Goal: Task Accomplishment & Management: Manage account settings

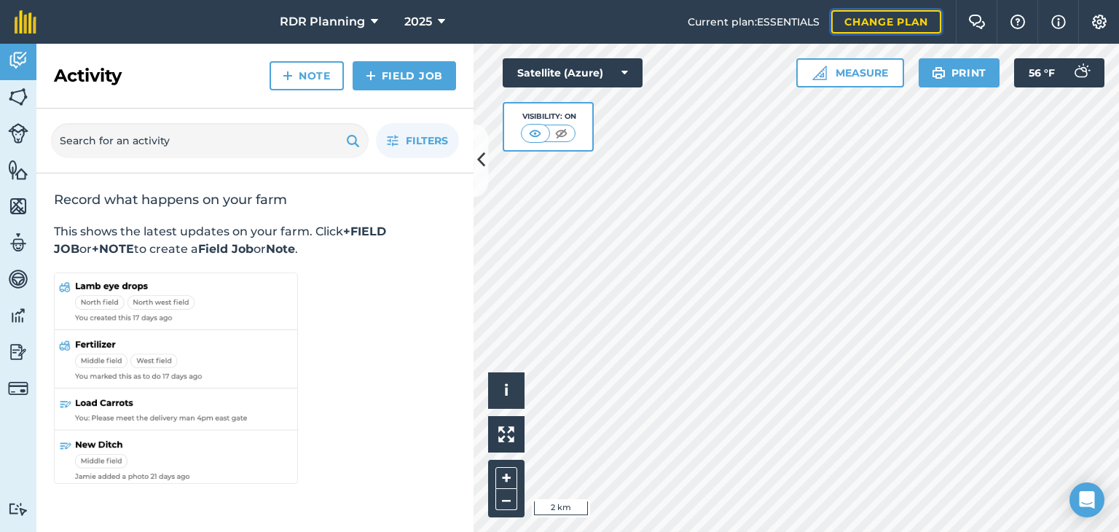
click at [857, 28] on link "Change plan" at bounding box center [886, 21] width 110 height 23
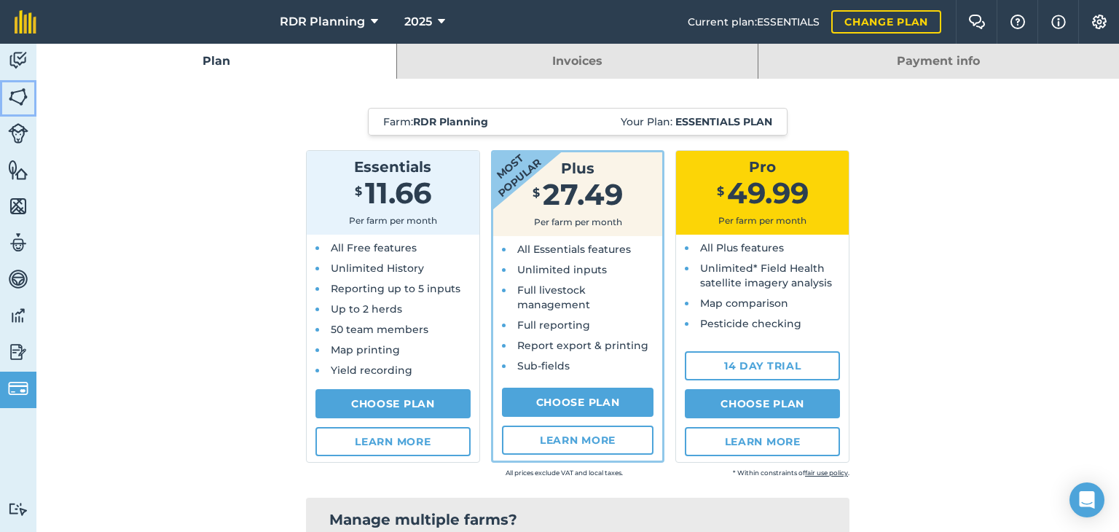
click at [17, 97] on img at bounding box center [18, 97] width 20 height 22
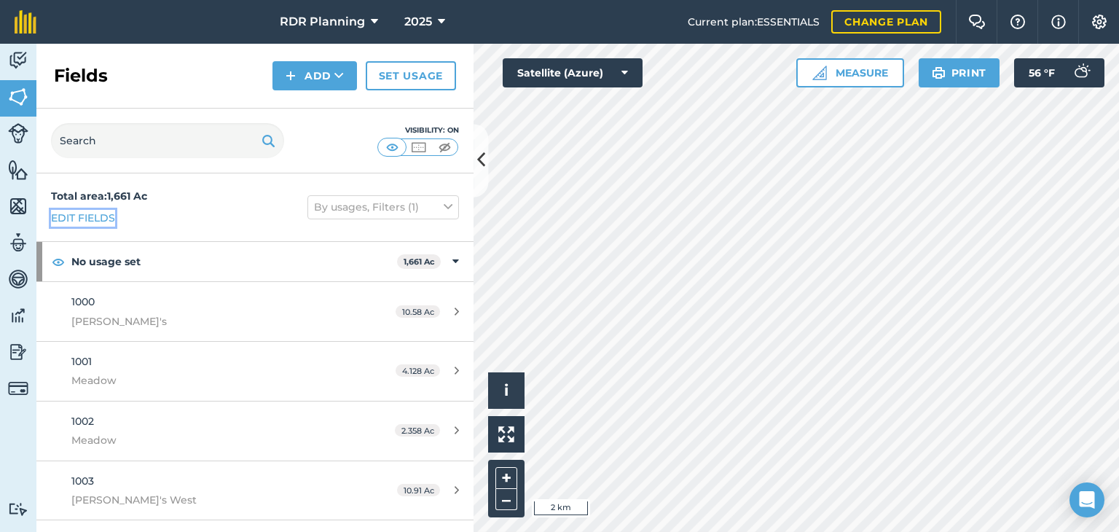
click at [94, 218] on link "Edit fields" at bounding box center [83, 218] width 64 height 16
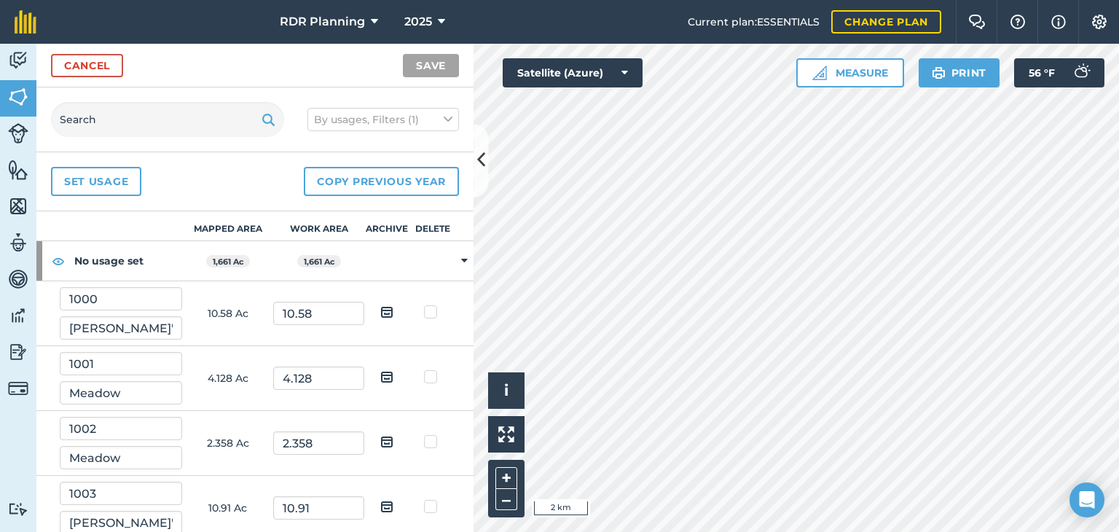
click at [424, 304] on label at bounding box center [432, 304] width 17 height 0
click at [433, 309] on input "checkbox" at bounding box center [437, 308] width 9 height 9
click at [424, 304] on label at bounding box center [432, 304] width 17 height 0
click at [433, 309] on input "checkbox" at bounding box center [437, 308] width 9 height 9
click at [424, 304] on label at bounding box center [432, 304] width 17 height 0
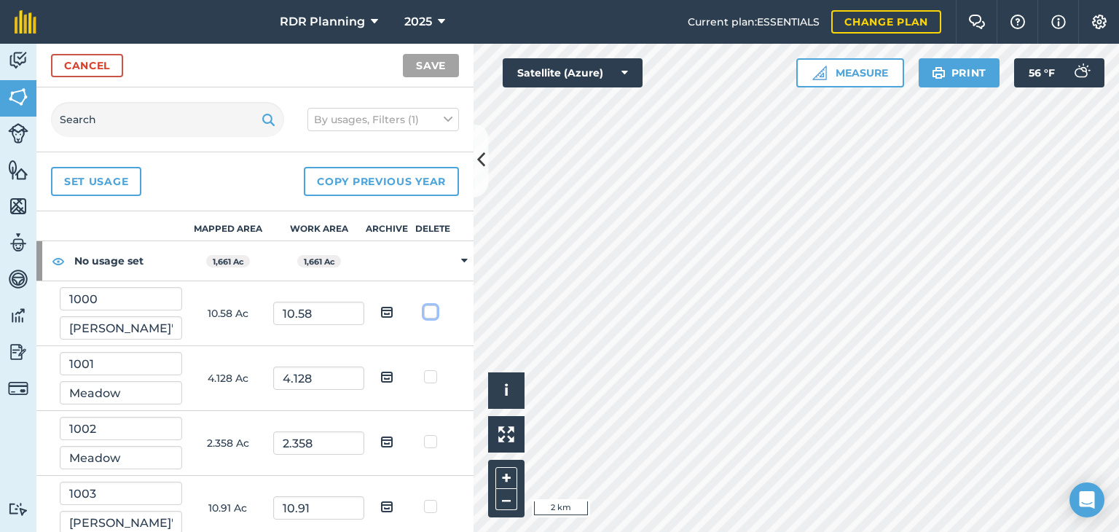
click at [433, 310] on input "checkbox" at bounding box center [437, 308] width 9 height 9
click at [424, 304] on label at bounding box center [432, 304] width 17 height 0
click at [433, 310] on input "checkbox" at bounding box center [437, 308] width 9 height 9
click at [430, 228] on th "Delete" at bounding box center [433, 226] width 46 height 30
click at [424, 304] on label at bounding box center [432, 304] width 17 height 0
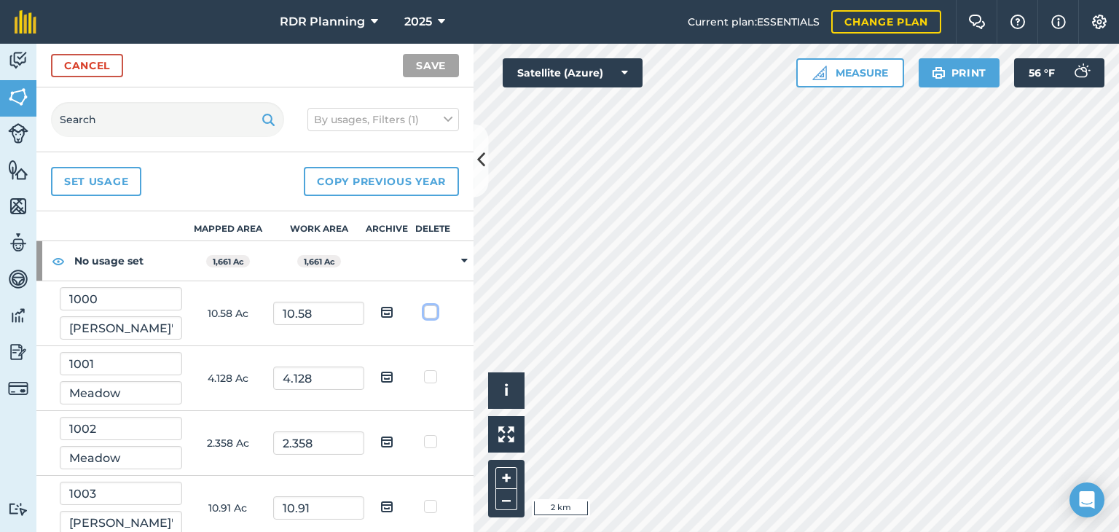
click at [433, 310] on input "checkbox" at bounding box center [437, 308] width 9 height 9
click at [424, 304] on label at bounding box center [432, 304] width 17 height 0
click at [433, 310] on input "checkbox" at bounding box center [437, 308] width 9 height 9
click at [424, 304] on label at bounding box center [432, 304] width 17 height 0
click at [433, 310] on input "checkbox" at bounding box center [437, 308] width 9 height 9
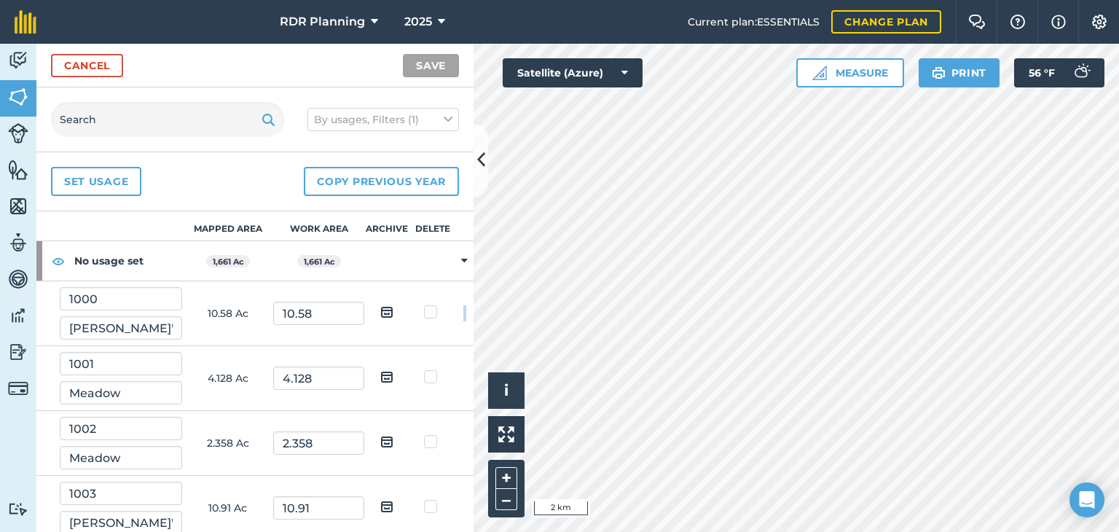
checkbox input "true"
click at [424, 369] on label at bounding box center [432, 369] width 17 height 0
click at [433, 379] on input "checkbox" at bounding box center [437, 373] width 9 height 9
click at [424, 369] on label at bounding box center [432, 369] width 17 height 0
click at [433, 379] on input "checkbox" at bounding box center [437, 373] width 9 height 9
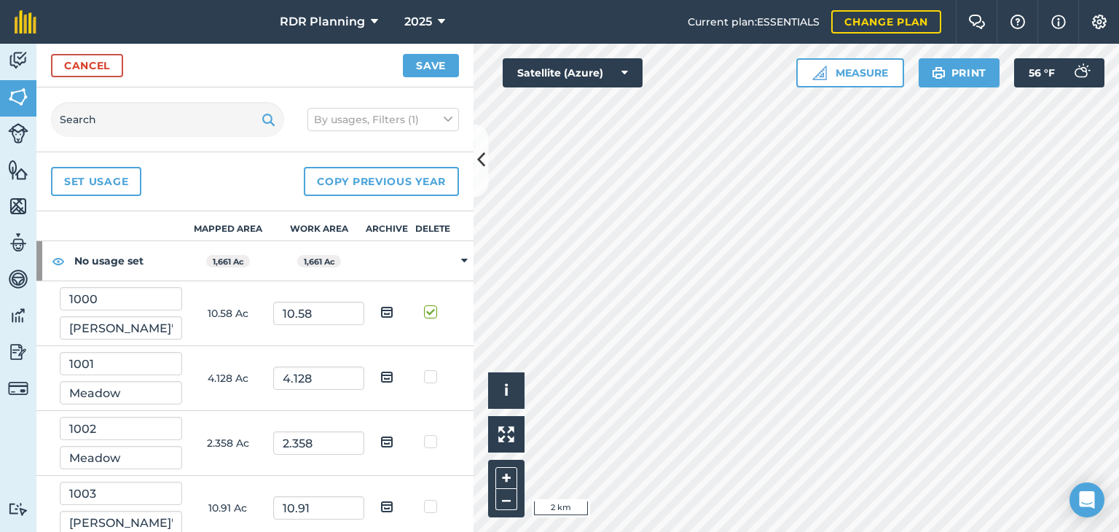
click at [424, 369] on label at bounding box center [432, 369] width 17 height 0
click at [433, 374] on input "checkbox" at bounding box center [437, 373] width 9 height 9
checkbox input "true"
click at [380, 372] on img at bounding box center [386, 376] width 13 height 17
click at [393, 372] on input "checkbox" at bounding box center [397, 371] width 9 height 9
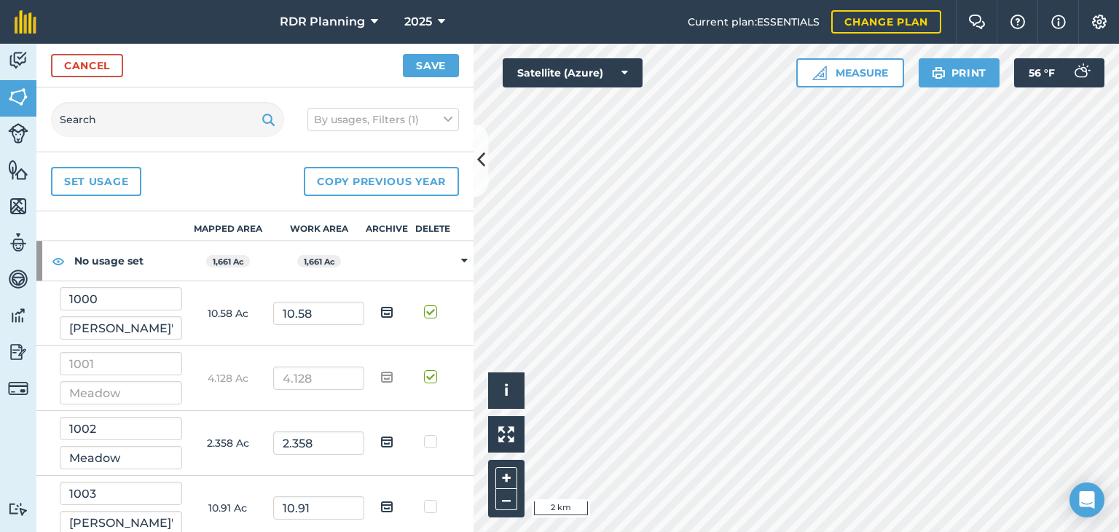
click at [380, 372] on img at bounding box center [386, 376] width 13 height 17
click at [393, 372] on input "checkbox" at bounding box center [397, 371] width 9 height 9
click at [380, 377] on img at bounding box center [386, 376] width 13 height 17
click at [393, 377] on input "checkbox" at bounding box center [397, 371] width 9 height 9
checkbox input "true"
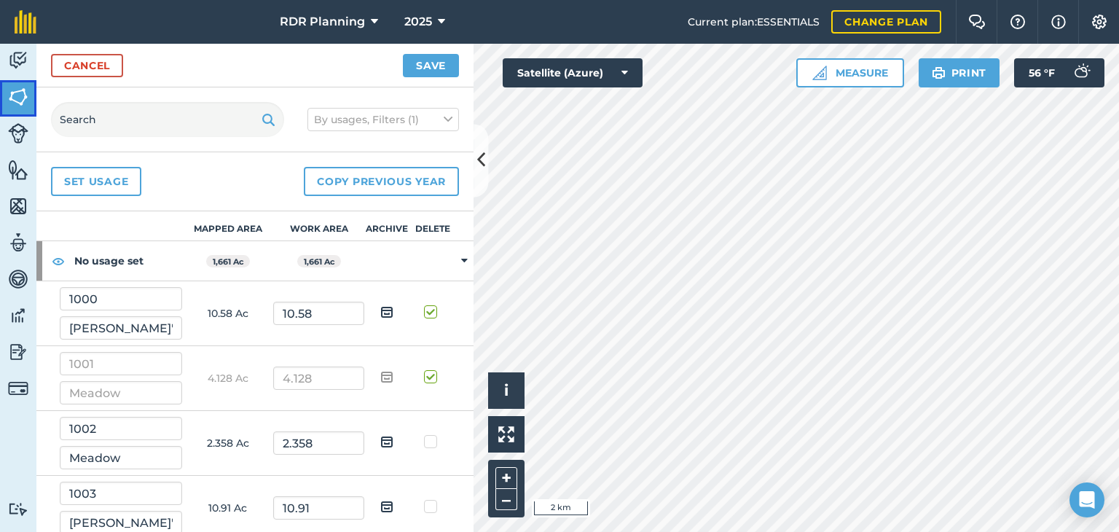
click at [11, 92] on img at bounding box center [18, 97] width 20 height 22
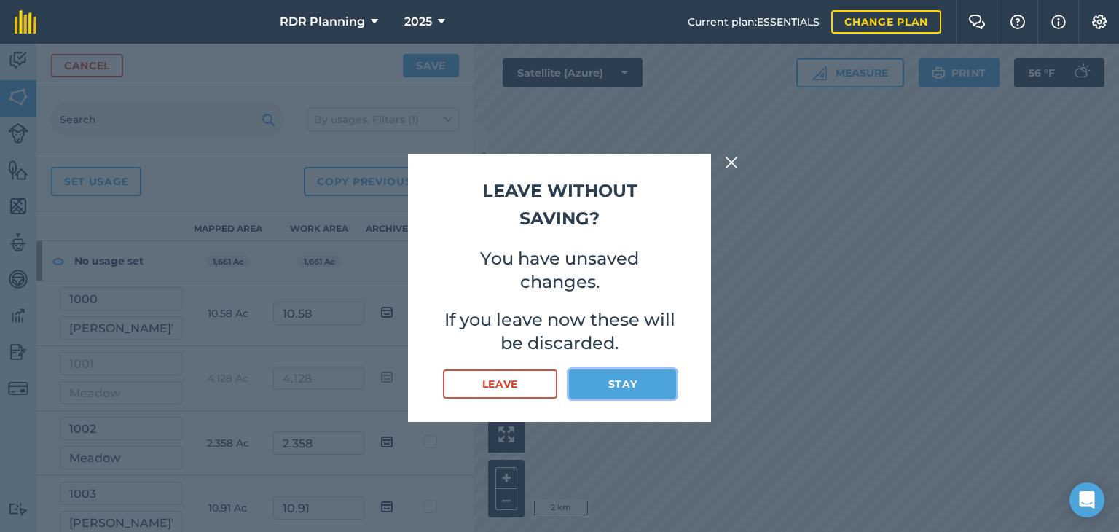
click at [600, 377] on button "Stay" at bounding box center [622, 383] width 107 height 29
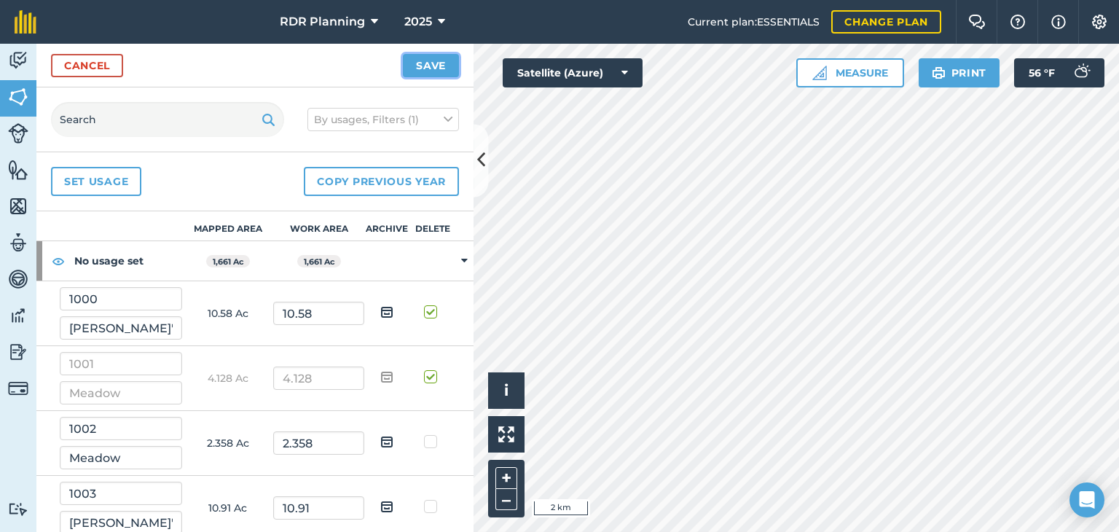
click at [422, 63] on button "Save" at bounding box center [431, 65] width 56 height 23
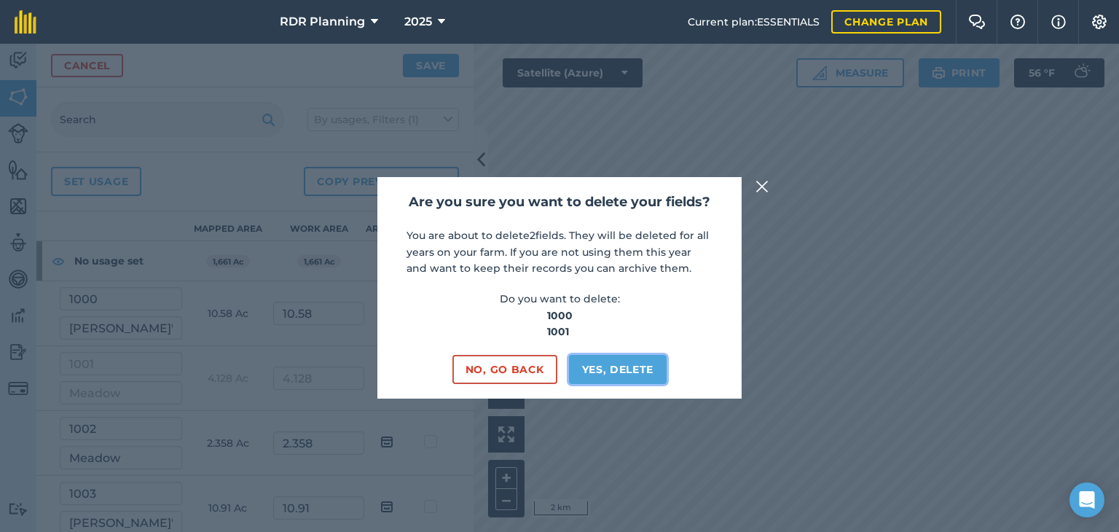
click at [612, 375] on button "Yes, delete" at bounding box center [618, 369] width 98 height 29
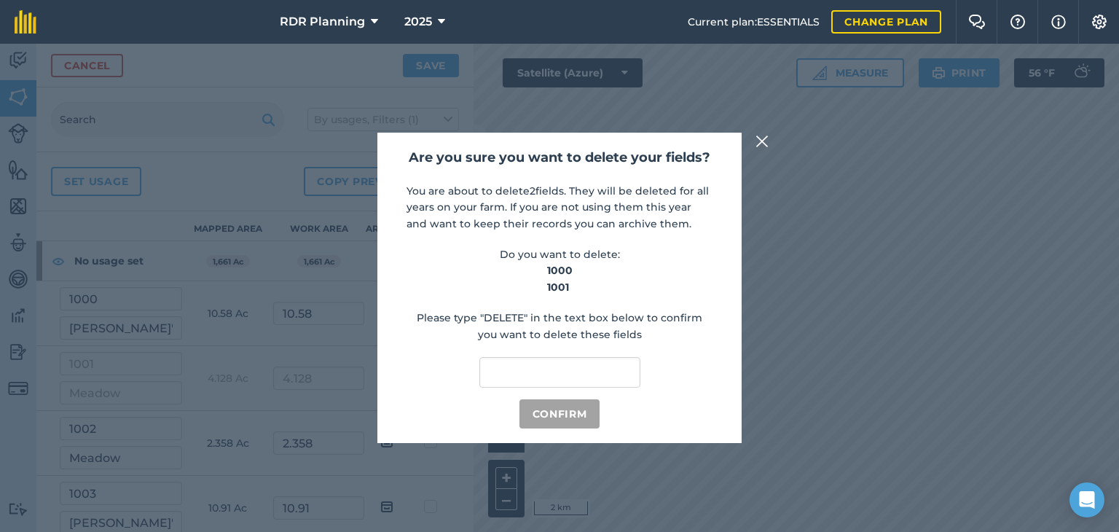
click at [760, 137] on img at bounding box center [761, 141] width 13 height 17
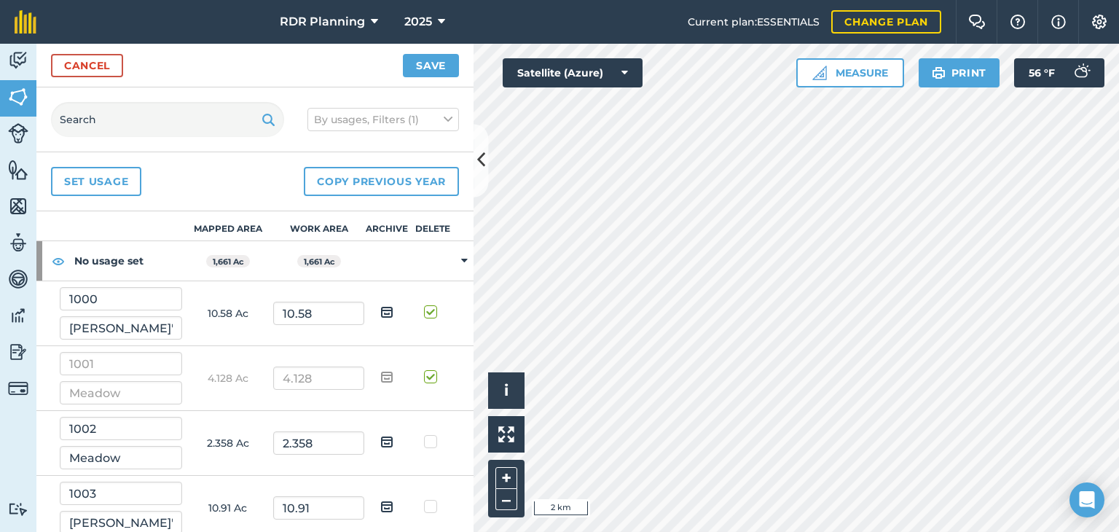
click at [424, 434] on label at bounding box center [432, 434] width 17 height 0
click at [433, 443] on input "checkbox" at bounding box center [437, 438] width 9 height 9
checkbox input "true"
click at [380, 377] on img at bounding box center [386, 376] width 13 height 17
click at [393, 377] on input "checkbox" at bounding box center [397, 371] width 9 height 9
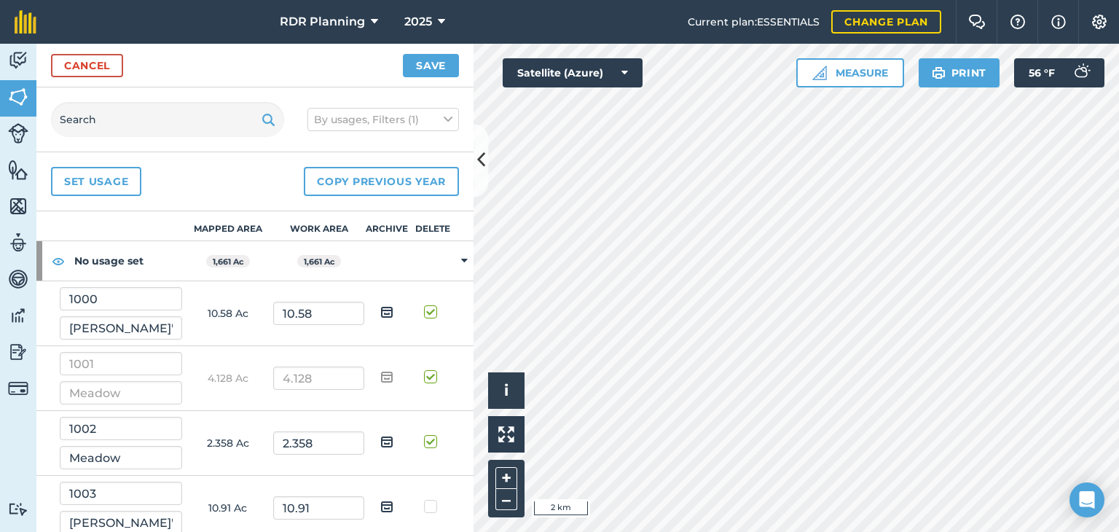
checkbox input "false"
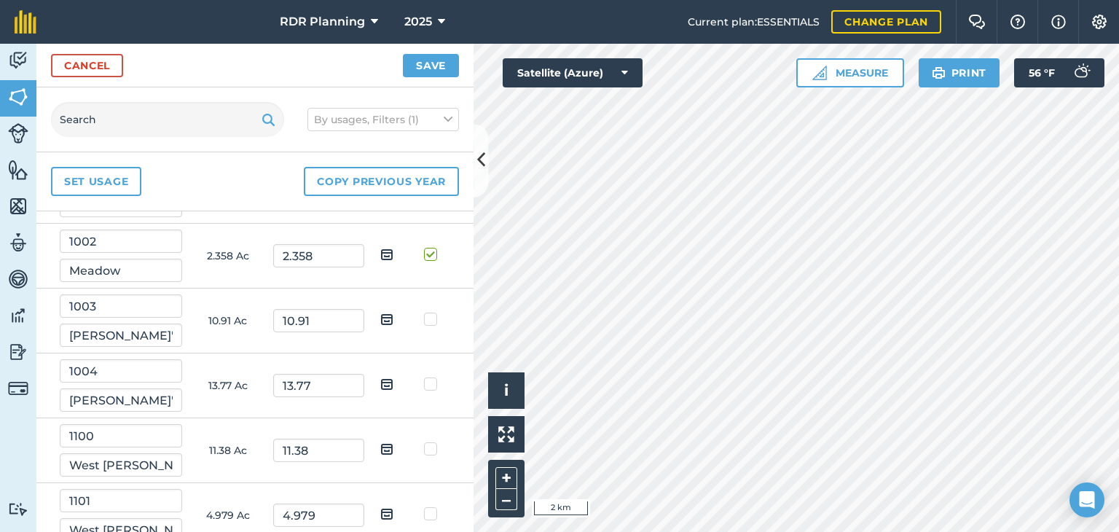
scroll to position [200, 0]
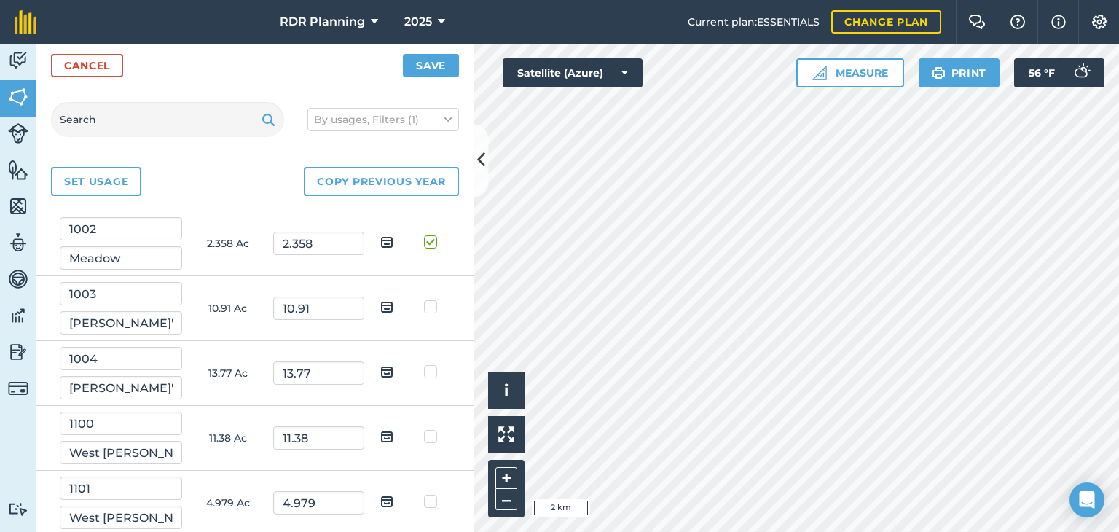
click at [424, 299] on label at bounding box center [432, 299] width 17 height 0
click at [433, 299] on input "checkbox" at bounding box center [437, 303] width 9 height 9
checkbox input "true"
click at [424, 364] on label at bounding box center [432, 364] width 17 height 0
click at [433, 374] on input "checkbox" at bounding box center [437, 368] width 9 height 9
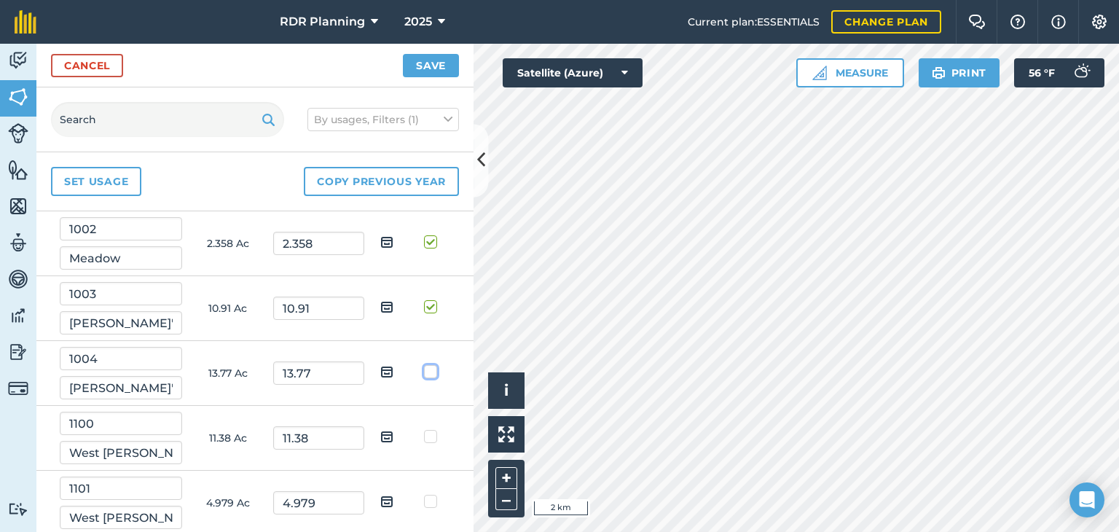
checkbox input "true"
click at [424, 429] on label at bounding box center [432, 429] width 17 height 0
click at [433, 435] on input "checkbox" at bounding box center [437, 433] width 9 height 9
checkbox input "true"
click at [424, 494] on label at bounding box center [432, 494] width 17 height 0
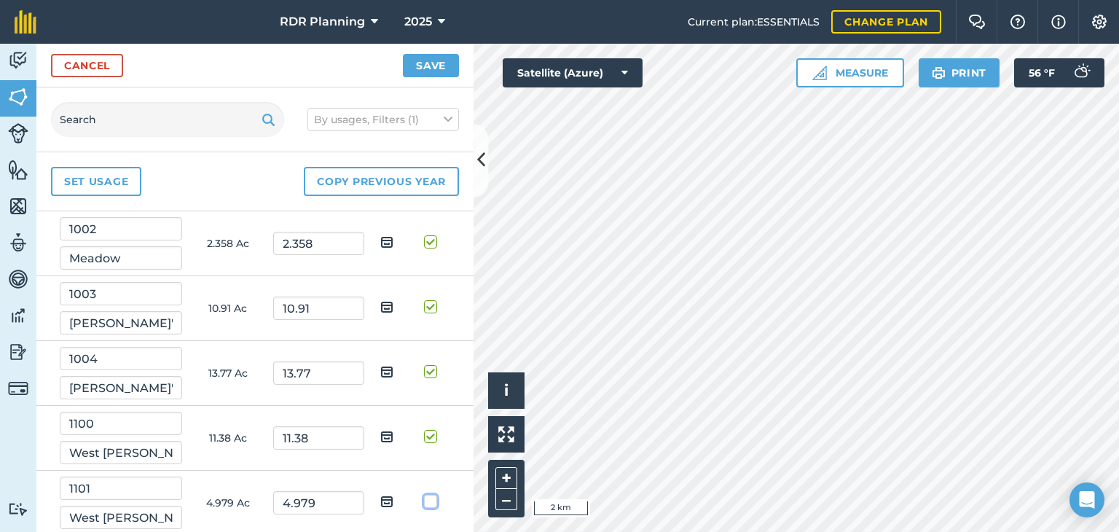
click at [433, 500] on input "checkbox" at bounding box center [437, 498] width 9 height 9
checkbox input "true"
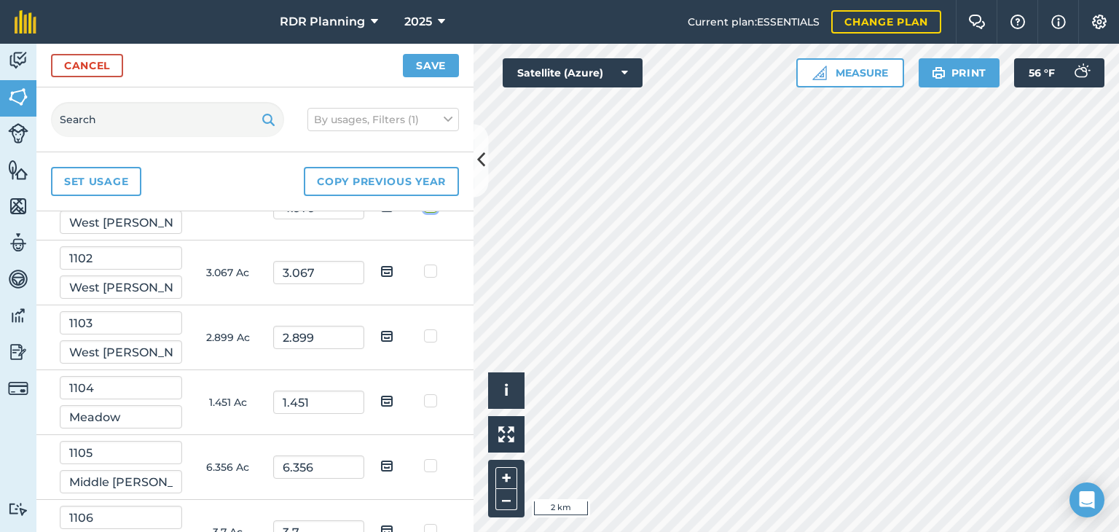
scroll to position [507, 0]
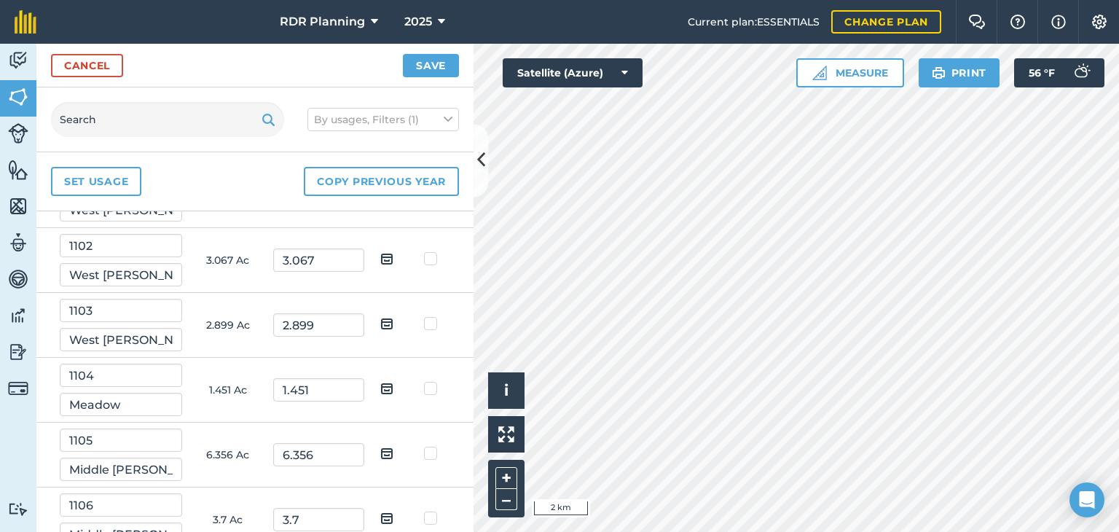
click at [424, 251] on label at bounding box center [432, 251] width 17 height 0
click at [433, 256] on input "checkbox" at bounding box center [437, 255] width 9 height 9
checkbox input "true"
click at [424, 316] on label at bounding box center [432, 316] width 17 height 0
click at [433, 321] on input "checkbox" at bounding box center [437, 320] width 9 height 9
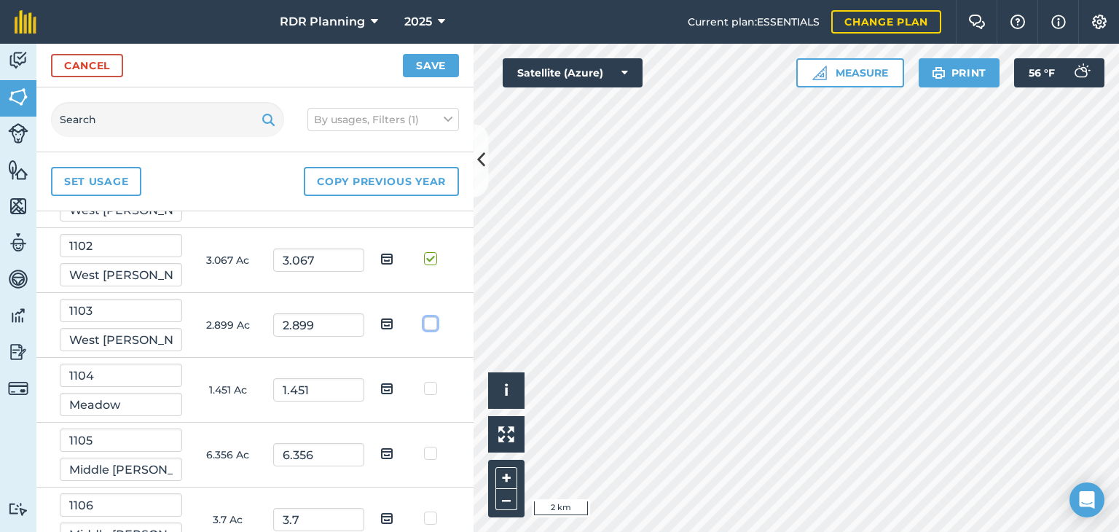
checkbox input "true"
click at [424, 381] on label at bounding box center [432, 381] width 17 height 0
click at [433, 385] on input "checkbox" at bounding box center [437, 385] width 9 height 9
checkbox input "true"
click at [424, 446] on label at bounding box center [432, 446] width 17 height 0
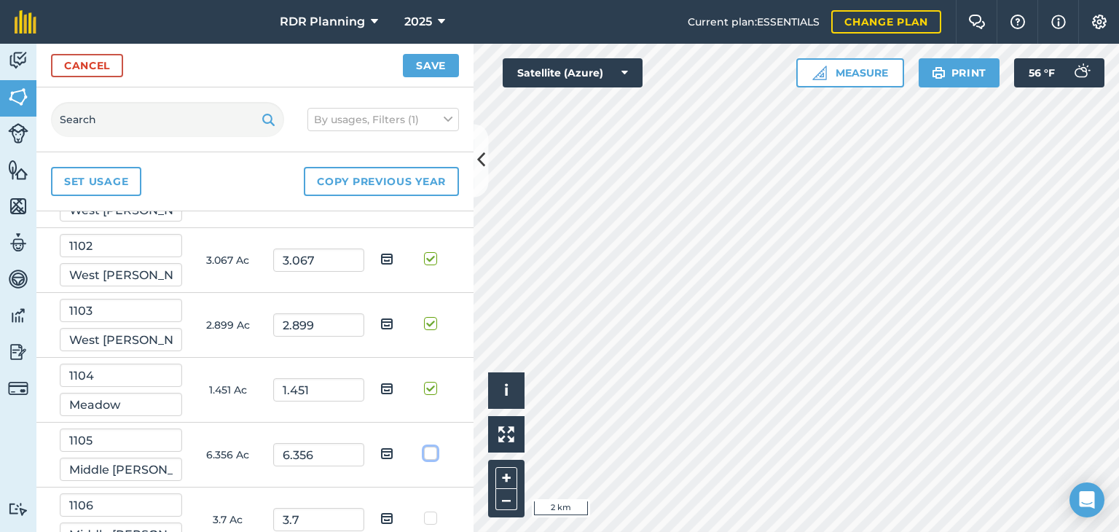
click at [433, 452] on input "checkbox" at bounding box center [437, 450] width 9 height 9
checkbox input "true"
click at [424, 511] on label at bounding box center [432, 511] width 17 height 0
click at [433, 515] on input "checkbox" at bounding box center [437, 515] width 9 height 9
checkbox input "true"
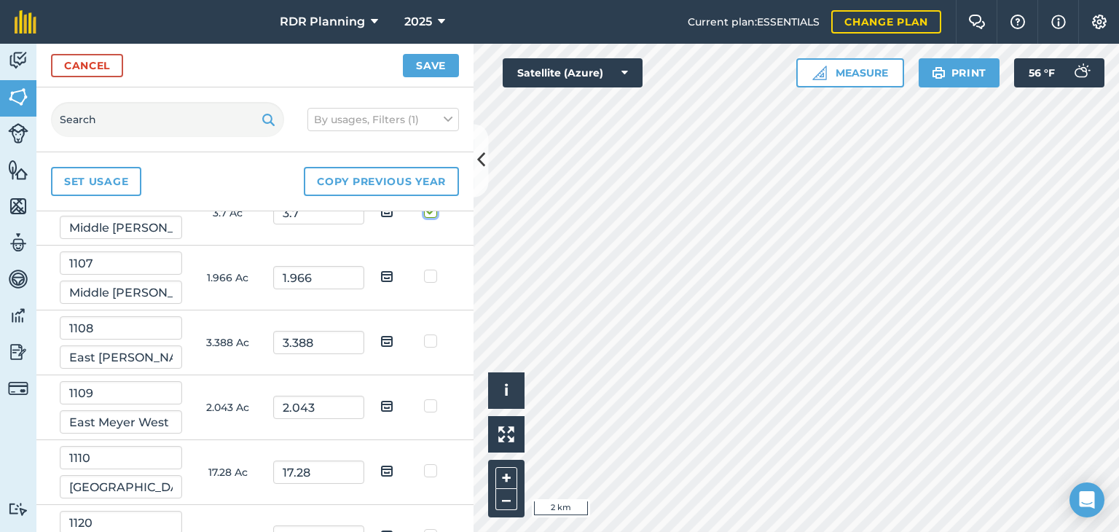
scroll to position [825, 0]
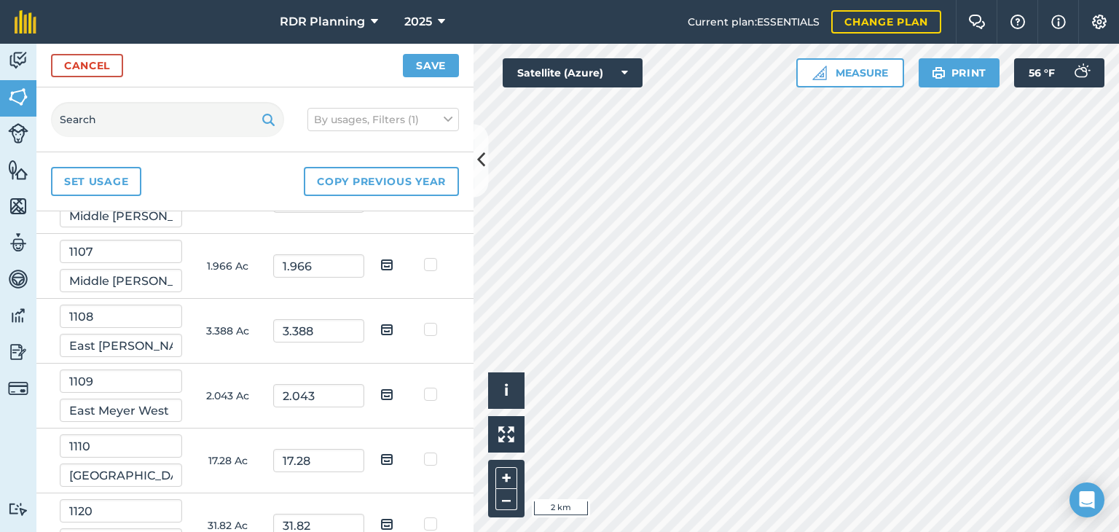
click at [424, 257] on label at bounding box center [432, 257] width 17 height 0
click at [433, 259] on input "checkbox" at bounding box center [437, 261] width 9 height 9
checkbox input "true"
click at [424, 322] on label at bounding box center [432, 322] width 17 height 0
click at [433, 322] on input "checkbox" at bounding box center [437, 326] width 9 height 9
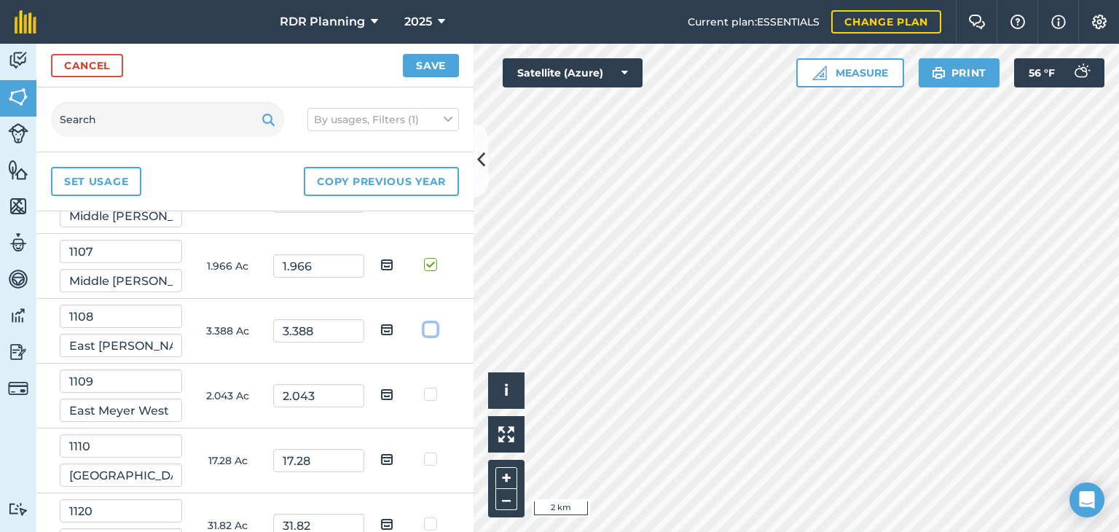
checkbox input "true"
click at [424, 387] on label at bounding box center [432, 387] width 17 height 0
click at [433, 393] on input "checkbox" at bounding box center [437, 391] width 9 height 9
checkbox input "true"
click at [424, 452] on label at bounding box center [432, 452] width 17 height 0
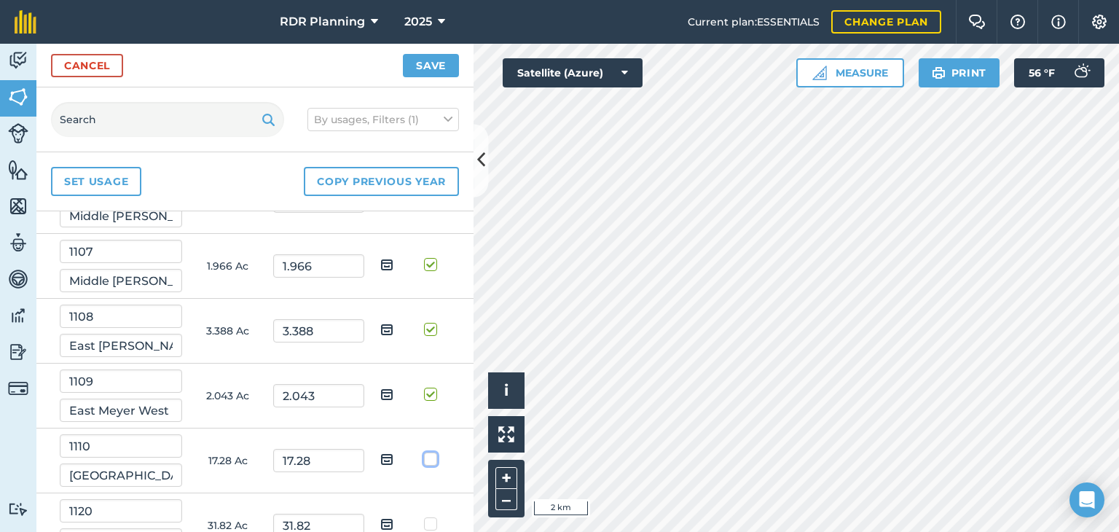
click at [433, 457] on input "checkbox" at bounding box center [437, 456] width 9 height 9
checkbox input "true"
click at [425, 516] on label at bounding box center [432, 516] width 17 height 0
click at [433, 520] on input "checkbox" at bounding box center [437, 520] width 9 height 9
checkbox input "true"
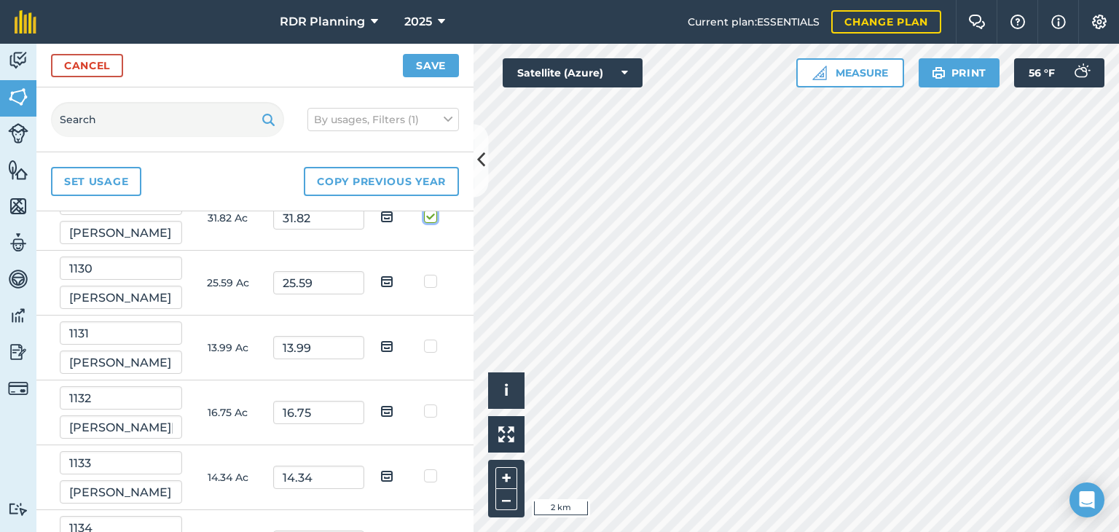
scroll to position [1144, 0]
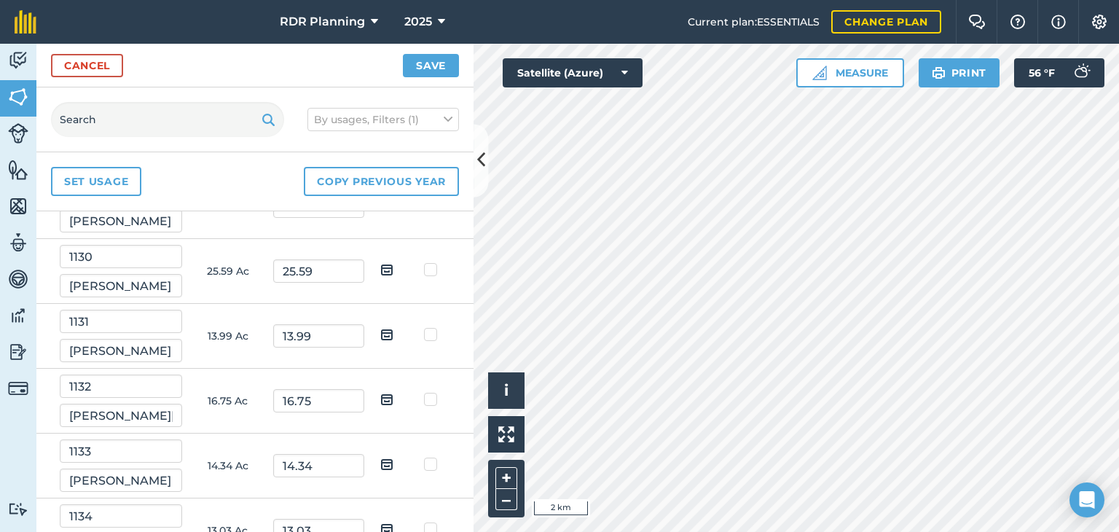
click at [424, 262] on label at bounding box center [432, 262] width 17 height 0
click at [433, 262] on input "checkbox" at bounding box center [437, 266] width 9 height 9
checkbox input "true"
click at [424, 327] on label at bounding box center [432, 327] width 17 height 0
click at [433, 327] on input "checkbox" at bounding box center [437, 331] width 9 height 9
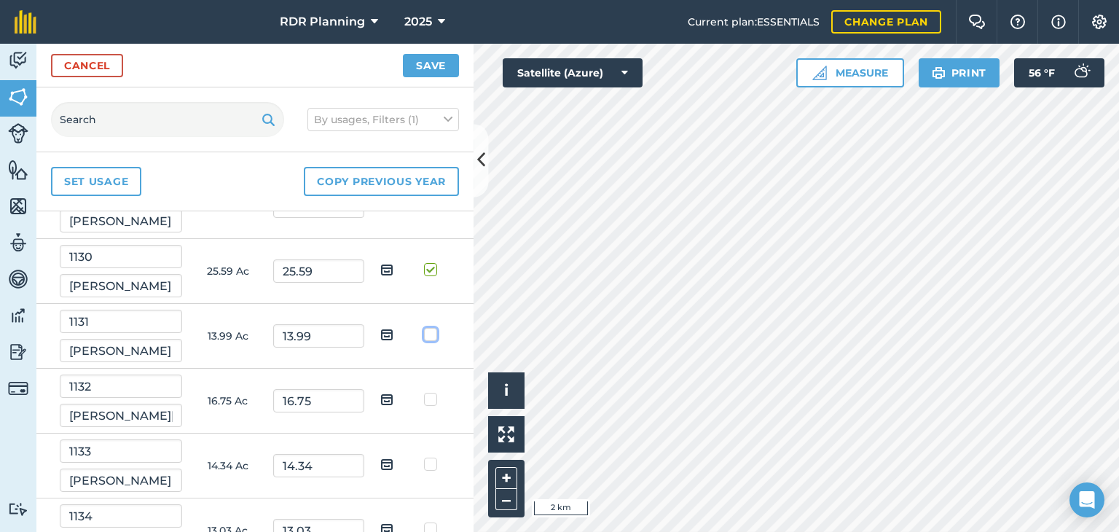
checkbox input "true"
click at [424, 392] on label at bounding box center [432, 392] width 17 height 0
click at [433, 394] on input "checkbox" at bounding box center [437, 396] width 9 height 9
checkbox input "true"
click at [424, 457] on label at bounding box center [432, 457] width 17 height 0
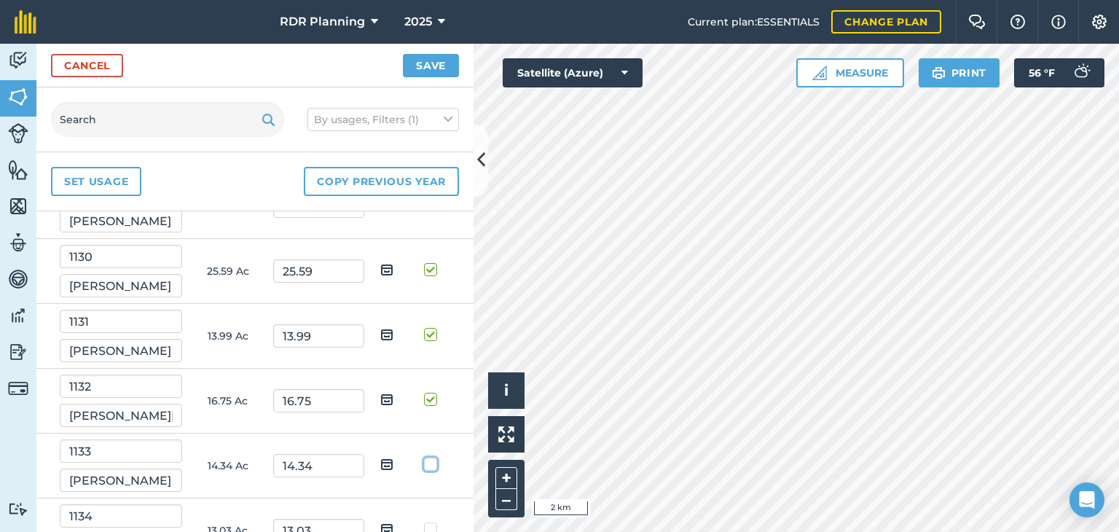
click at [433, 462] on input "checkbox" at bounding box center [437, 461] width 9 height 9
checkbox input "true"
click at [424, 521] on label at bounding box center [432, 521] width 17 height 0
click at [433, 524] on input "checkbox" at bounding box center [437, 525] width 9 height 9
checkbox input "true"
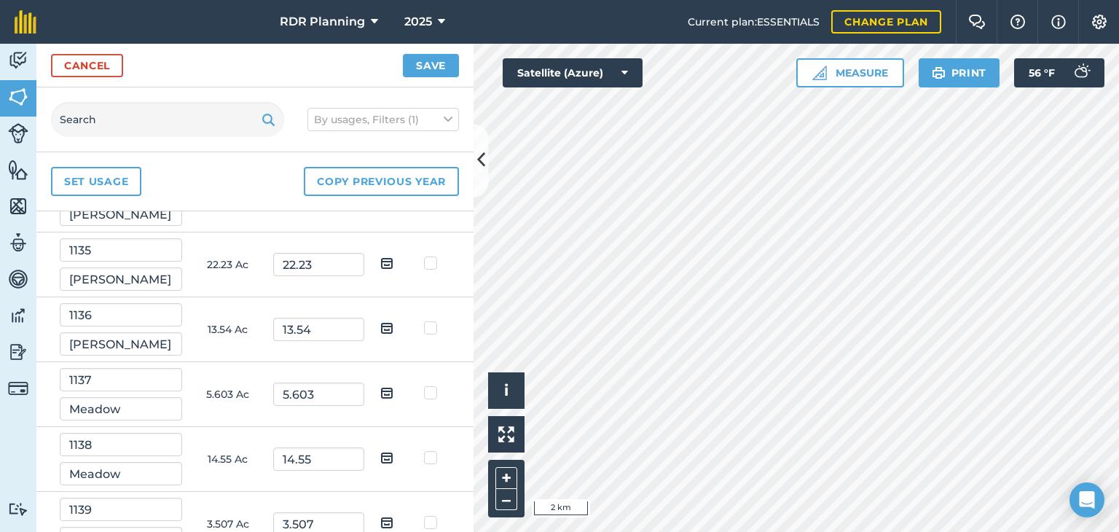
scroll to position [1511, 0]
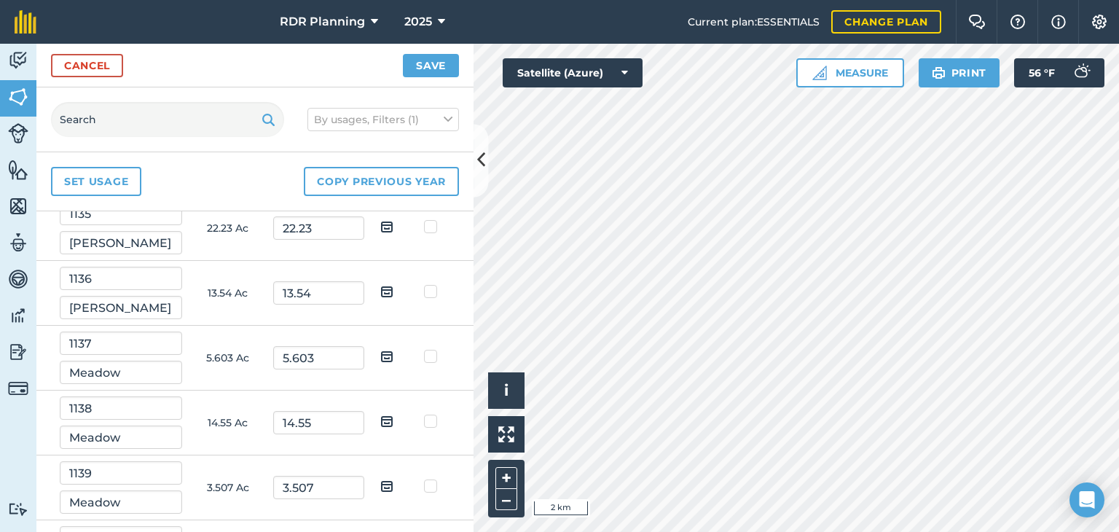
click at [424, 219] on label at bounding box center [432, 219] width 17 height 0
click at [433, 227] on input "checkbox" at bounding box center [437, 223] width 9 height 9
checkbox input "true"
click at [424, 284] on label at bounding box center [432, 284] width 17 height 0
click at [433, 288] on input "checkbox" at bounding box center [437, 288] width 9 height 9
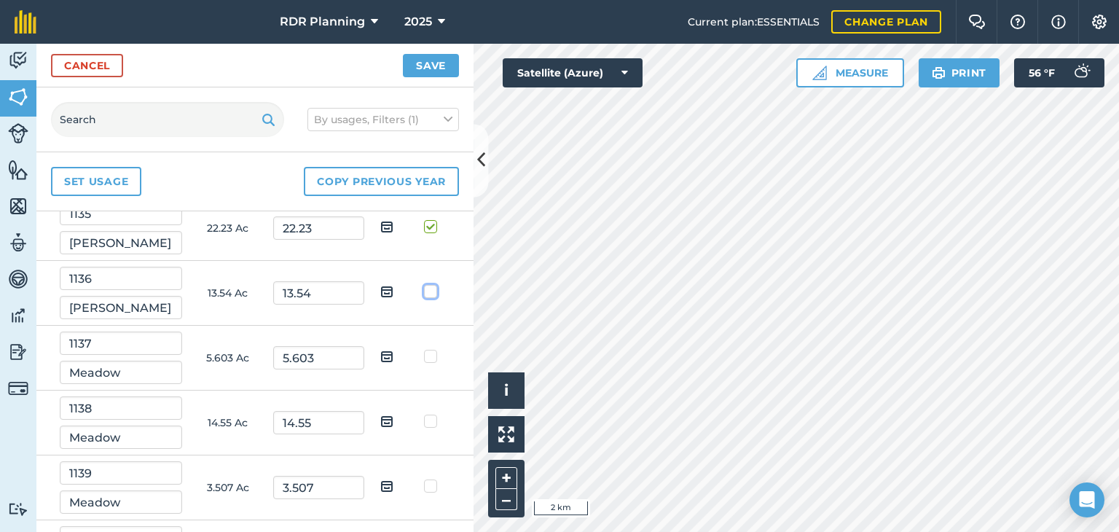
checkbox input "true"
click at [424, 349] on label at bounding box center [432, 349] width 17 height 0
click at [433, 350] on input "checkbox" at bounding box center [437, 353] width 9 height 9
checkbox input "true"
click at [424, 414] on label at bounding box center [432, 414] width 17 height 0
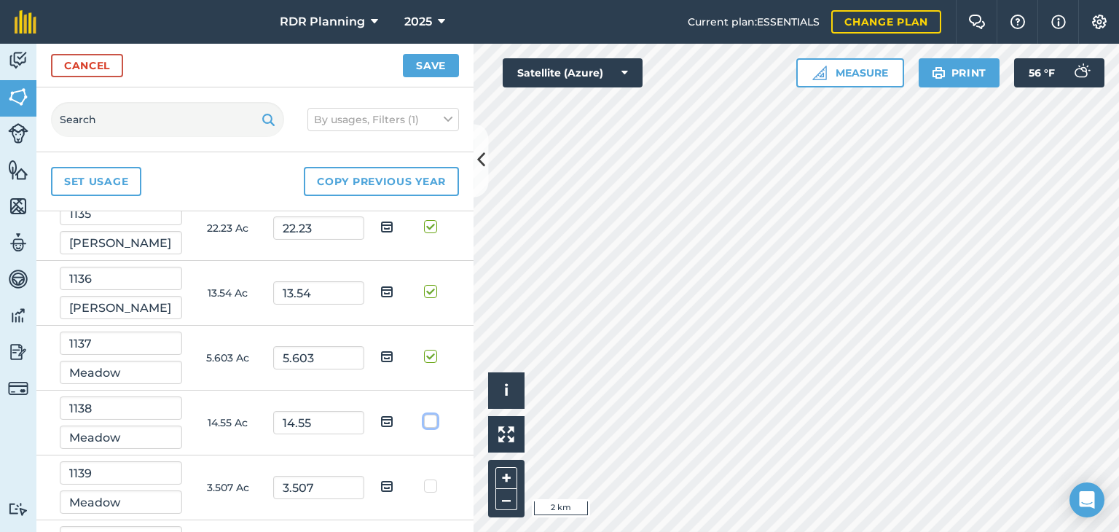
click at [433, 414] on input "checkbox" at bounding box center [437, 418] width 9 height 9
checkbox input "true"
click at [424, 479] on label at bounding box center [432, 479] width 17 height 0
click at [433, 482] on input "checkbox" at bounding box center [437, 483] width 9 height 9
checkbox input "true"
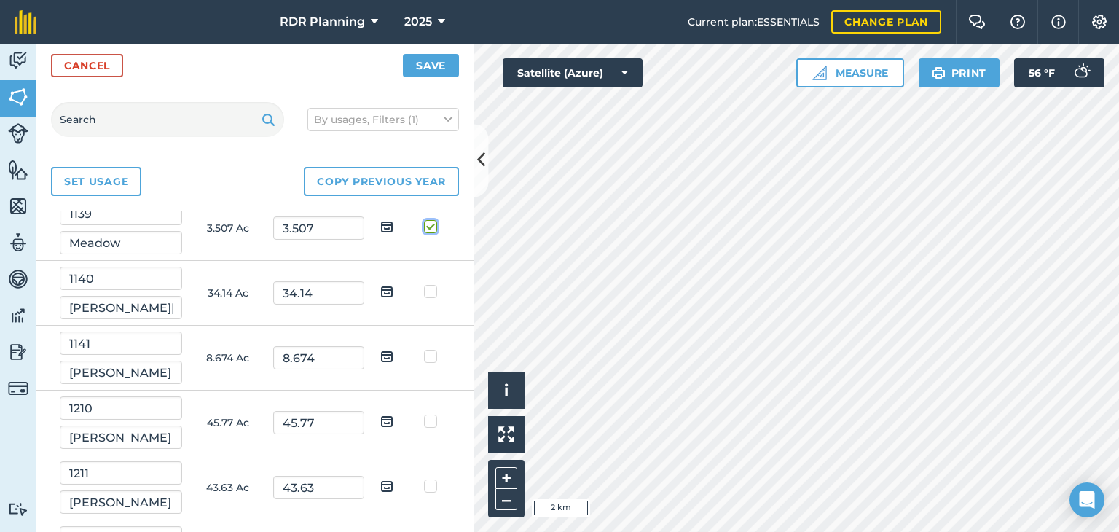
scroll to position [1795, 0]
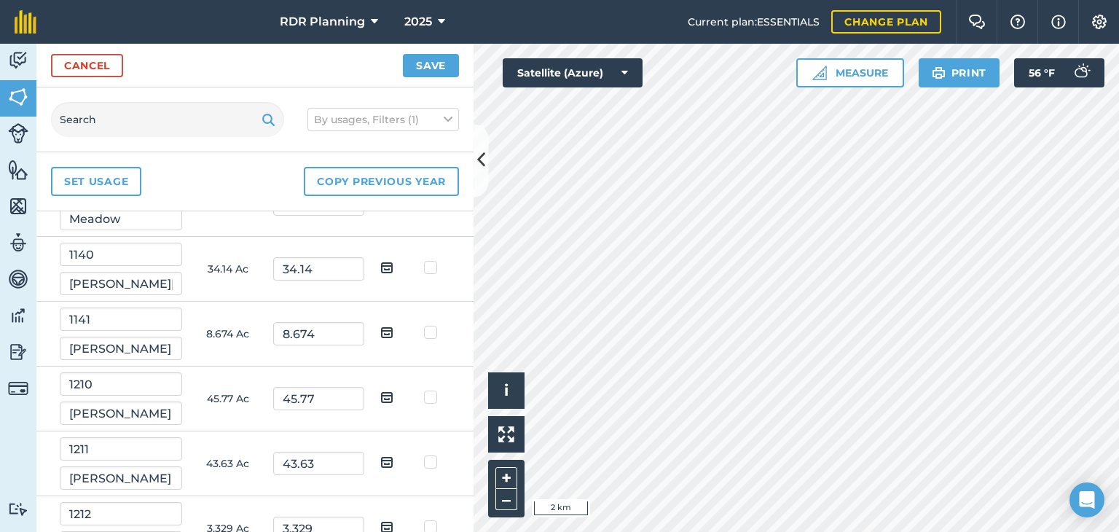
click at [424, 260] on label at bounding box center [432, 260] width 17 height 0
click at [433, 263] on input "checkbox" at bounding box center [437, 264] width 9 height 9
checkbox input "true"
click at [424, 325] on label at bounding box center [432, 325] width 17 height 0
click at [433, 325] on input "checkbox" at bounding box center [437, 329] width 9 height 9
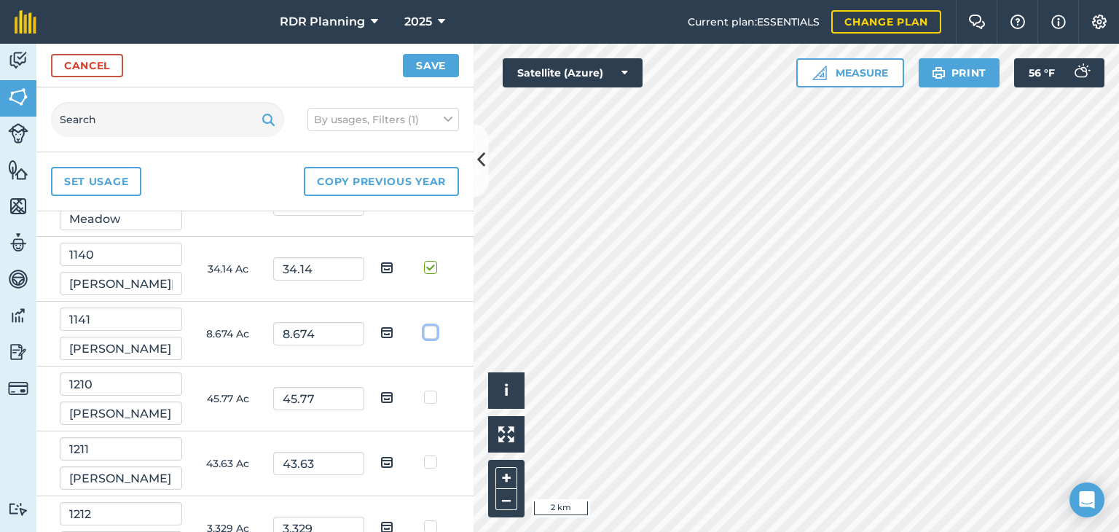
checkbox input "true"
click at [424, 390] on label at bounding box center [432, 390] width 17 height 0
click at [433, 393] on input "checkbox" at bounding box center [437, 394] width 9 height 9
checkbox input "true"
click at [424, 519] on label at bounding box center [432, 519] width 17 height 0
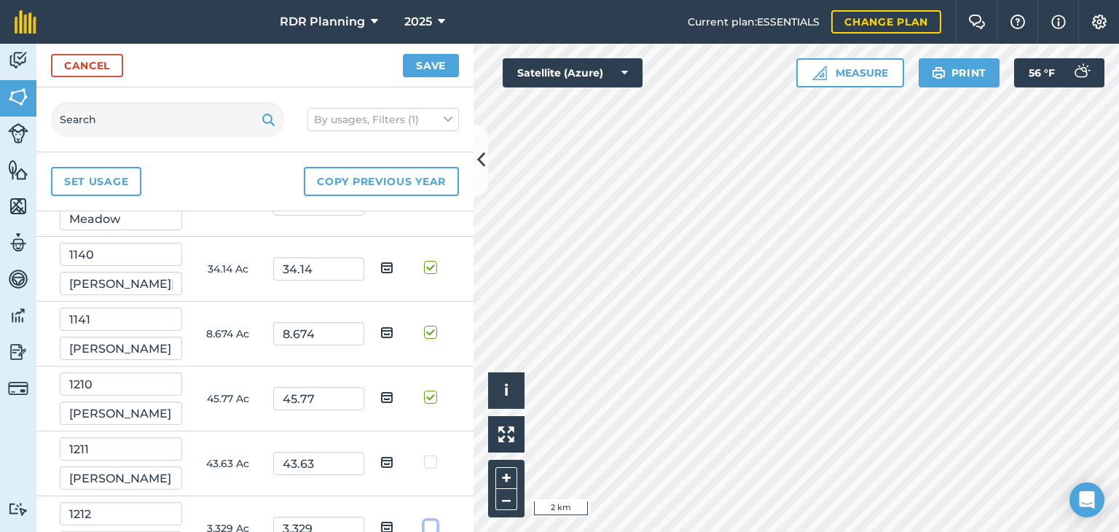
click at [433, 524] on input "checkbox" at bounding box center [437, 523] width 9 height 9
checkbox input "true"
click at [424, 454] on label at bounding box center [432, 454] width 17 height 0
click at [433, 454] on input "checkbox" at bounding box center [437, 458] width 9 height 9
checkbox input "true"
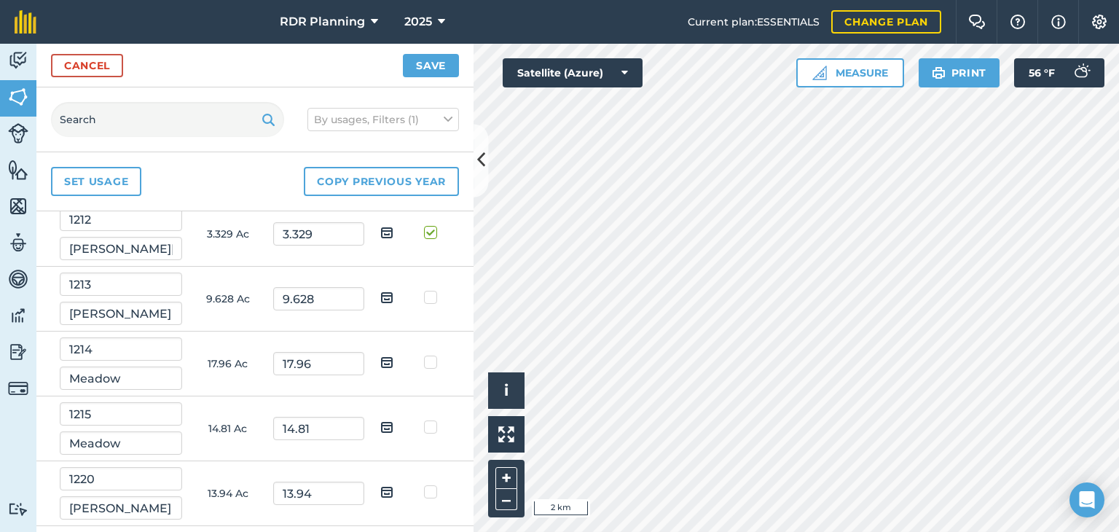
scroll to position [2100, 0]
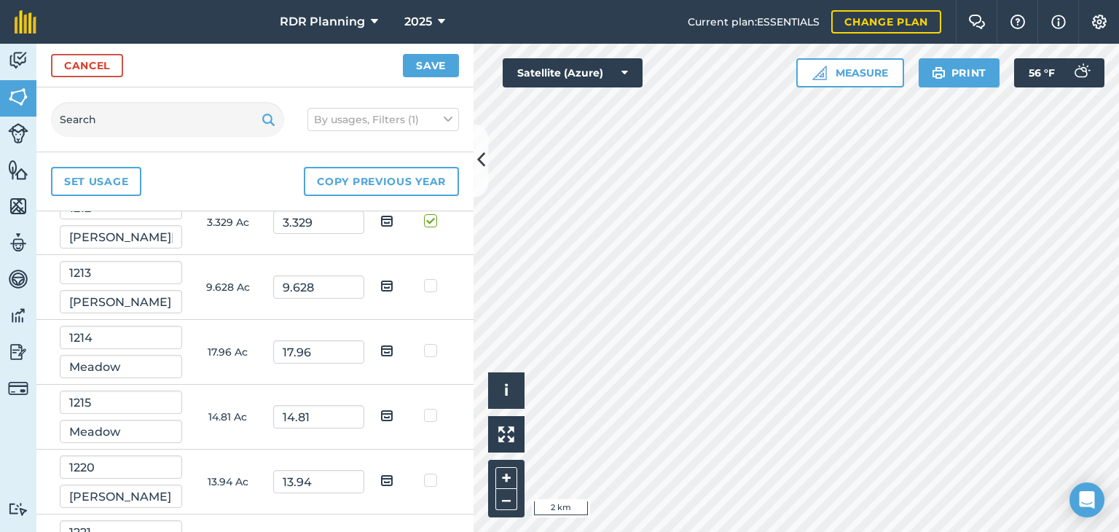
click at [424, 278] on label at bounding box center [432, 278] width 17 height 0
click at [433, 281] on input "checkbox" at bounding box center [437, 282] width 9 height 9
checkbox input "true"
click at [418, 353] on td at bounding box center [433, 352] width 46 height 65
click at [424, 343] on label at bounding box center [432, 343] width 17 height 0
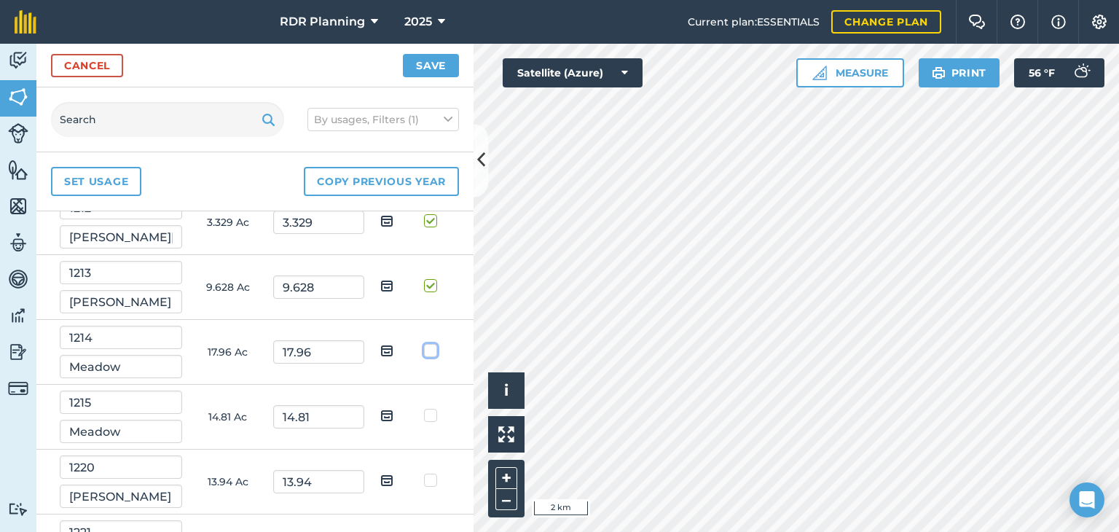
click at [433, 344] on input "checkbox" at bounding box center [437, 347] width 9 height 9
checkbox input "true"
click at [424, 408] on label at bounding box center [432, 408] width 17 height 0
click at [433, 409] on input "checkbox" at bounding box center [437, 412] width 9 height 9
checkbox input "true"
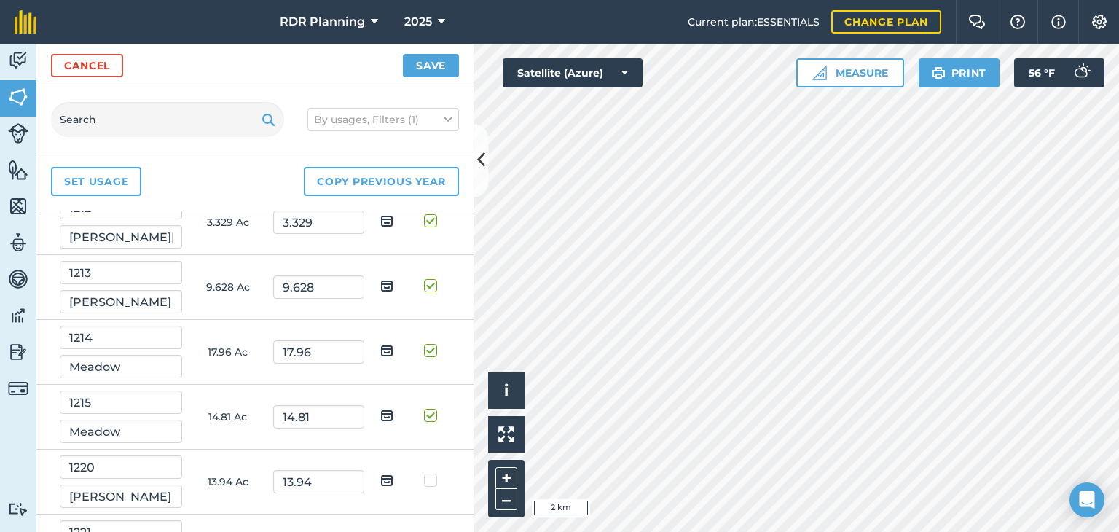
click at [424, 473] on label at bounding box center [432, 473] width 17 height 0
click at [433, 473] on input "checkbox" at bounding box center [437, 477] width 9 height 9
checkbox input "true"
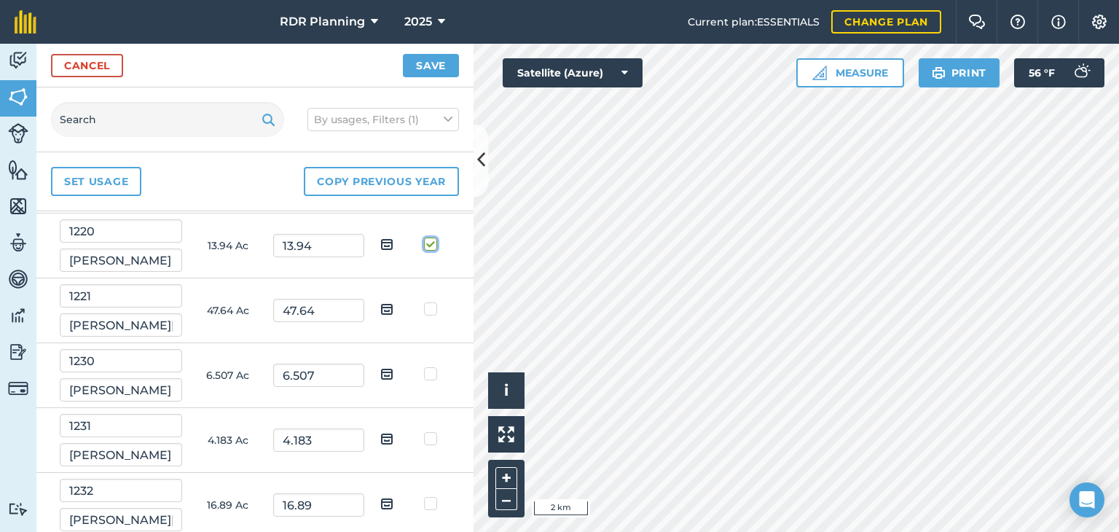
scroll to position [2360, 0]
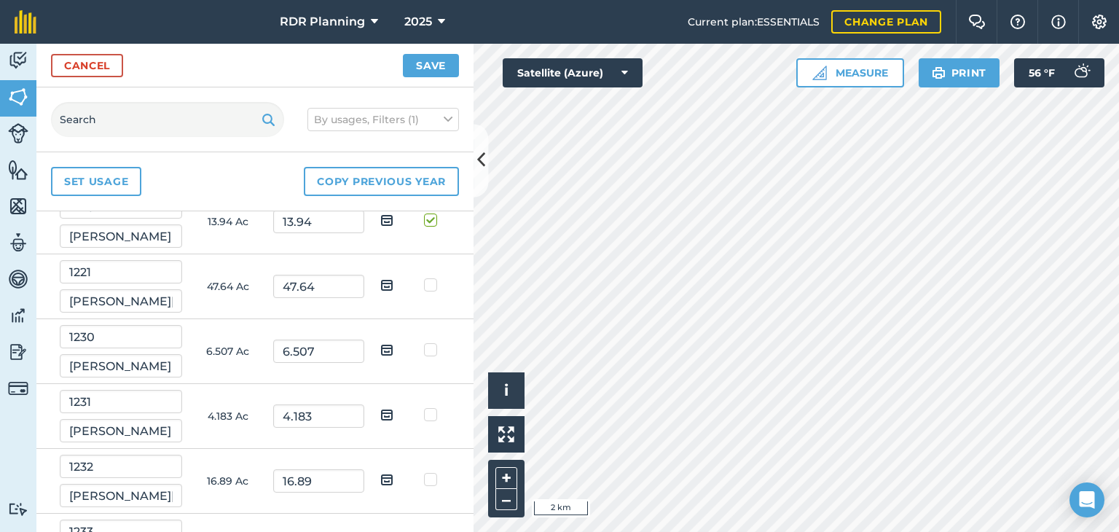
click at [424, 277] on label at bounding box center [432, 277] width 17 height 0
click at [433, 277] on input "checkbox" at bounding box center [437, 281] width 9 height 9
checkbox input "true"
click at [424, 342] on label at bounding box center [432, 342] width 17 height 0
click at [433, 344] on input "checkbox" at bounding box center [437, 346] width 9 height 9
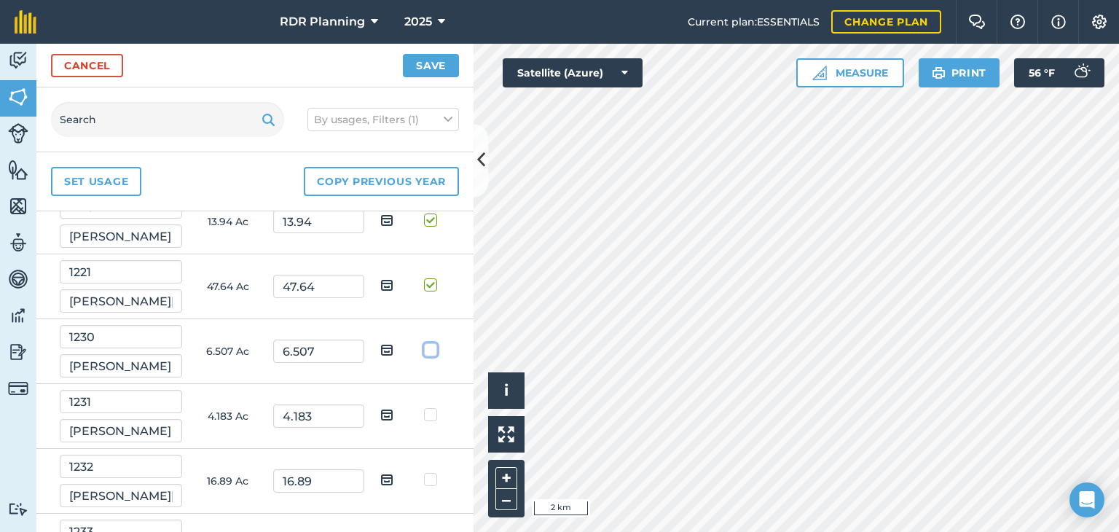
checkbox input "true"
click at [424, 407] on label at bounding box center [432, 407] width 17 height 0
click at [433, 409] on input "checkbox" at bounding box center [437, 411] width 9 height 9
checkbox input "true"
click at [424, 472] on label at bounding box center [432, 472] width 17 height 0
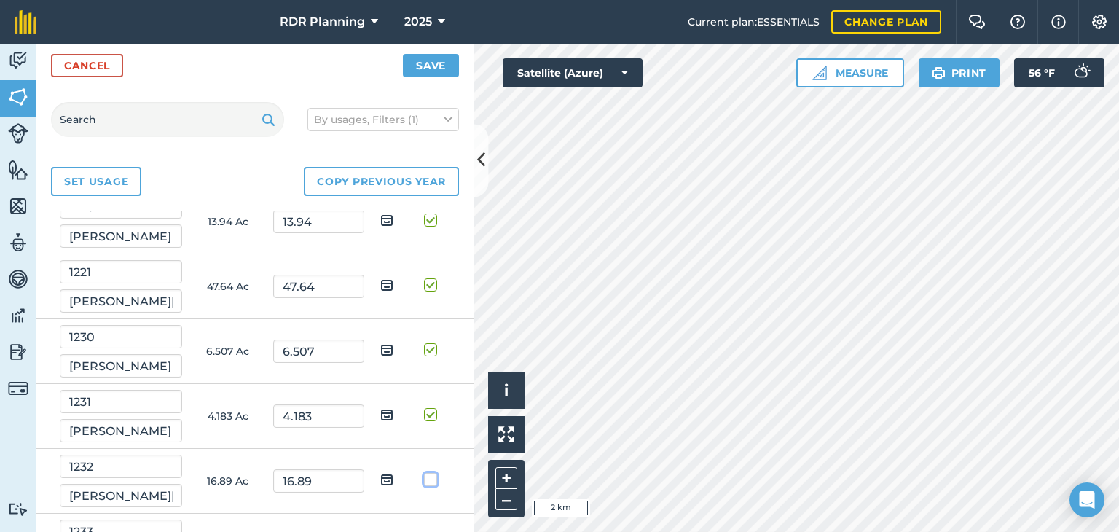
click at [433, 473] on input "checkbox" at bounding box center [437, 476] width 9 height 9
checkbox input "true"
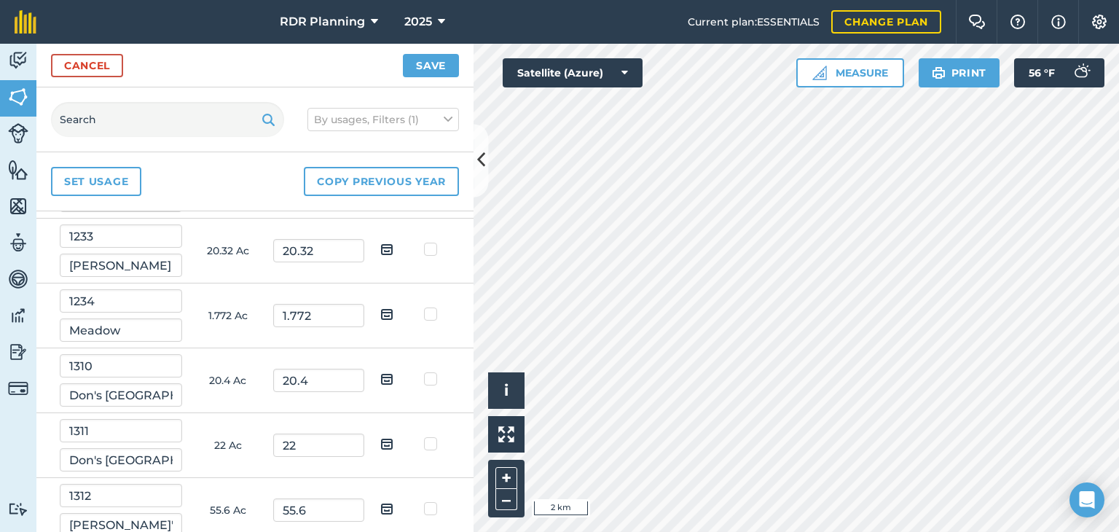
scroll to position [2667, 0]
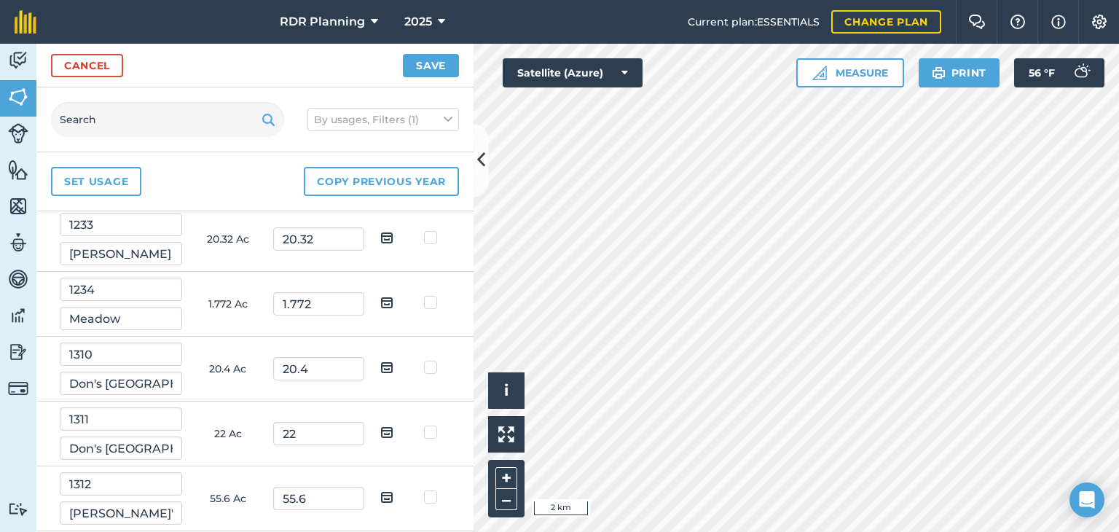
click at [424, 230] on label at bounding box center [432, 230] width 17 height 0
click at [433, 234] on input "checkbox" at bounding box center [437, 234] width 9 height 9
checkbox input "true"
click at [424, 295] on label at bounding box center [432, 295] width 17 height 0
click at [433, 298] on input "checkbox" at bounding box center [437, 299] width 9 height 9
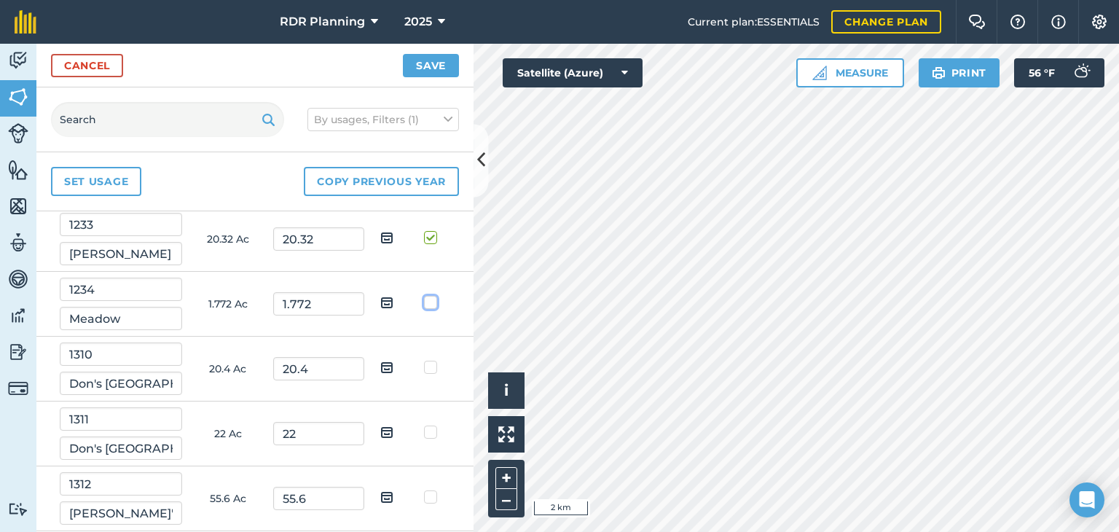
checkbox input "true"
click at [424, 360] on label at bounding box center [432, 360] width 17 height 0
click at [433, 360] on input "checkbox" at bounding box center [437, 364] width 9 height 9
checkbox input "true"
click at [424, 489] on label at bounding box center [432, 489] width 17 height 0
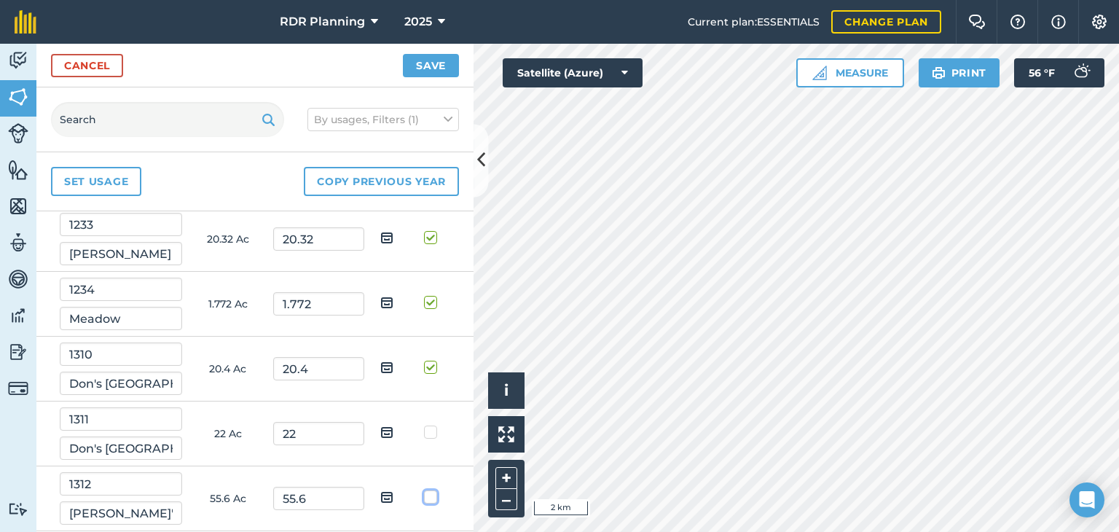
click at [433, 492] on input "checkbox" at bounding box center [437, 493] width 9 height 9
checkbox input "true"
click at [424, 425] on label at bounding box center [432, 425] width 17 height 0
click at [433, 427] on input "checkbox" at bounding box center [437, 429] width 9 height 9
checkbox input "true"
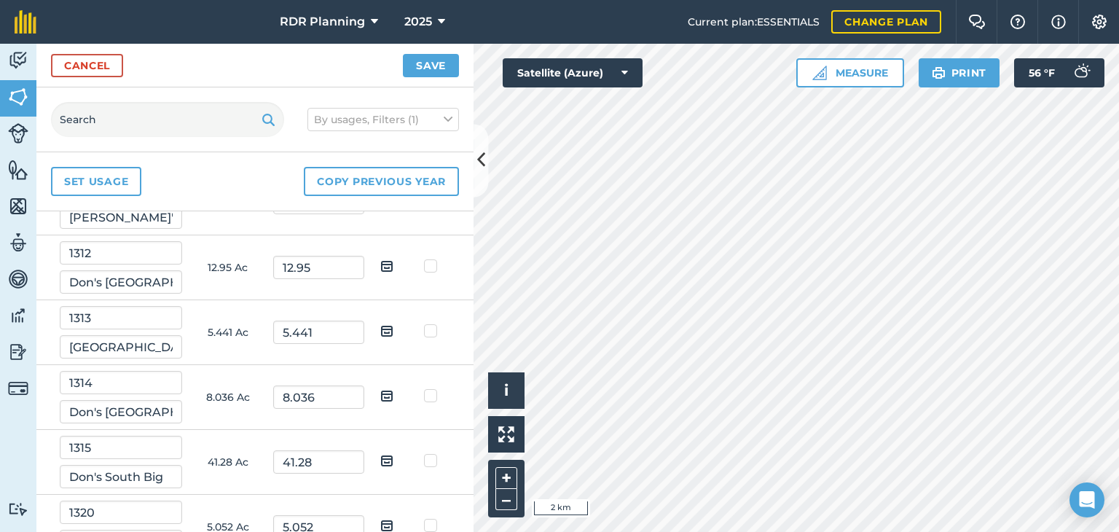
scroll to position [2974, 0]
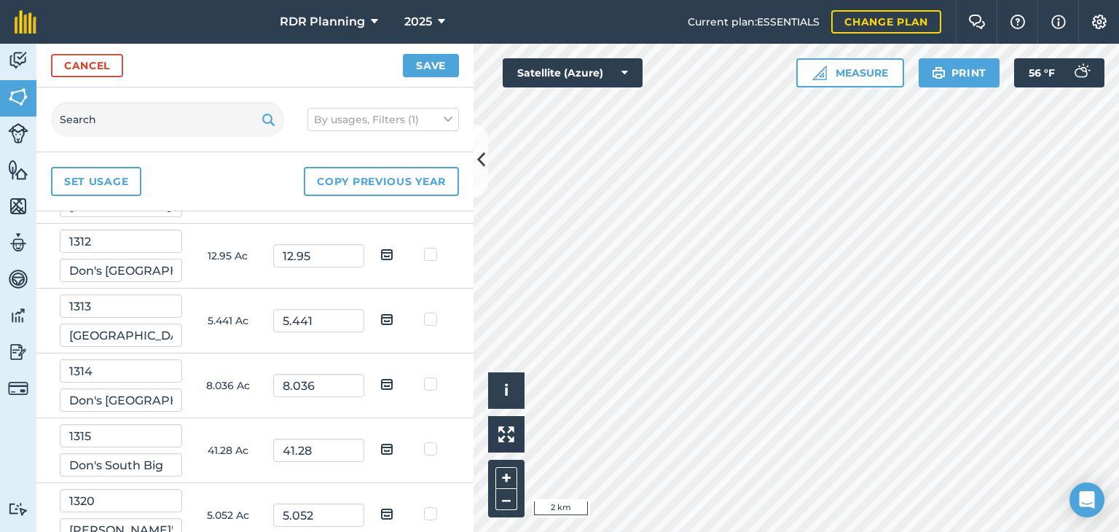
click at [424, 247] on label at bounding box center [432, 247] width 17 height 0
click at [433, 248] on input "checkbox" at bounding box center [437, 251] width 9 height 9
checkbox input "true"
click at [424, 377] on label at bounding box center [432, 377] width 17 height 0
click at [433, 377] on input "checkbox" at bounding box center [437, 381] width 9 height 9
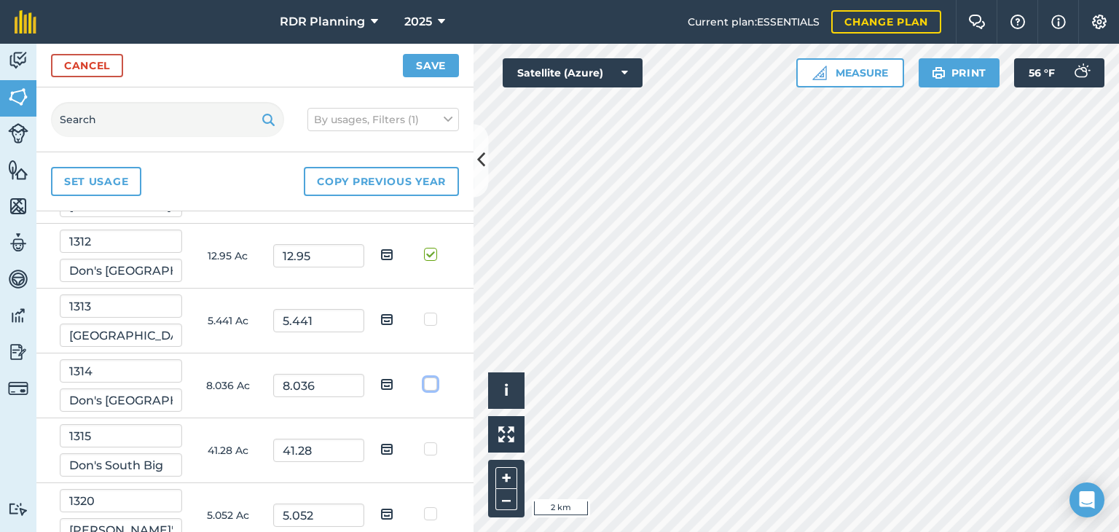
checkbox input "true"
click at [418, 304] on td at bounding box center [433, 320] width 46 height 65
click at [424, 312] on label at bounding box center [432, 312] width 17 height 0
click at [433, 312] on input "checkbox" at bounding box center [437, 316] width 9 height 9
checkbox input "true"
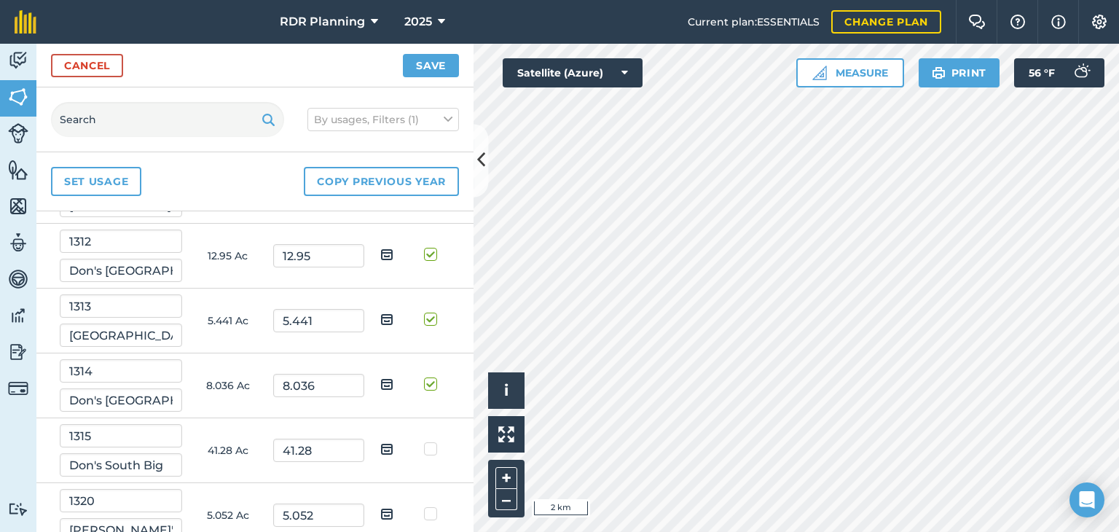
click at [424, 441] on label at bounding box center [432, 441] width 17 height 0
click at [433, 444] on input "checkbox" at bounding box center [437, 445] width 9 height 9
checkbox input "true"
click at [425, 506] on label at bounding box center [432, 506] width 17 height 0
click at [433, 506] on input "checkbox" at bounding box center [437, 510] width 9 height 9
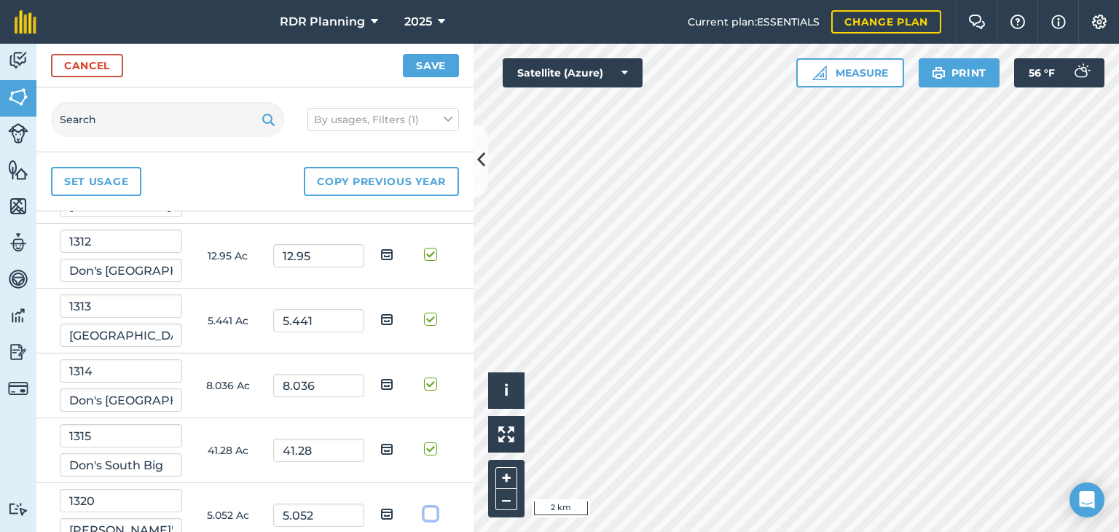
checkbox input "true"
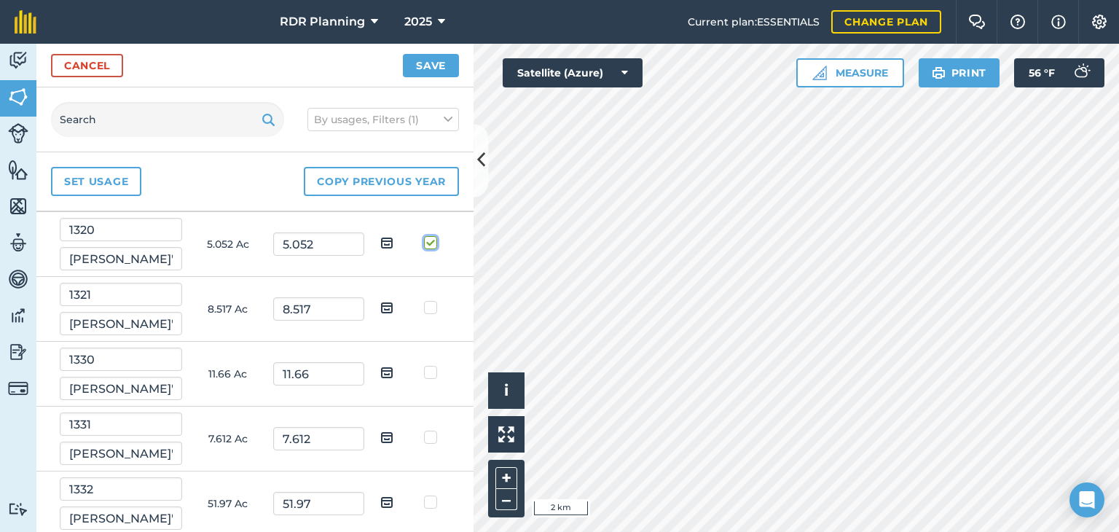
scroll to position [3269, 0]
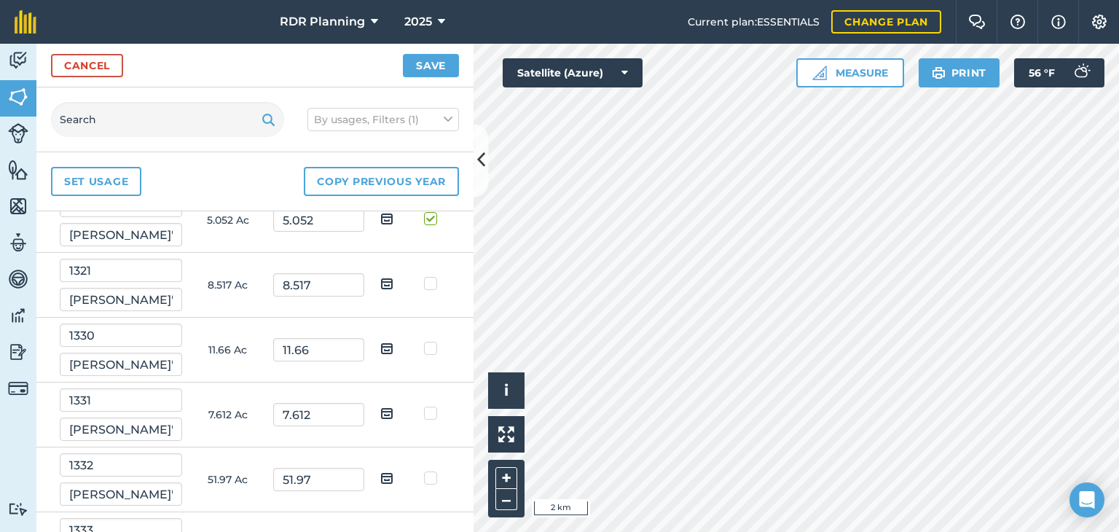
click at [424, 276] on label at bounding box center [432, 276] width 17 height 0
click at [433, 276] on input "checkbox" at bounding box center [437, 280] width 9 height 9
checkbox input "true"
click at [424, 341] on label at bounding box center [432, 341] width 17 height 0
click at [433, 341] on input "checkbox" at bounding box center [437, 345] width 9 height 9
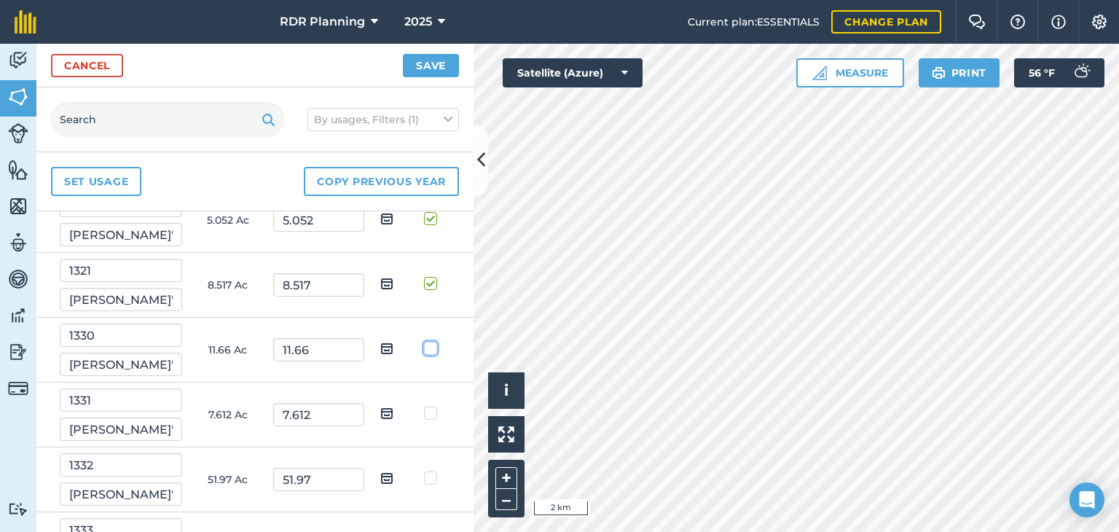
checkbox input "true"
click at [424, 406] on label at bounding box center [432, 406] width 17 height 0
click at [433, 406] on input "checkbox" at bounding box center [437, 410] width 9 height 9
checkbox input "true"
click at [424, 470] on label at bounding box center [432, 470] width 17 height 0
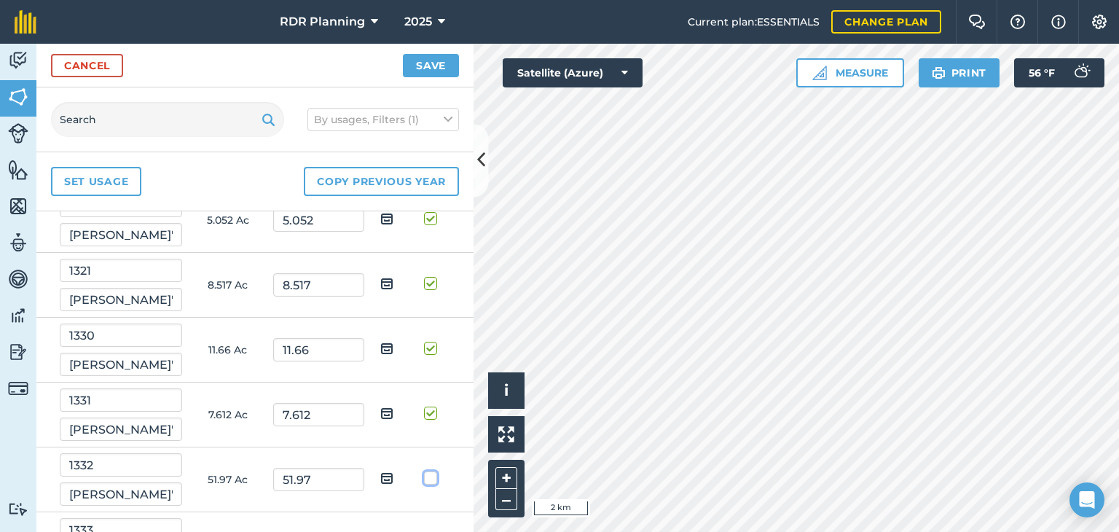
click at [433, 470] on input "checkbox" at bounding box center [437, 474] width 9 height 9
checkbox input "true"
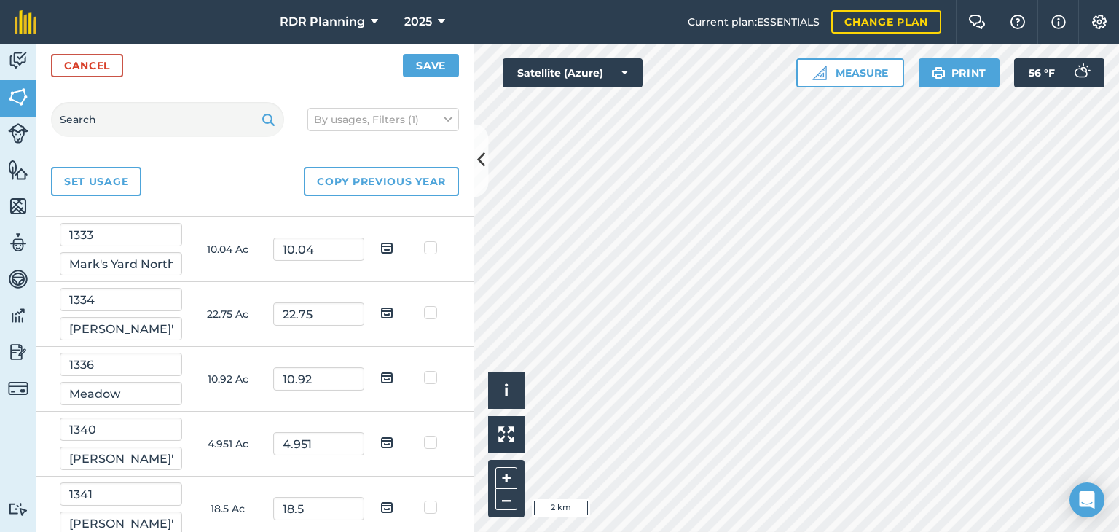
scroll to position [3553, 0]
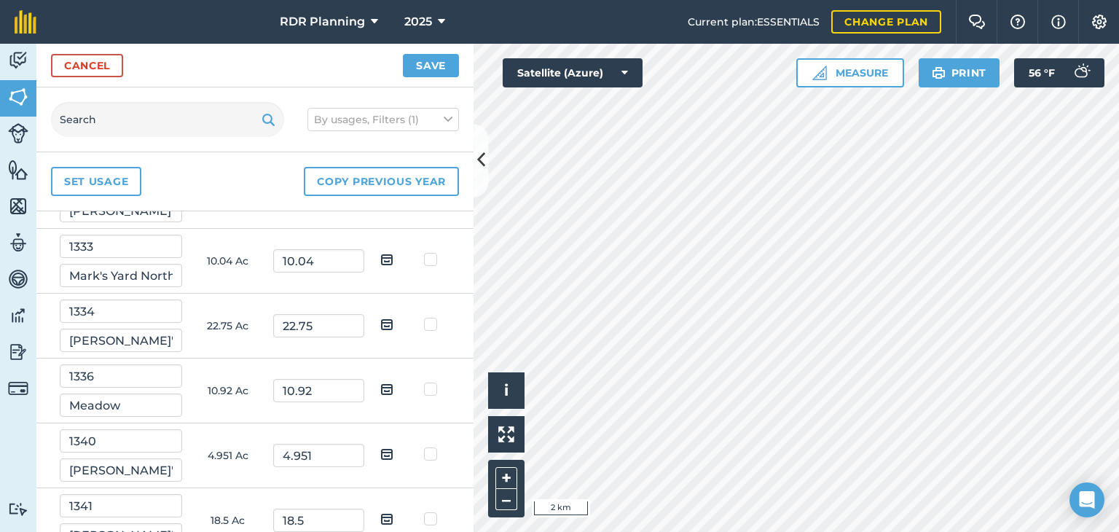
click at [424, 252] on label at bounding box center [432, 252] width 17 height 0
click at [433, 252] on input "checkbox" at bounding box center [437, 256] width 9 height 9
checkbox input "true"
click at [424, 317] on label at bounding box center [432, 317] width 17 height 0
click at [433, 317] on input "checkbox" at bounding box center [437, 321] width 9 height 9
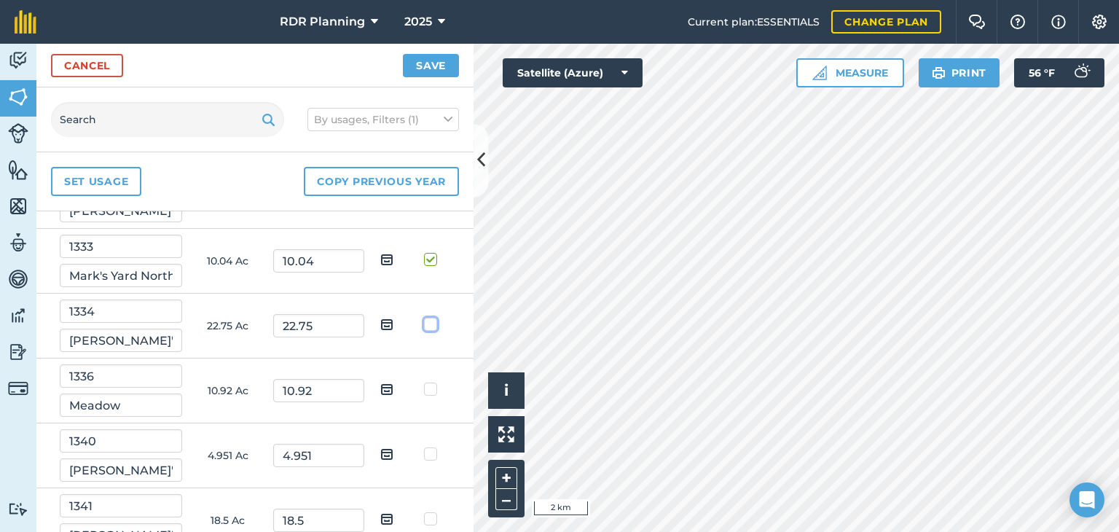
checkbox input "true"
click at [424, 382] on label at bounding box center [432, 382] width 17 height 0
click at [433, 382] on input "checkbox" at bounding box center [437, 386] width 9 height 9
checkbox input "true"
click at [424, 511] on label at bounding box center [432, 511] width 17 height 0
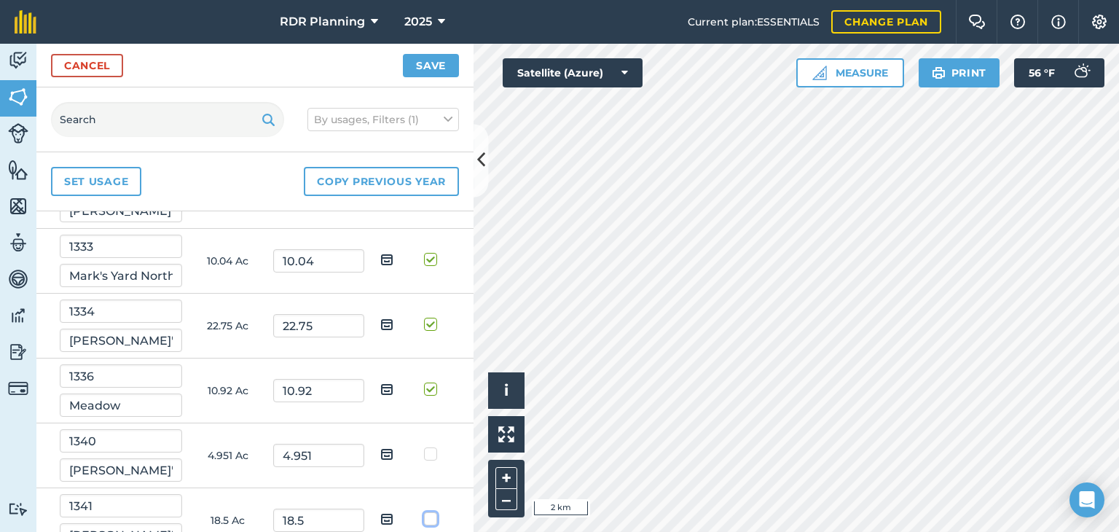
click at [433, 511] on input "checkbox" at bounding box center [437, 515] width 9 height 9
checkbox input "true"
click at [424, 446] on label at bounding box center [432, 446] width 17 height 0
click at [433, 446] on input "checkbox" at bounding box center [437, 450] width 9 height 9
checkbox input "true"
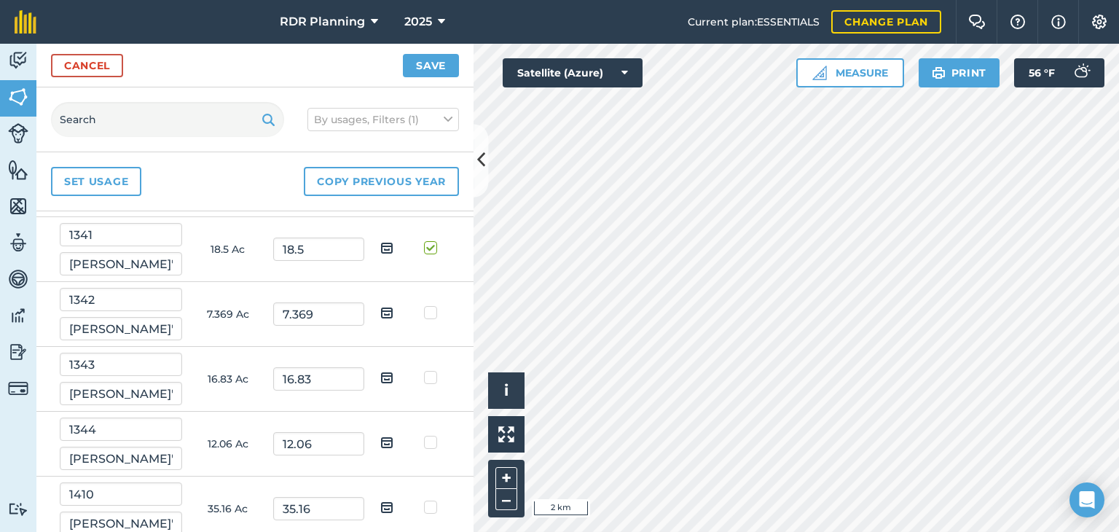
scroll to position [3848, 0]
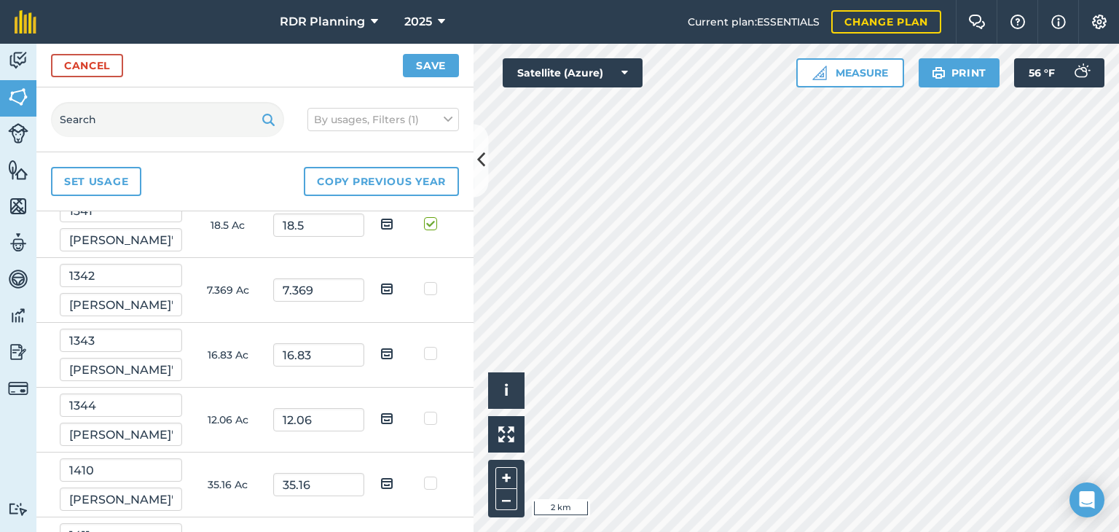
click at [424, 281] on label at bounding box center [432, 281] width 17 height 0
click at [433, 281] on input "checkbox" at bounding box center [437, 285] width 9 height 9
checkbox input "true"
click at [424, 346] on label at bounding box center [432, 346] width 17 height 0
click at [433, 346] on input "checkbox" at bounding box center [437, 350] width 9 height 9
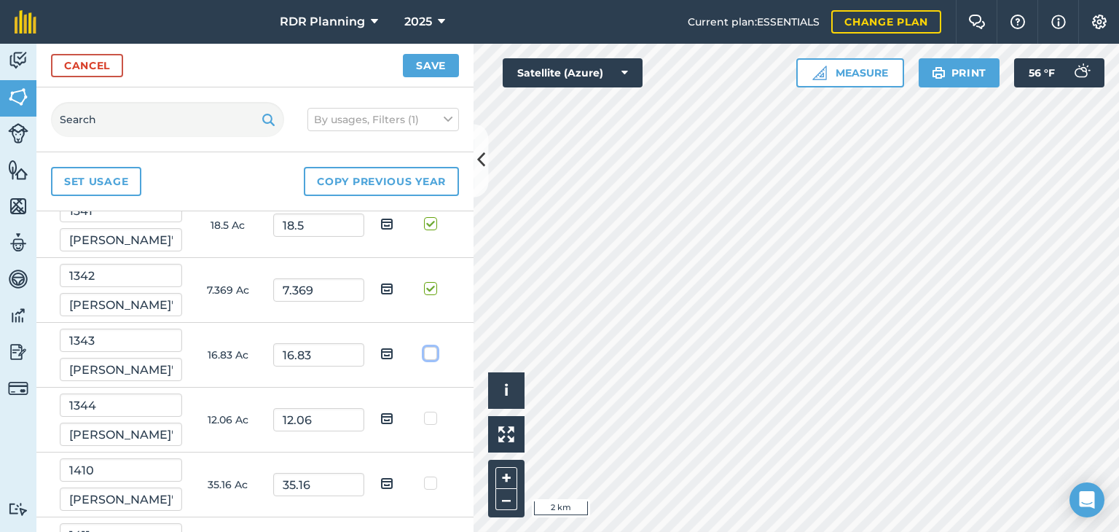
checkbox input "true"
click at [424, 411] on label at bounding box center [432, 411] width 17 height 0
click at [433, 411] on input "checkbox" at bounding box center [437, 415] width 9 height 9
checkbox input "true"
click at [424, 476] on label at bounding box center [432, 476] width 17 height 0
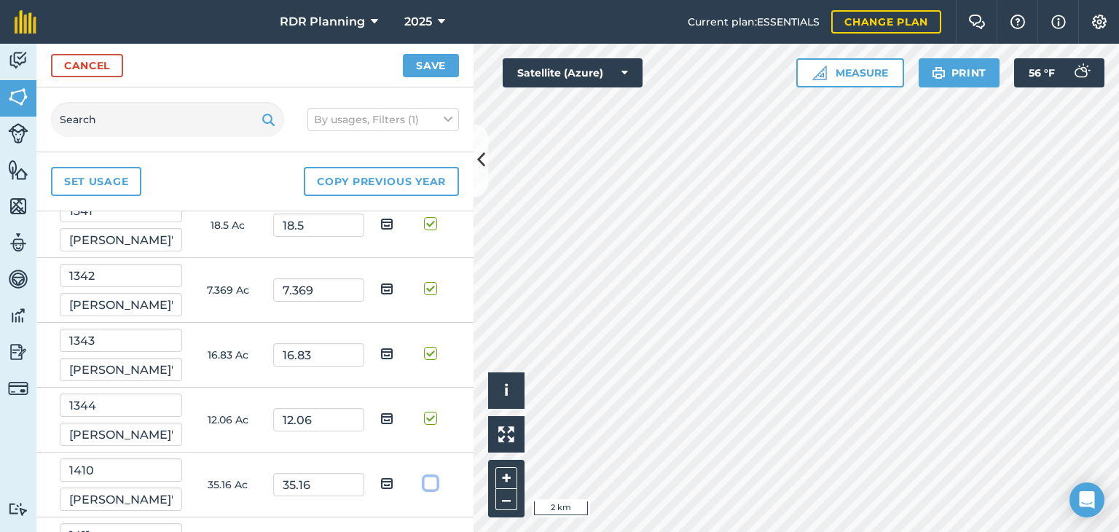
click at [433, 476] on input "checkbox" at bounding box center [437, 480] width 9 height 9
checkbox input "true"
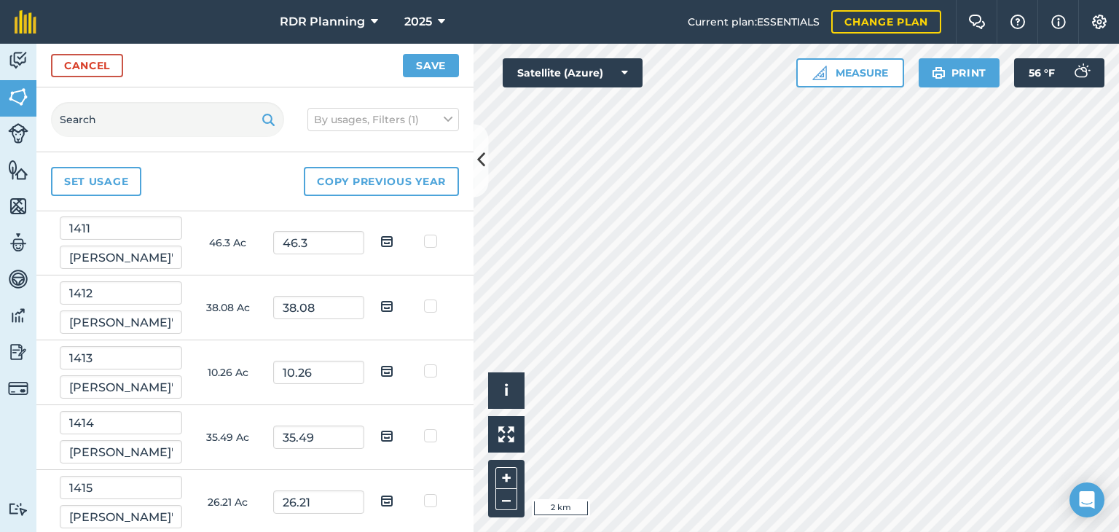
scroll to position [4167, 0]
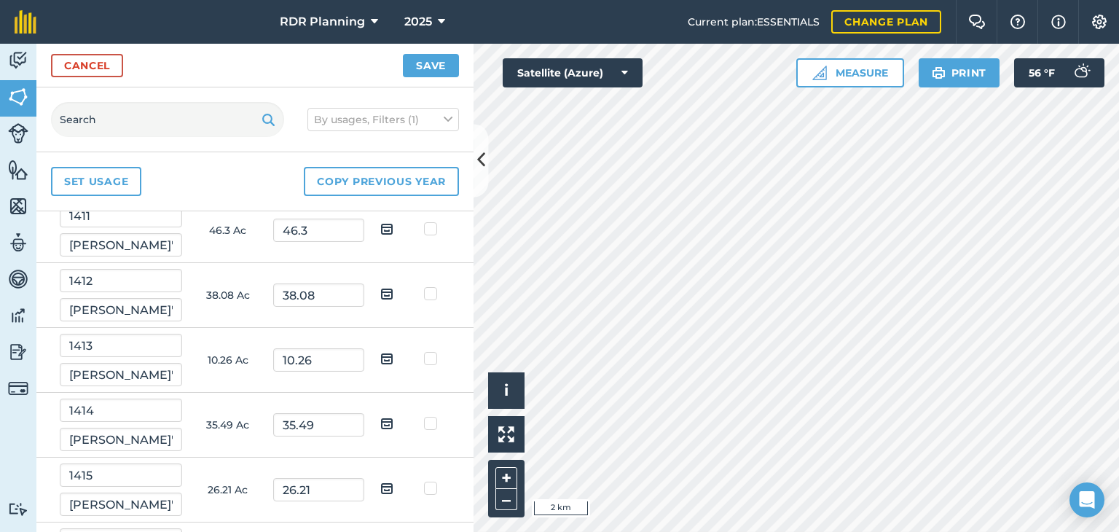
click at [424, 221] on label at bounding box center [432, 221] width 17 height 0
click at [433, 224] on input "checkbox" at bounding box center [437, 225] width 9 height 9
checkbox input "true"
click at [424, 286] on label at bounding box center [432, 286] width 17 height 0
click at [433, 286] on input "checkbox" at bounding box center [437, 290] width 9 height 9
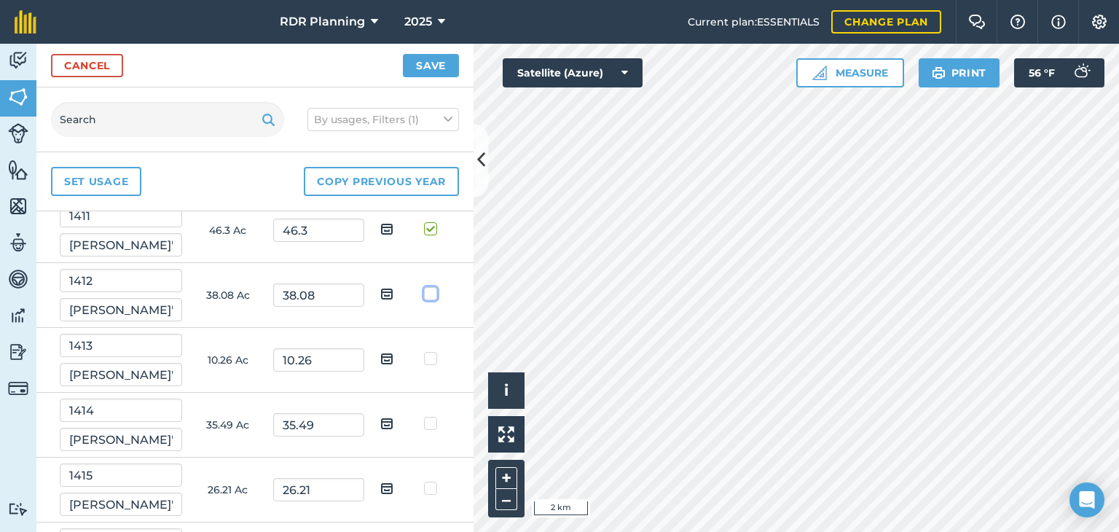
checkbox input "true"
click at [424, 416] on label at bounding box center [432, 416] width 17 height 0
click at [433, 416] on input "checkbox" at bounding box center [437, 420] width 9 height 9
checkbox input "true"
click at [424, 481] on label at bounding box center [432, 481] width 17 height 0
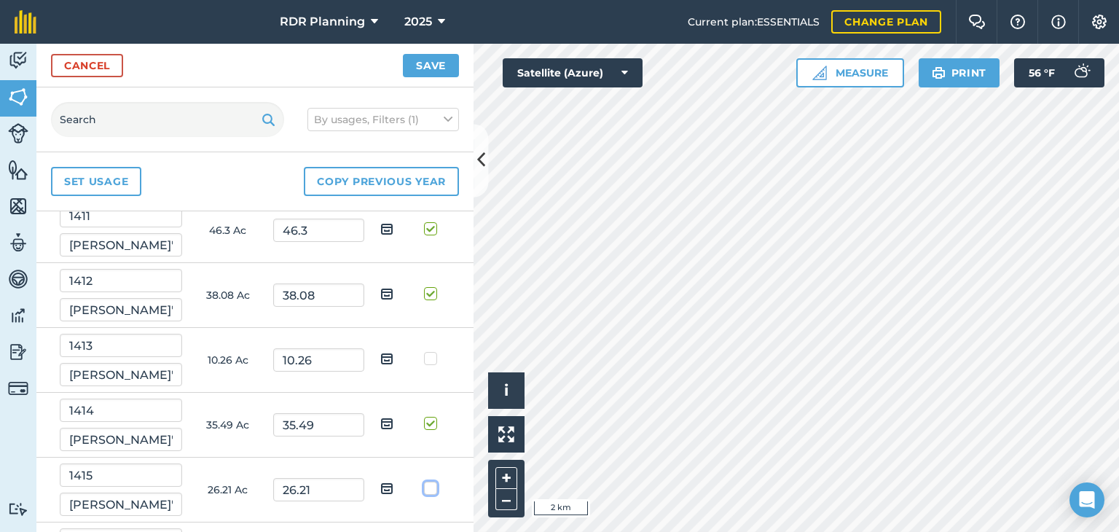
click at [433, 481] on input "checkbox" at bounding box center [437, 485] width 9 height 9
checkbox input "true"
click at [424, 351] on label at bounding box center [432, 351] width 17 height 0
click at [433, 351] on input "checkbox" at bounding box center [437, 355] width 9 height 9
checkbox input "true"
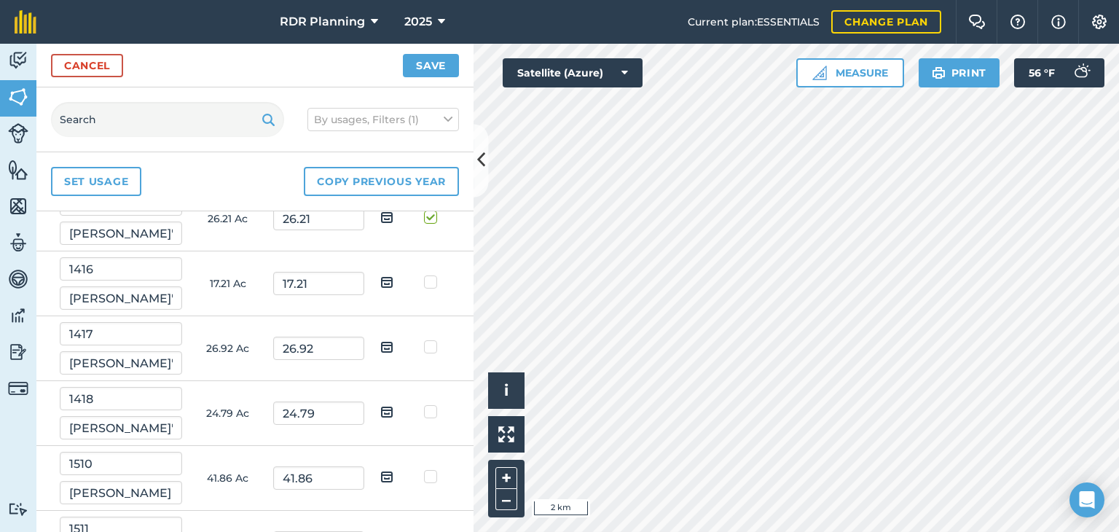
scroll to position [4450, 0]
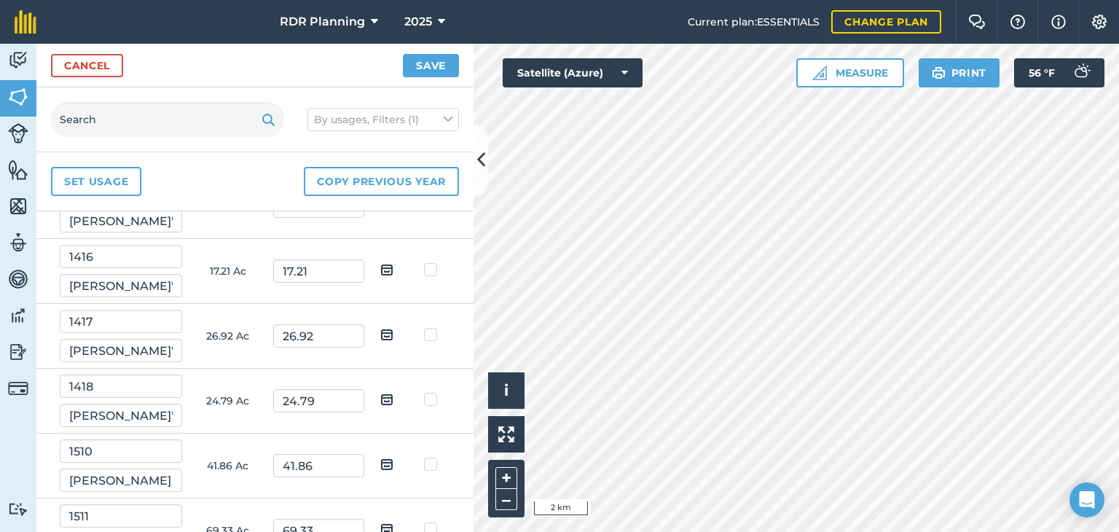
click at [424, 262] on label at bounding box center [432, 262] width 17 height 0
click at [433, 262] on input "checkbox" at bounding box center [437, 266] width 9 height 9
checkbox input "true"
click at [424, 327] on label at bounding box center [432, 327] width 17 height 0
click at [433, 327] on input "checkbox" at bounding box center [437, 331] width 9 height 9
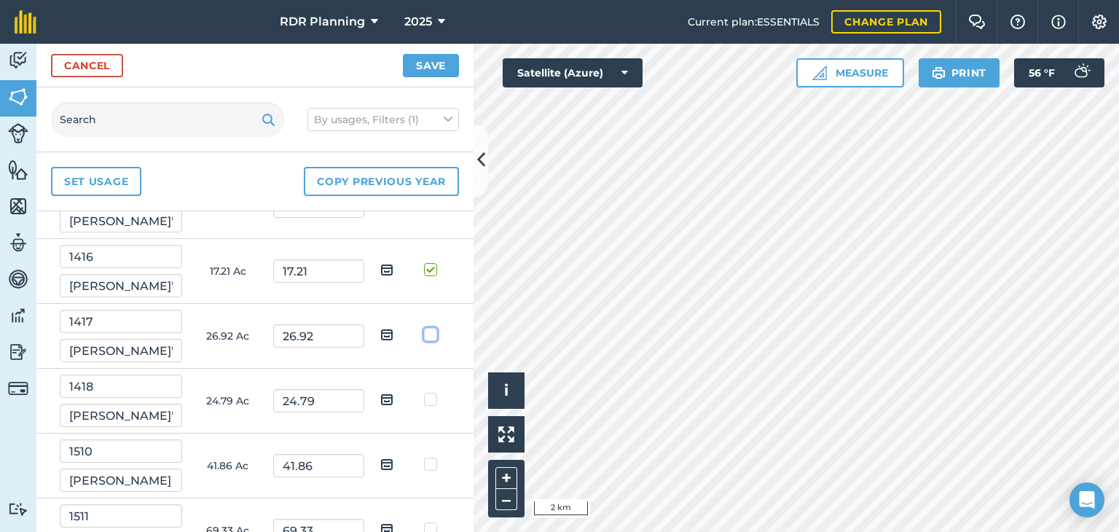
checkbox input "true"
click at [424, 392] on label at bounding box center [432, 392] width 17 height 0
click at [433, 392] on input "checkbox" at bounding box center [437, 396] width 9 height 9
checkbox input "true"
click at [424, 521] on label at bounding box center [432, 521] width 17 height 0
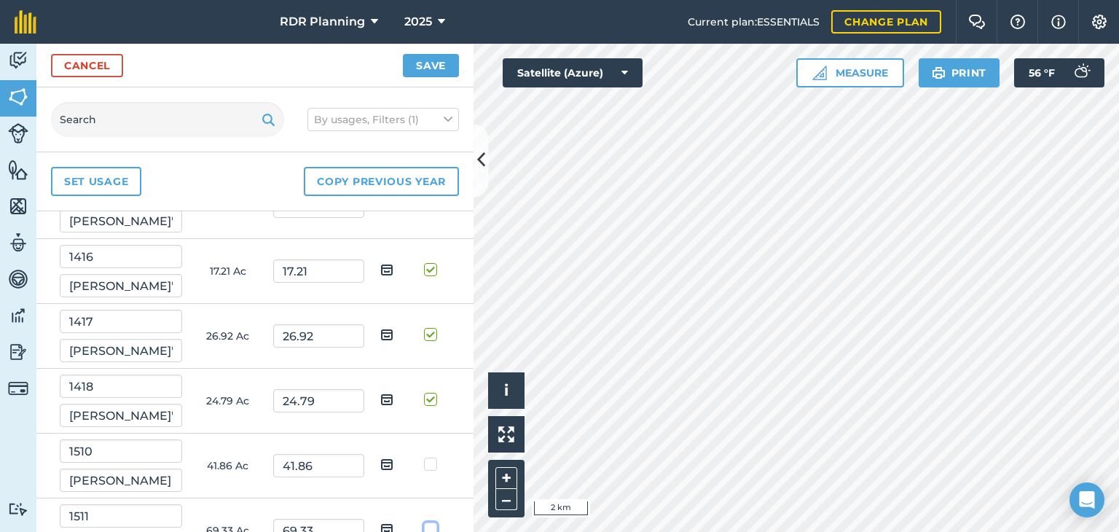
click at [433, 521] on input "checkbox" at bounding box center [437, 525] width 9 height 9
checkbox input "true"
click at [424, 457] on label at bounding box center [432, 457] width 17 height 0
click at [433, 457] on input "checkbox" at bounding box center [437, 461] width 9 height 9
checkbox input "true"
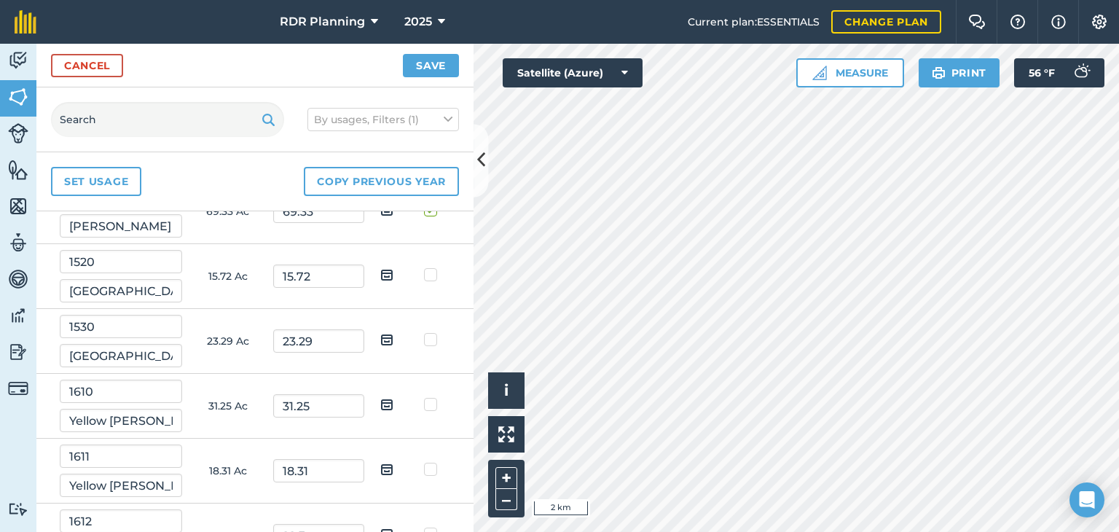
scroll to position [4792, 0]
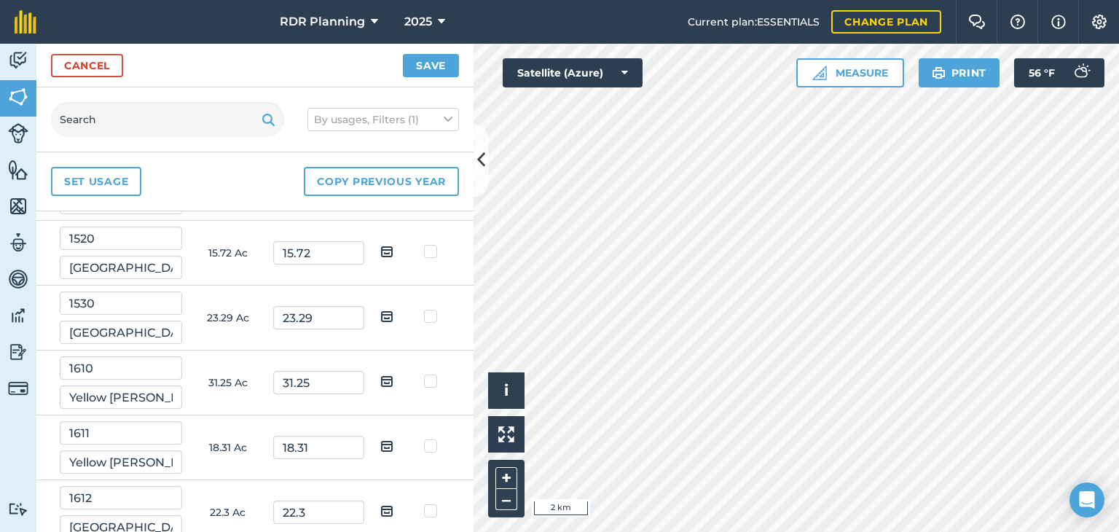
click at [424, 244] on label at bounding box center [432, 244] width 17 height 0
click at [433, 244] on input "checkbox" at bounding box center [437, 248] width 9 height 9
checkbox input "true"
click at [424, 309] on label at bounding box center [432, 309] width 17 height 0
click at [433, 309] on input "checkbox" at bounding box center [437, 313] width 9 height 9
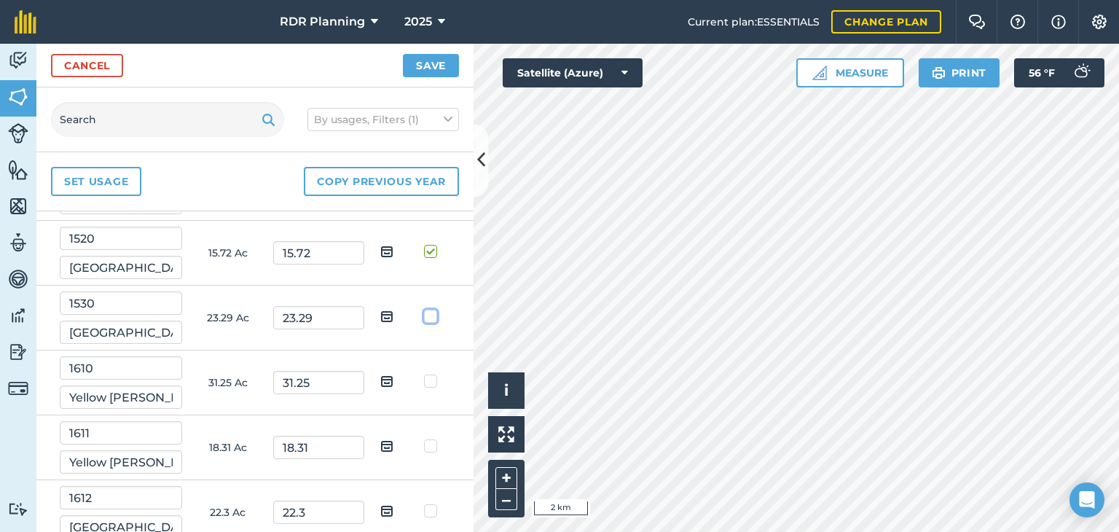
checkbox input "true"
click at [424, 438] on label at bounding box center [432, 438] width 17 height 0
click at [433, 438] on input "checkbox" at bounding box center [437, 442] width 9 height 9
checkbox input "true"
click at [424, 374] on label at bounding box center [432, 374] width 17 height 0
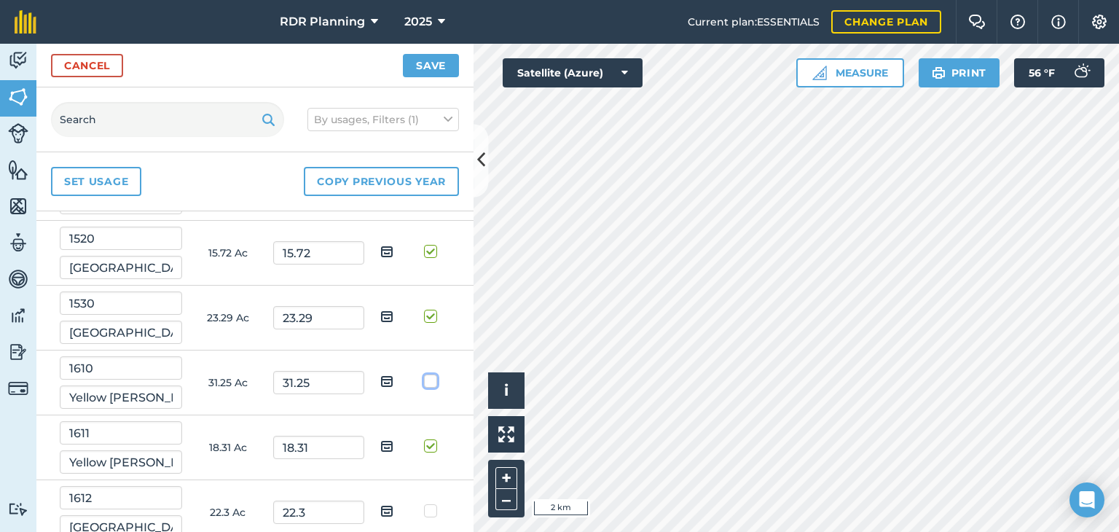
click at [433, 374] on input "checkbox" at bounding box center [437, 378] width 9 height 9
checkbox input "true"
click at [424, 503] on label at bounding box center [432, 503] width 17 height 0
click at [433, 503] on input "checkbox" at bounding box center [437, 507] width 9 height 9
checkbox input "true"
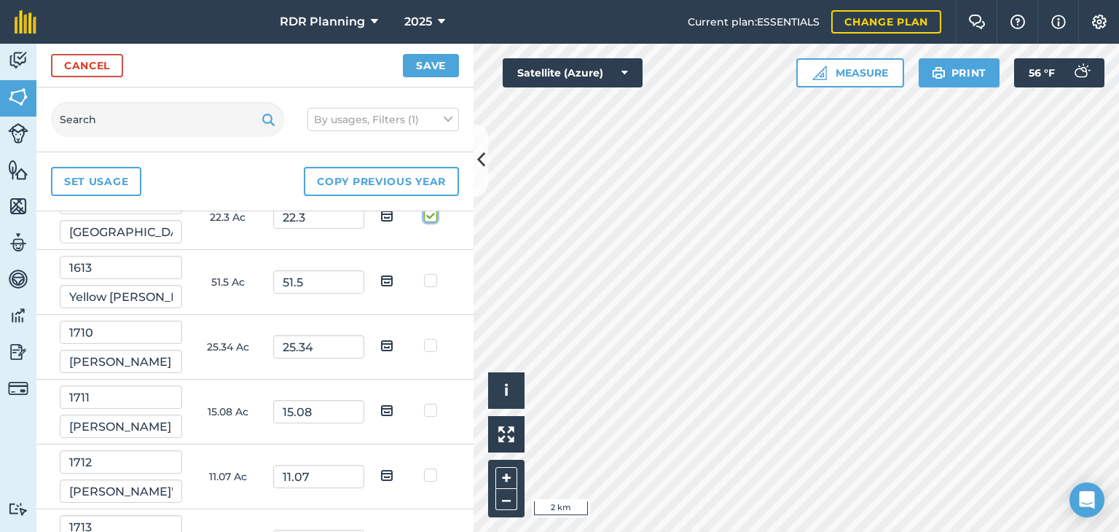
scroll to position [5100, 0]
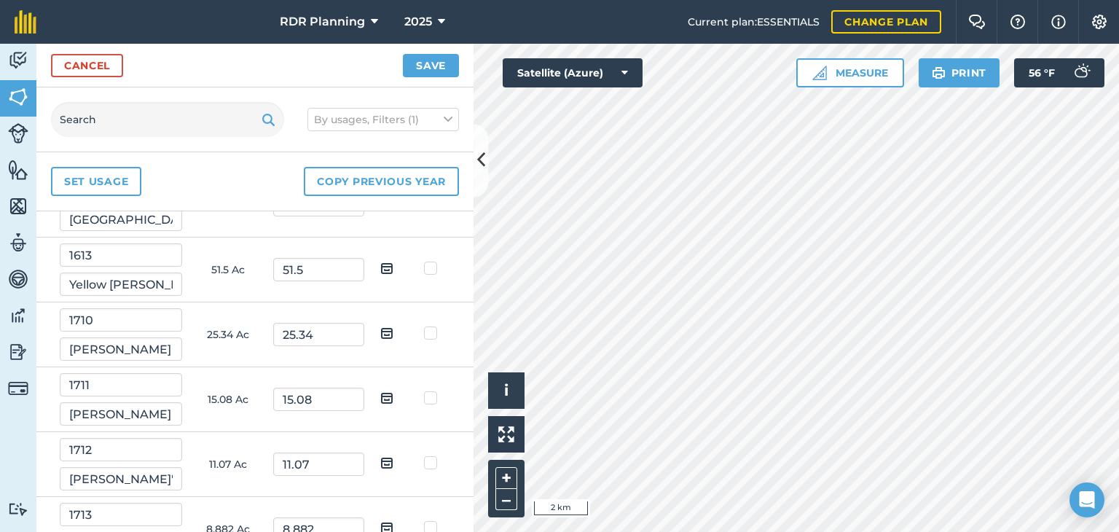
click at [424, 261] on label at bounding box center [432, 261] width 17 height 0
click at [433, 261] on input "checkbox" at bounding box center [437, 265] width 9 height 9
checkbox input "true"
click at [424, 326] on label at bounding box center [432, 326] width 17 height 0
click at [433, 326] on input "checkbox" at bounding box center [437, 330] width 9 height 9
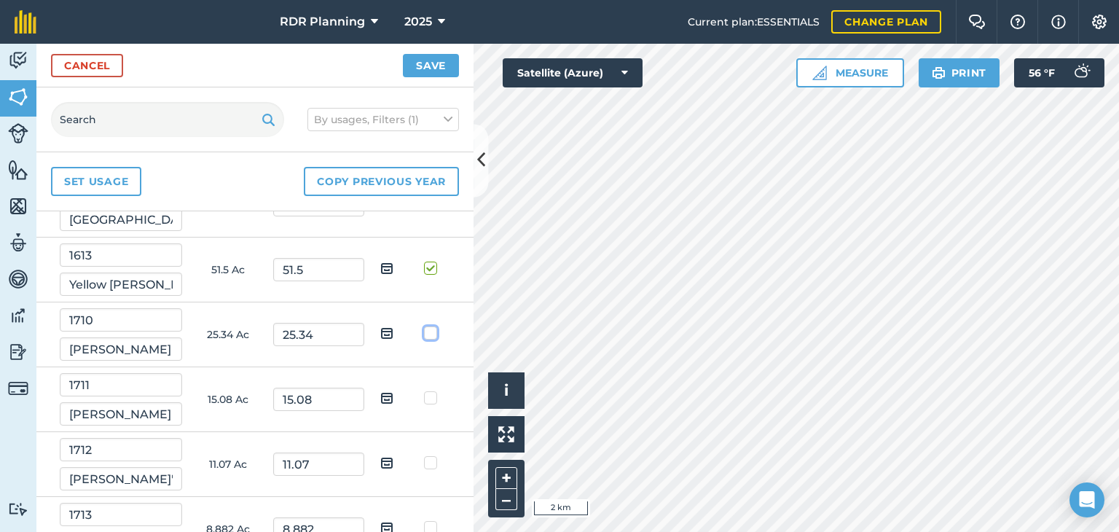
checkbox input "true"
click at [424, 390] on label at bounding box center [432, 390] width 17 height 0
click at [433, 390] on input "checkbox" at bounding box center [437, 394] width 9 height 9
checkbox input "true"
click at [424, 455] on label at bounding box center [432, 455] width 17 height 0
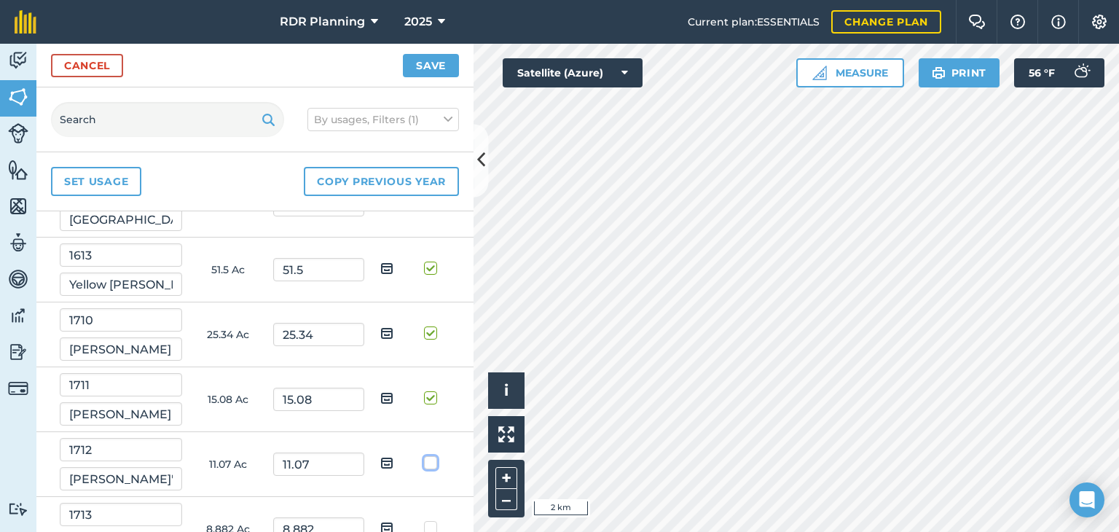
click at [433, 455] on input "checkbox" at bounding box center [437, 459] width 9 height 9
checkbox input "true"
click at [424, 520] on label at bounding box center [432, 520] width 17 height 0
click at [433, 520] on input "checkbox" at bounding box center [437, 524] width 9 height 9
checkbox input "true"
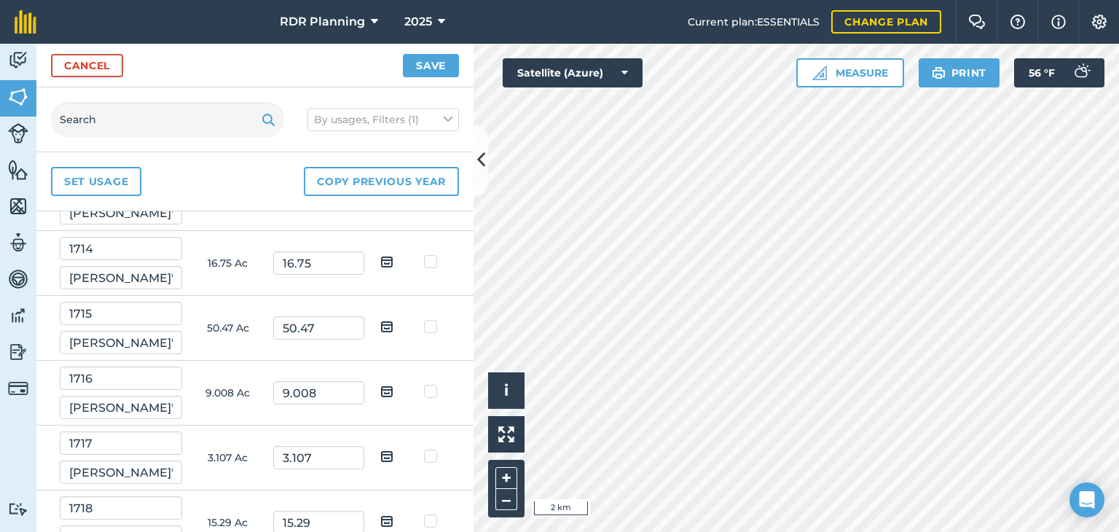
scroll to position [5442, 0]
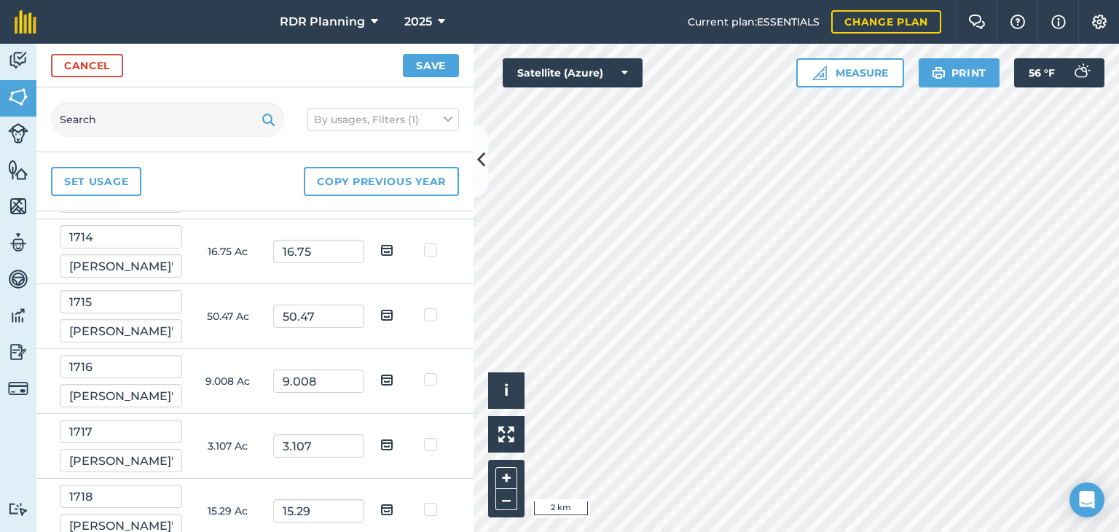
click at [424, 243] on label at bounding box center [432, 243] width 17 height 0
click at [433, 243] on input "checkbox" at bounding box center [437, 247] width 9 height 9
checkbox input "true"
click at [424, 307] on label at bounding box center [432, 307] width 17 height 0
click at [433, 307] on input "checkbox" at bounding box center [437, 311] width 9 height 9
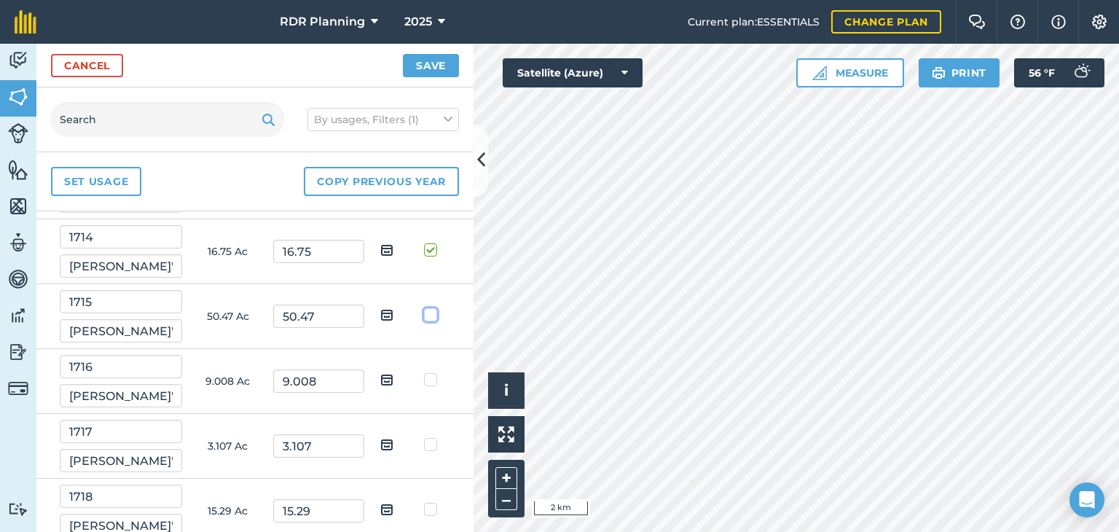
checkbox input "true"
click at [424, 372] on label at bounding box center [432, 372] width 17 height 0
click at [433, 372] on input "checkbox" at bounding box center [437, 376] width 9 height 9
checkbox input "true"
click at [424, 437] on label at bounding box center [432, 437] width 17 height 0
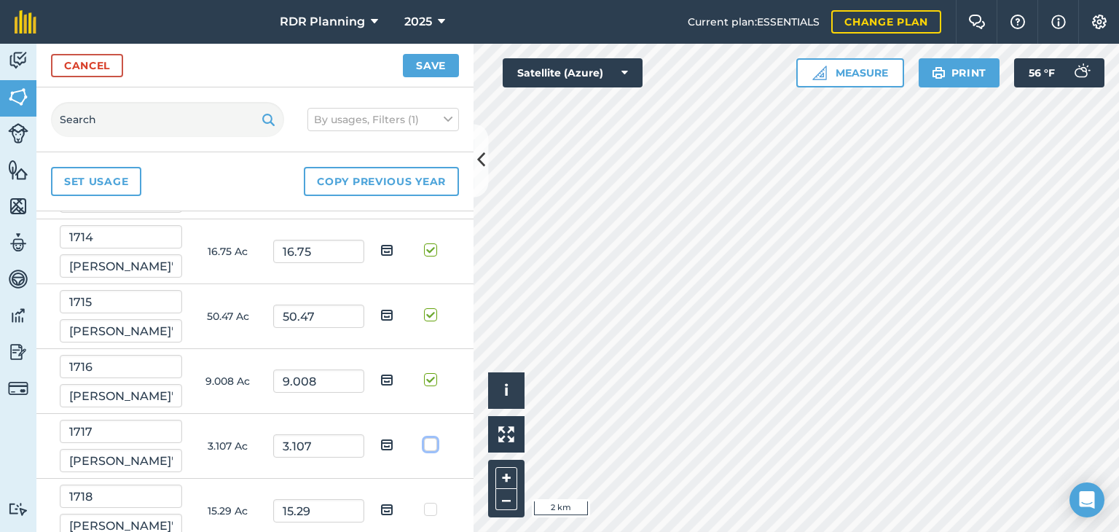
click at [433, 437] on input "checkbox" at bounding box center [437, 441] width 9 height 9
checkbox input "true"
click at [424, 502] on label at bounding box center [432, 502] width 17 height 0
click at [433, 502] on input "checkbox" at bounding box center [437, 506] width 9 height 9
checkbox input "true"
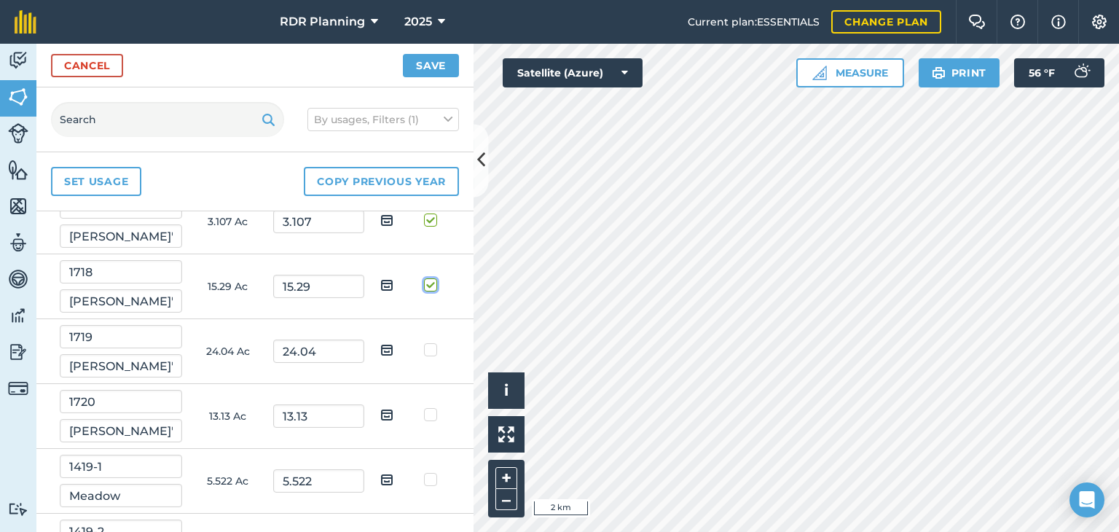
scroll to position [5698, 0]
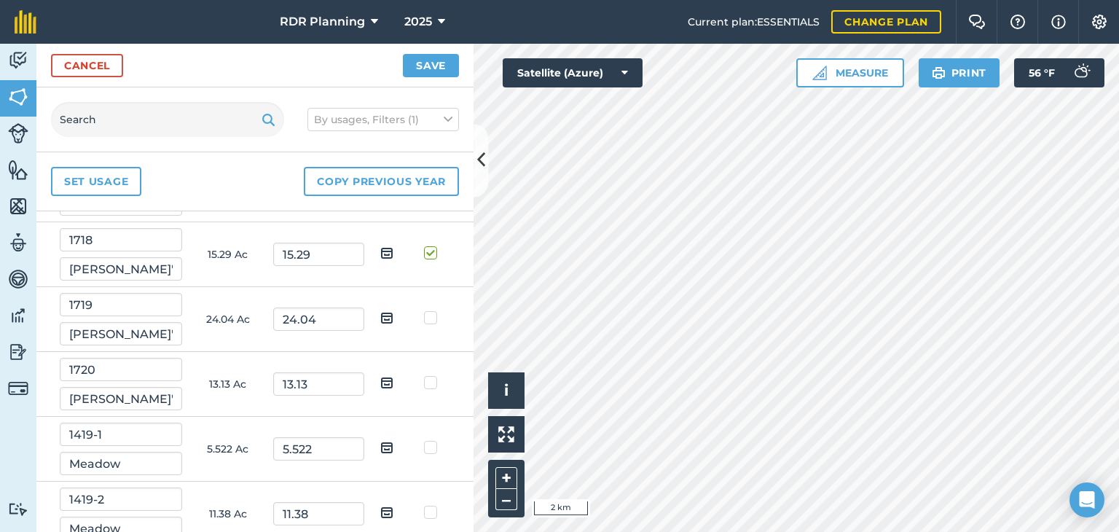
click at [424, 505] on label at bounding box center [432, 505] width 17 height 0
click at [433, 505] on input "checkbox" at bounding box center [437, 509] width 9 height 9
checkbox input "true"
click at [424, 440] on label at bounding box center [432, 440] width 17 height 0
click at [433, 440] on input "checkbox" at bounding box center [437, 444] width 9 height 9
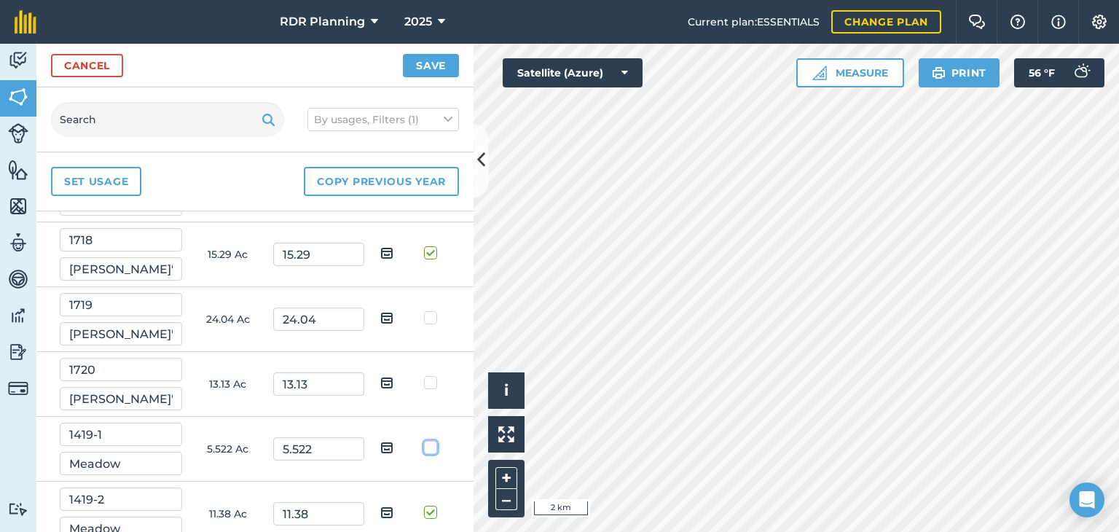
checkbox input "true"
click at [424, 375] on label at bounding box center [432, 375] width 17 height 0
click at [433, 375] on input "checkbox" at bounding box center [437, 379] width 9 height 9
checkbox input "true"
click at [424, 310] on label at bounding box center [432, 310] width 17 height 0
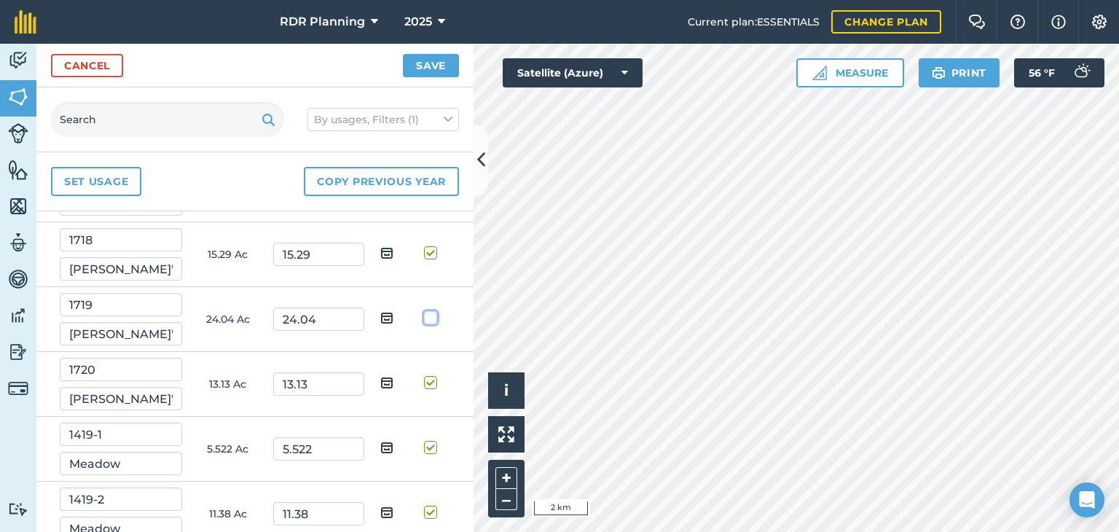
click at [433, 310] on input "checkbox" at bounding box center [437, 314] width 9 height 9
checkbox input "true"
click at [436, 62] on button "Save" at bounding box center [431, 65] width 56 height 23
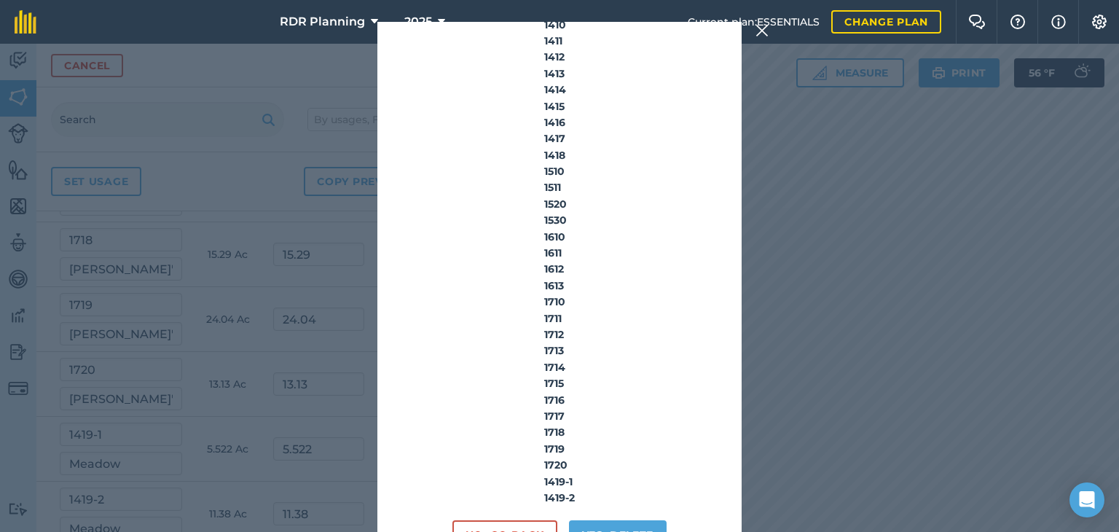
scroll to position [1157, 0]
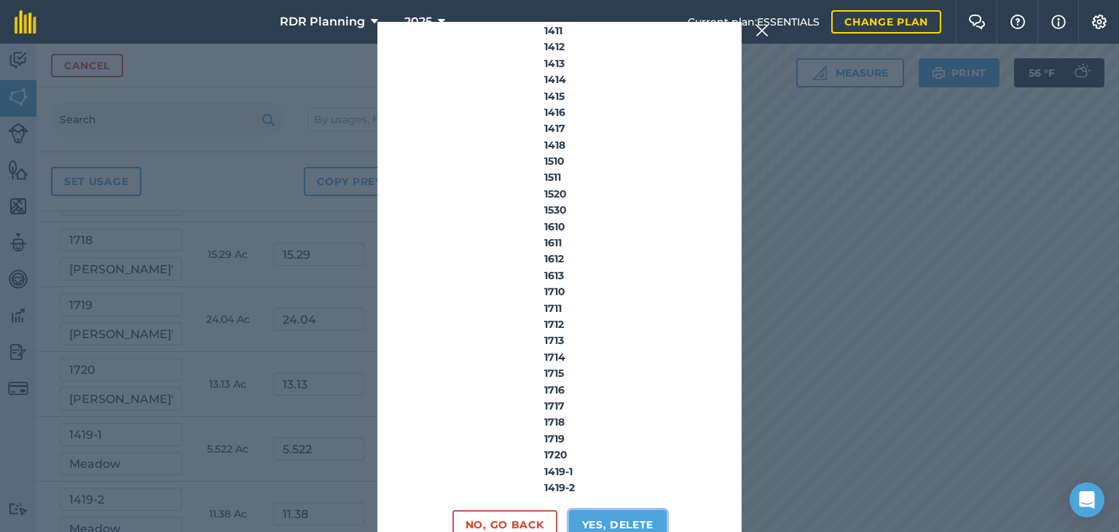
click at [600, 516] on button "Yes, delete" at bounding box center [618, 524] width 98 height 29
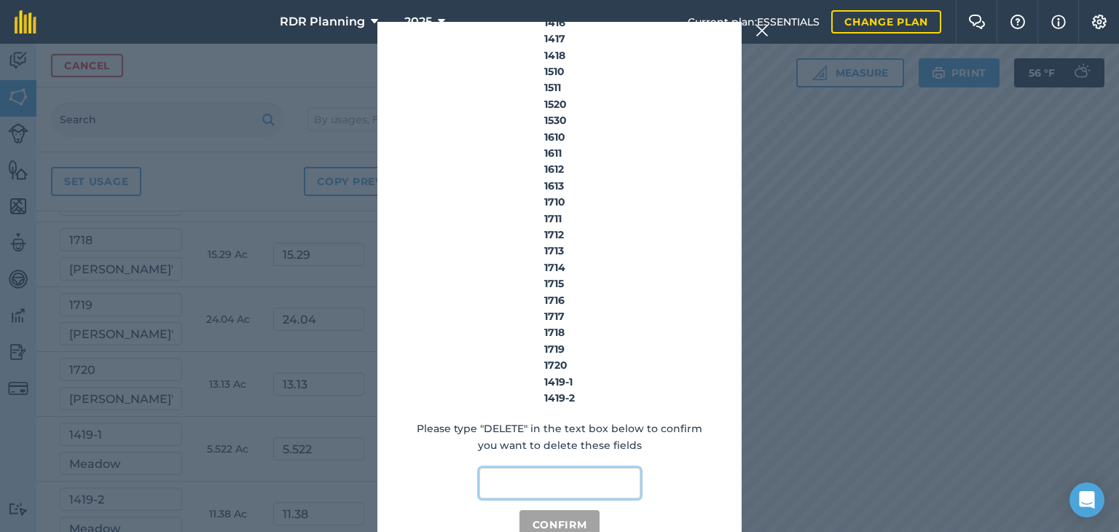
click at [551, 489] on input "text" at bounding box center [559, 483] width 161 height 31
type input "DELETE"
click at [538, 516] on button "Confirm" at bounding box center [559, 524] width 81 height 29
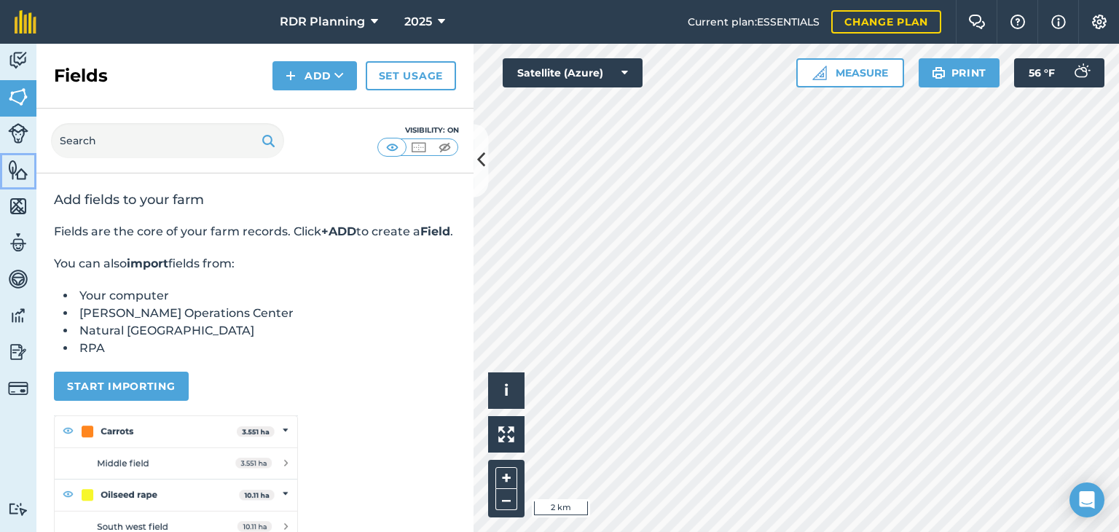
click at [16, 168] on img at bounding box center [18, 170] width 20 height 22
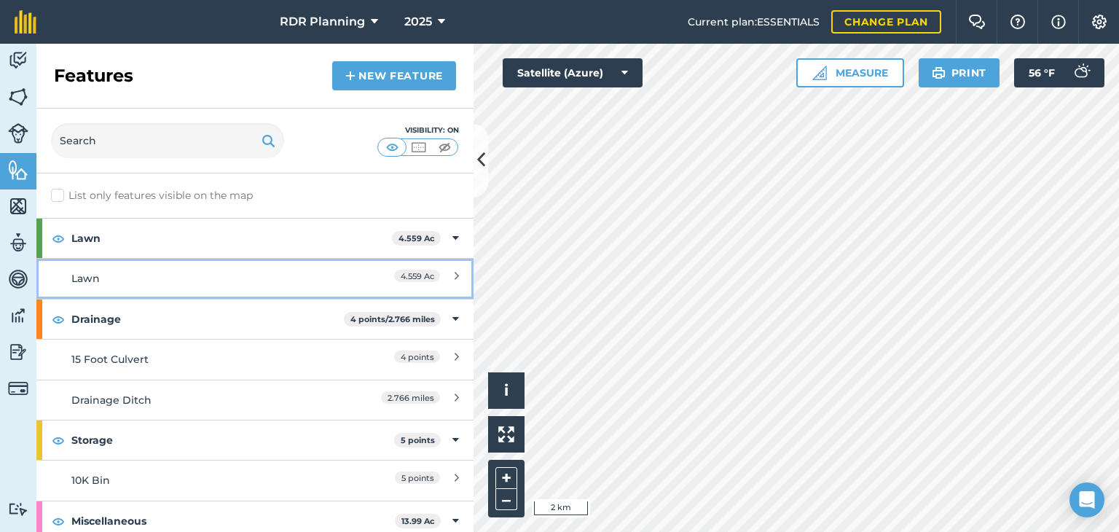
click at [433, 269] on link "Lawn 4.559 Ac" at bounding box center [254, 278] width 437 height 40
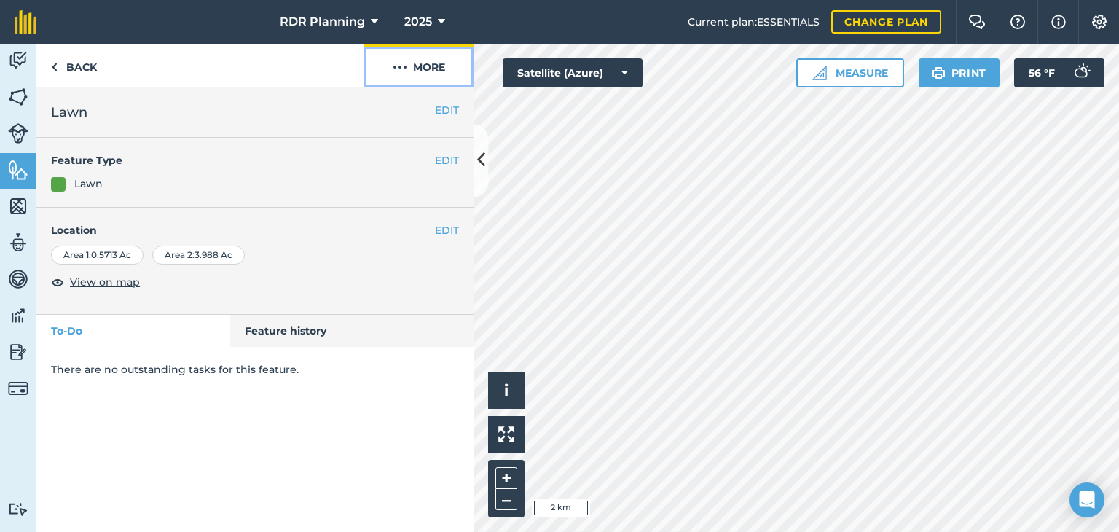
click at [431, 55] on button "More" at bounding box center [418, 65] width 109 height 43
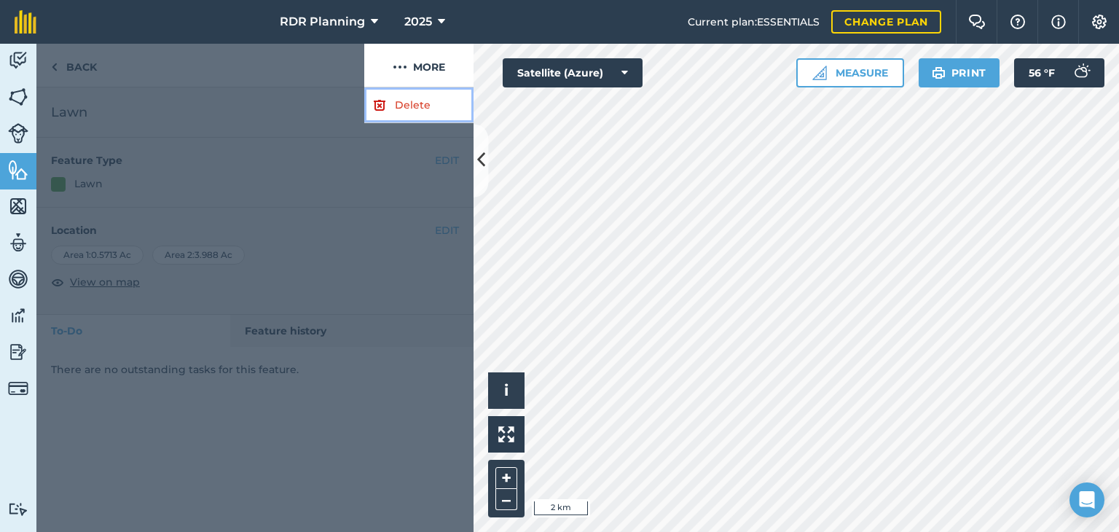
click at [393, 94] on link "Delete" at bounding box center [418, 105] width 109 height 36
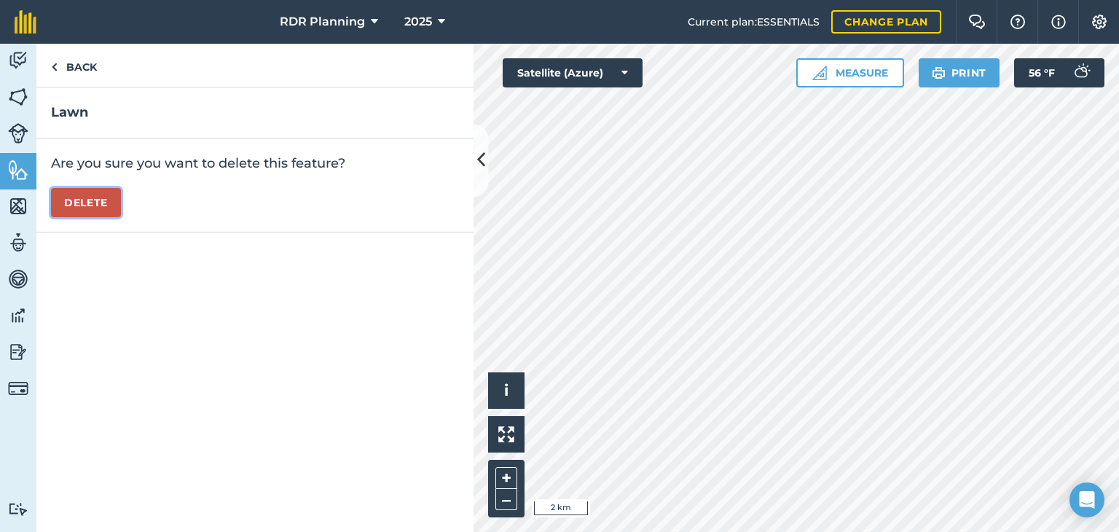
click at [76, 197] on button "Delete" at bounding box center [86, 202] width 70 height 29
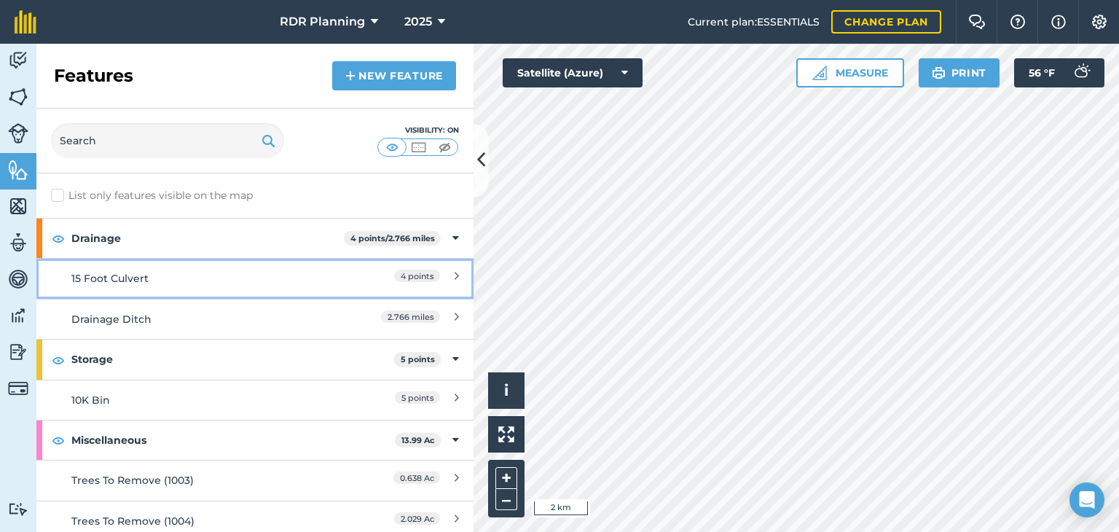
click at [114, 277] on div "15 Foot Culvert" at bounding box center [200, 278] width 259 height 16
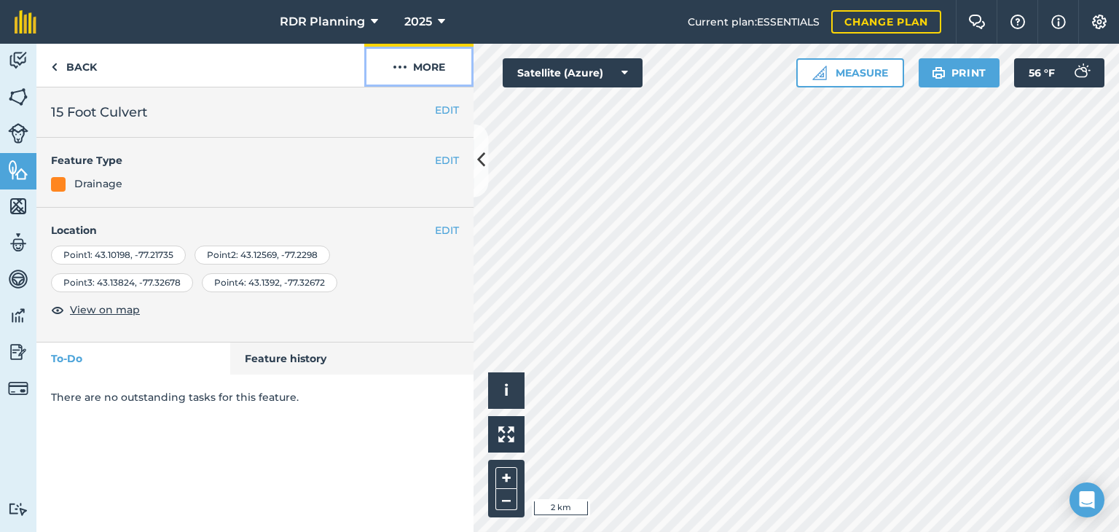
click at [422, 65] on button "More" at bounding box center [418, 65] width 109 height 43
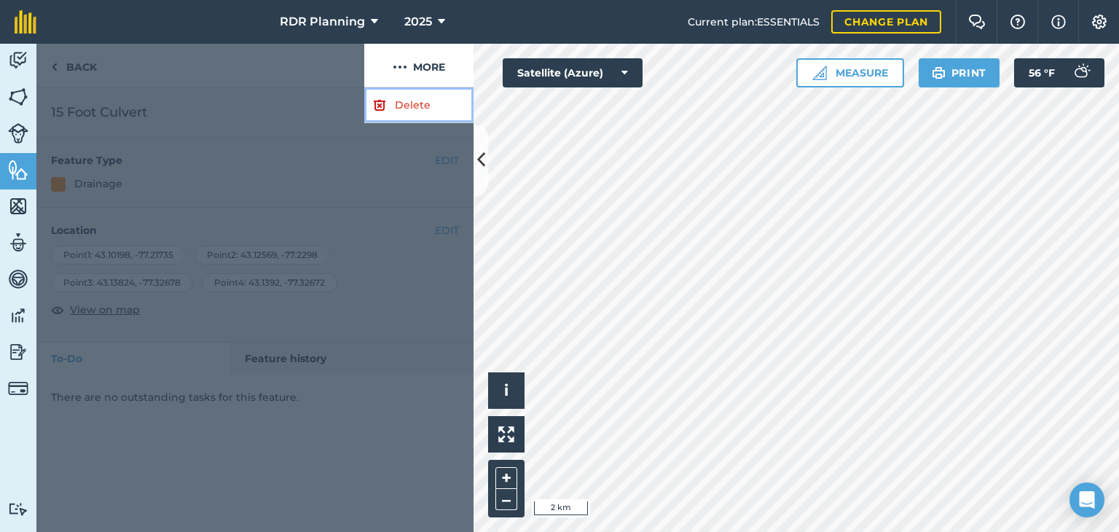
click at [407, 106] on link "Delete" at bounding box center [418, 105] width 109 height 36
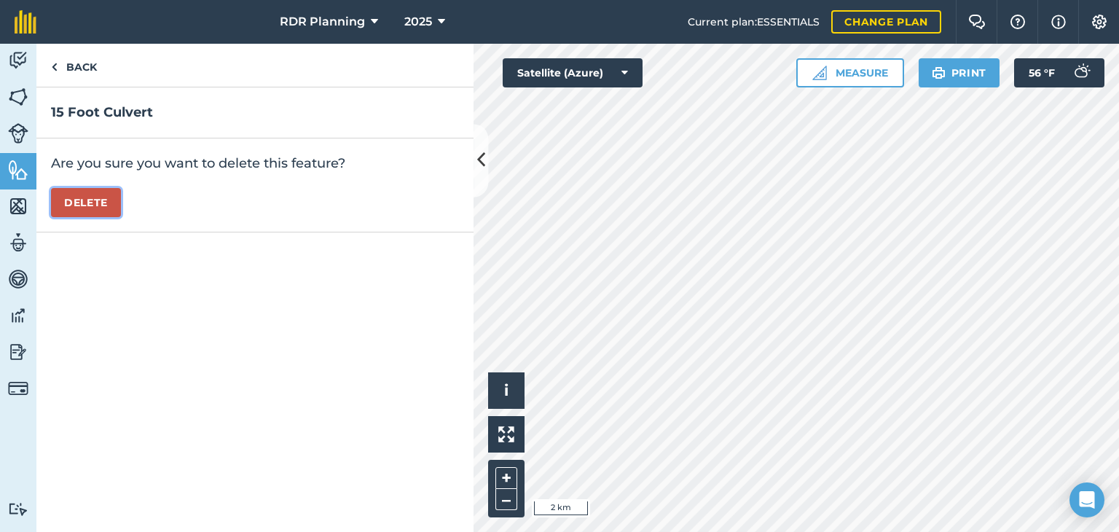
click at [90, 213] on button "Delete" at bounding box center [86, 202] width 70 height 29
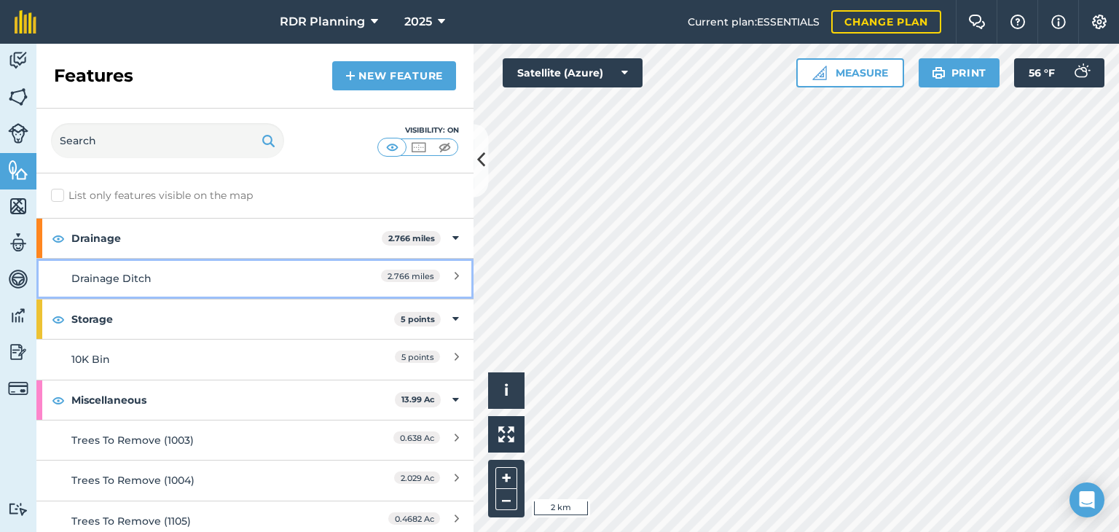
click at [122, 265] on link "Drainage Ditch 2.766 miles" at bounding box center [254, 278] width 437 height 40
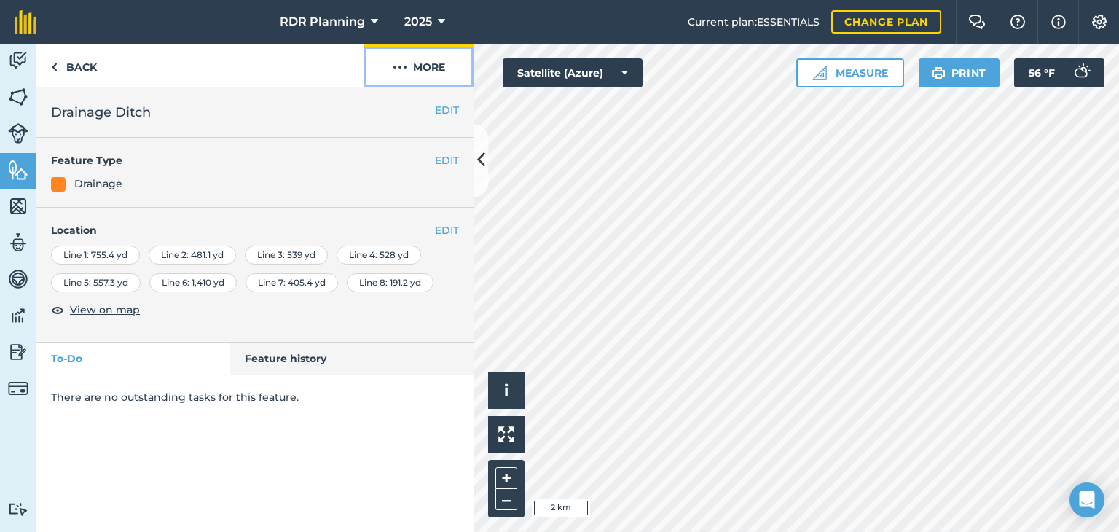
click at [425, 57] on button "More" at bounding box center [418, 65] width 109 height 43
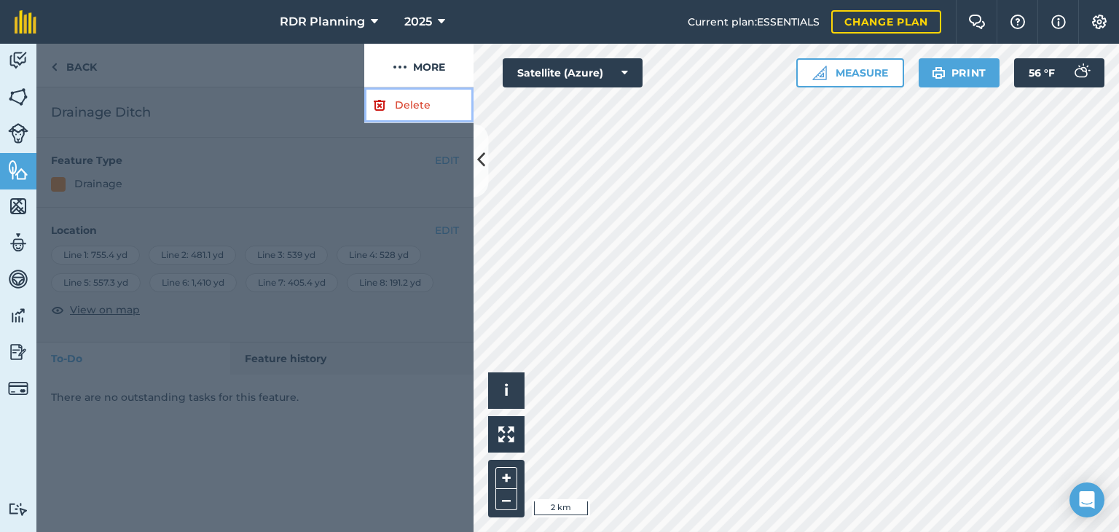
click at [414, 100] on link "Delete" at bounding box center [418, 105] width 109 height 36
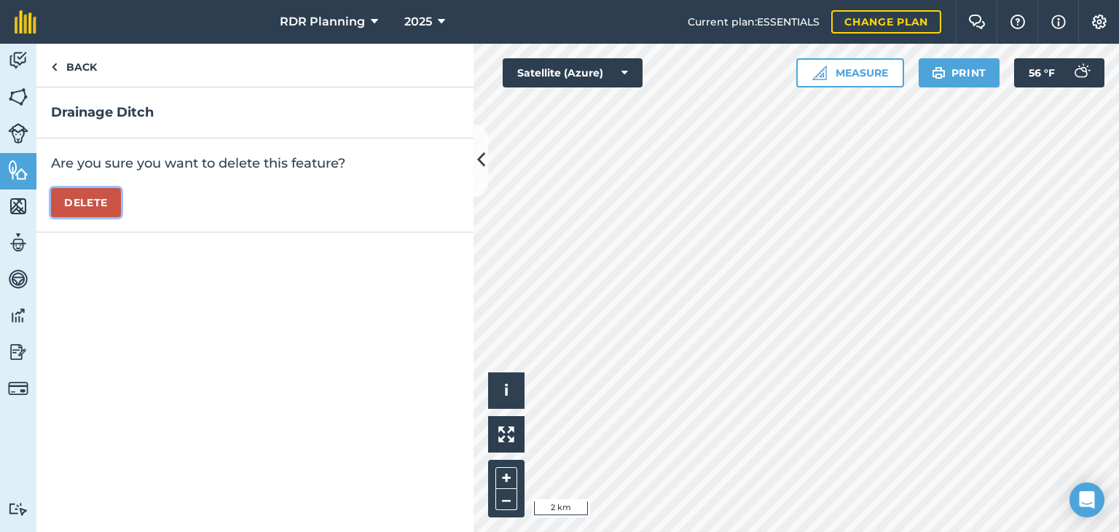
click at [114, 205] on button "Delete" at bounding box center [86, 202] width 70 height 29
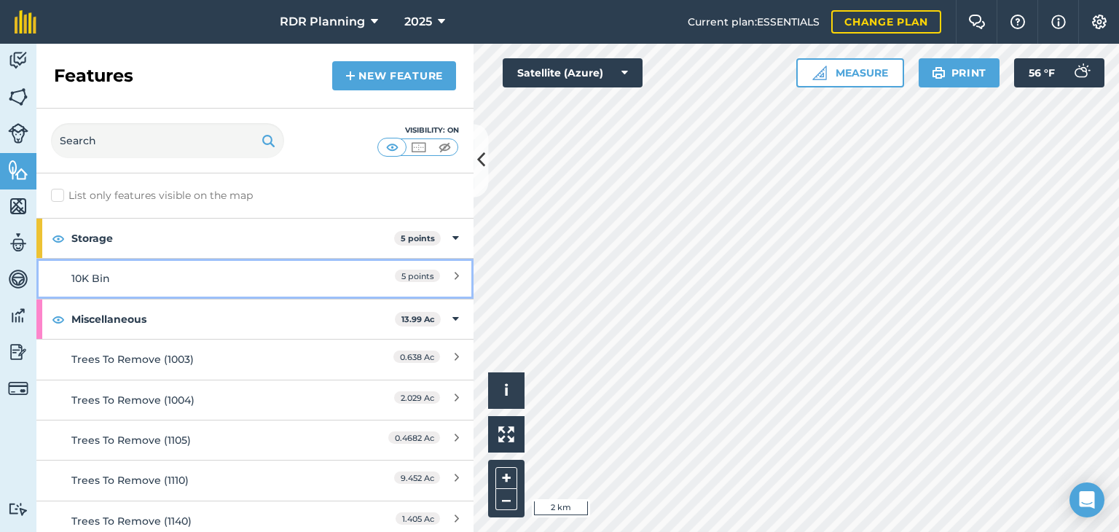
click at [129, 276] on div "10K Bin" at bounding box center [200, 278] width 259 height 16
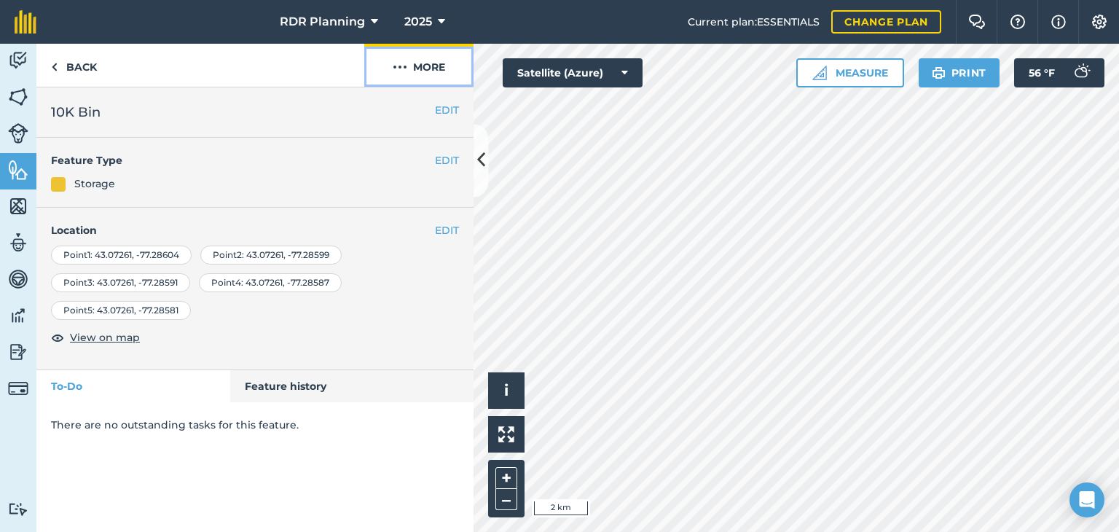
click at [420, 65] on button "More" at bounding box center [418, 65] width 109 height 43
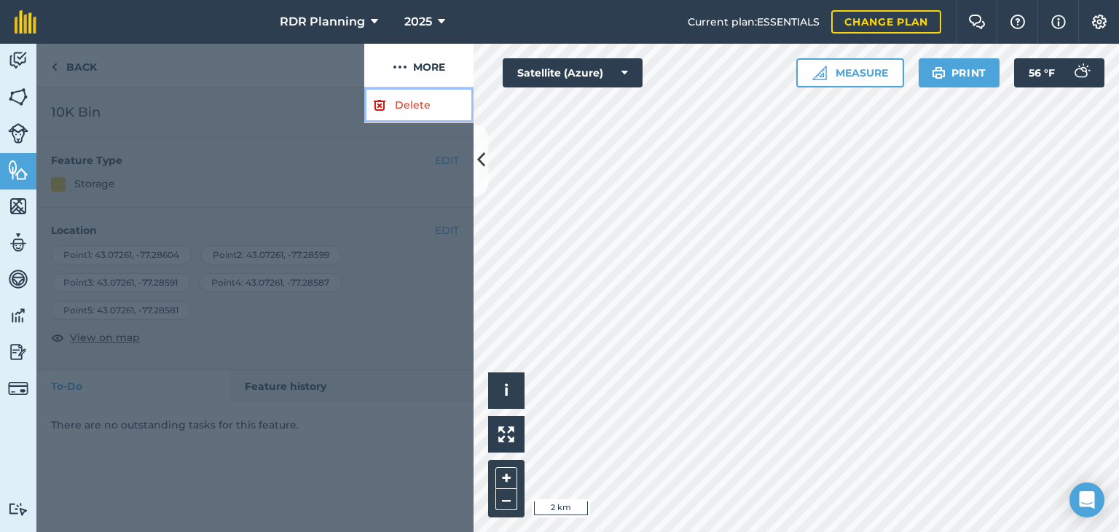
click at [417, 102] on link "Delete" at bounding box center [418, 105] width 109 height 36
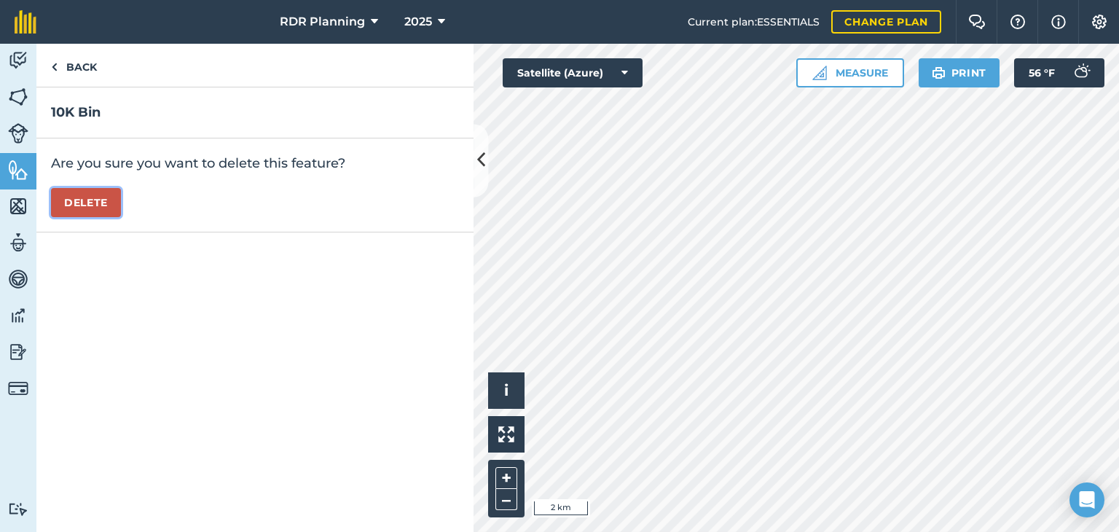
click at [82, 210] on button "Delete" at bounding box center [86, 202] width 70 height 29
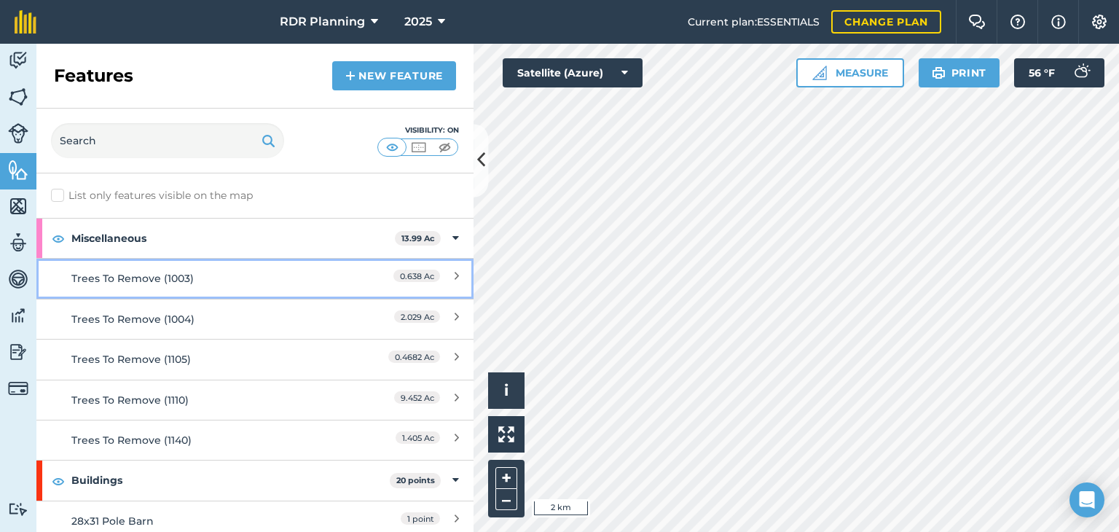
click at [169, 274] on div "Trees To Remove (1003)" at bounding box center [200, 278] width 259 height 16
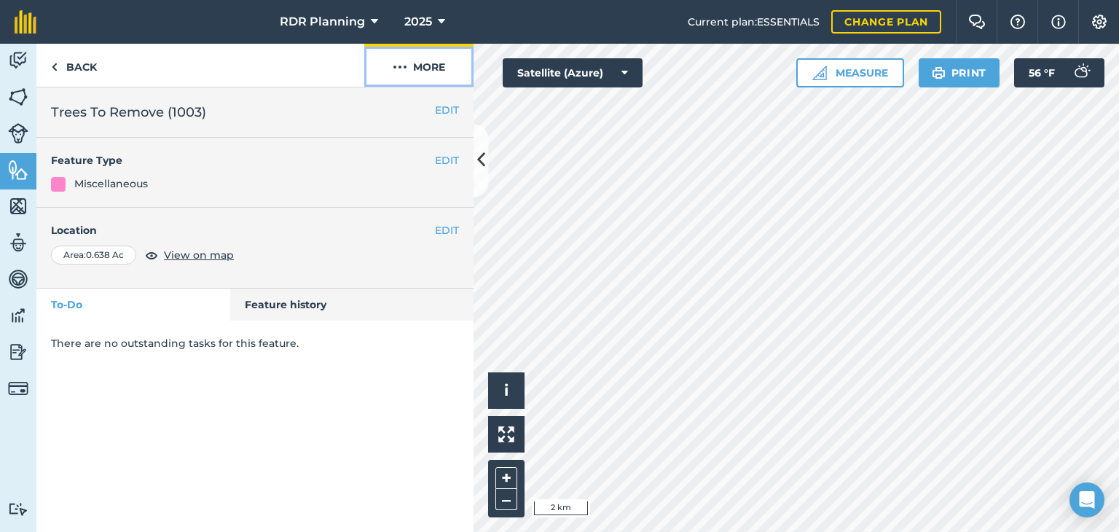
click at [425, 74] on button "More" at bounding box center [418, 65] width 109 height 43
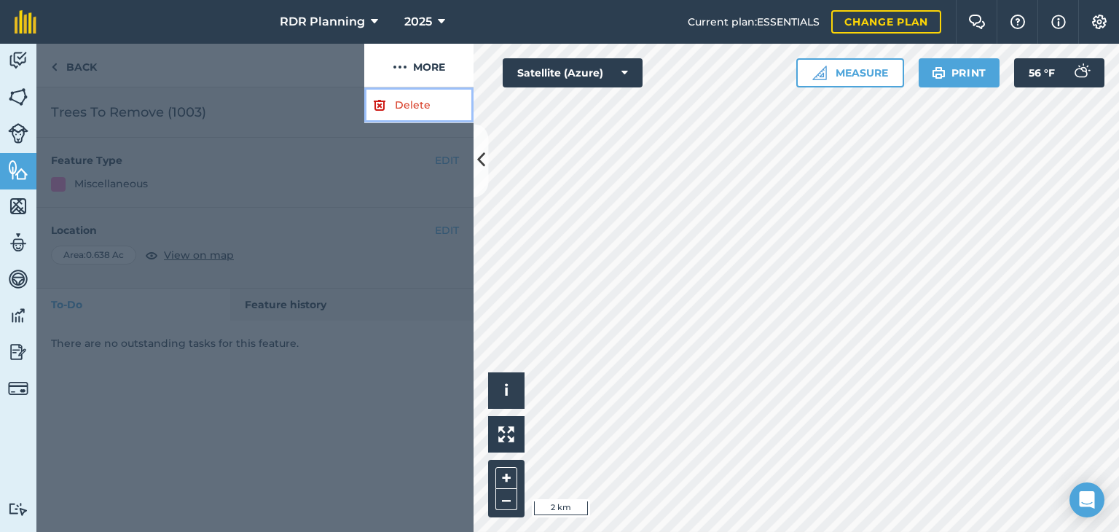
click at [411, 98] on link "Delete" at bounding box center [418, 105] width 109 height 36
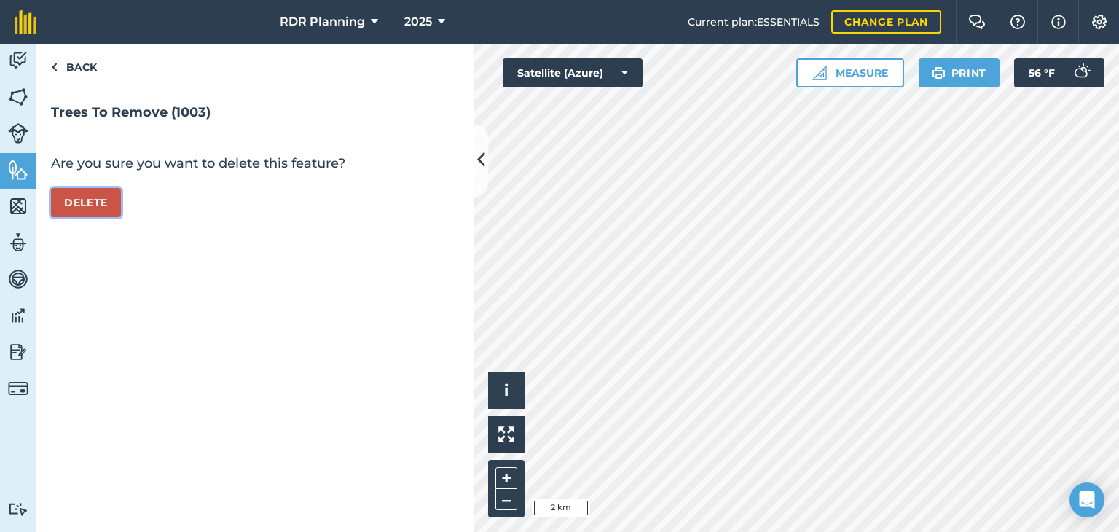
click at [96, 200] on button "Delete" at bounding box center [86, 202] width 70 height 29
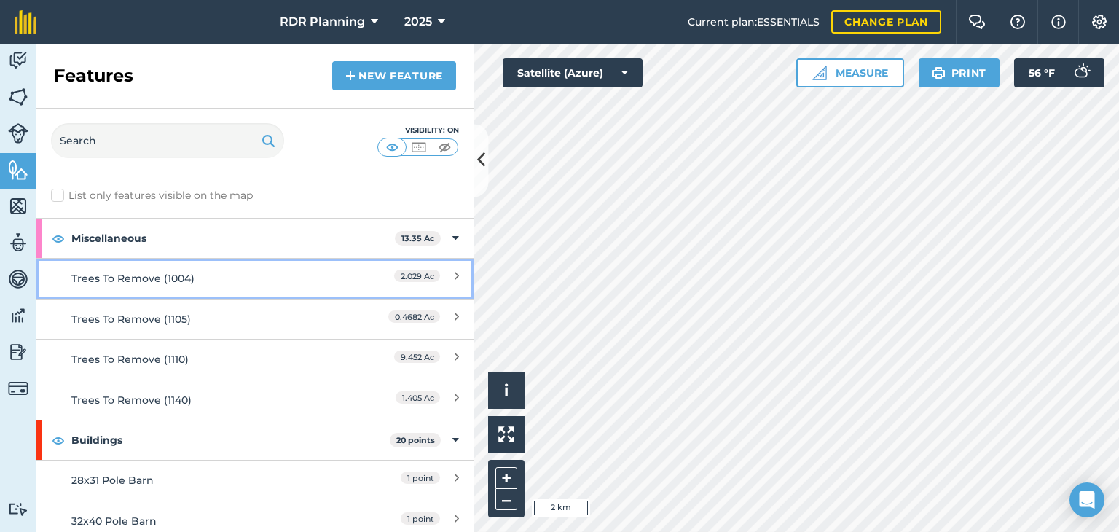
click at [118, 280] on div "Trees To Remove (1004)" at bounding box center [200, 278] width 259 height 16
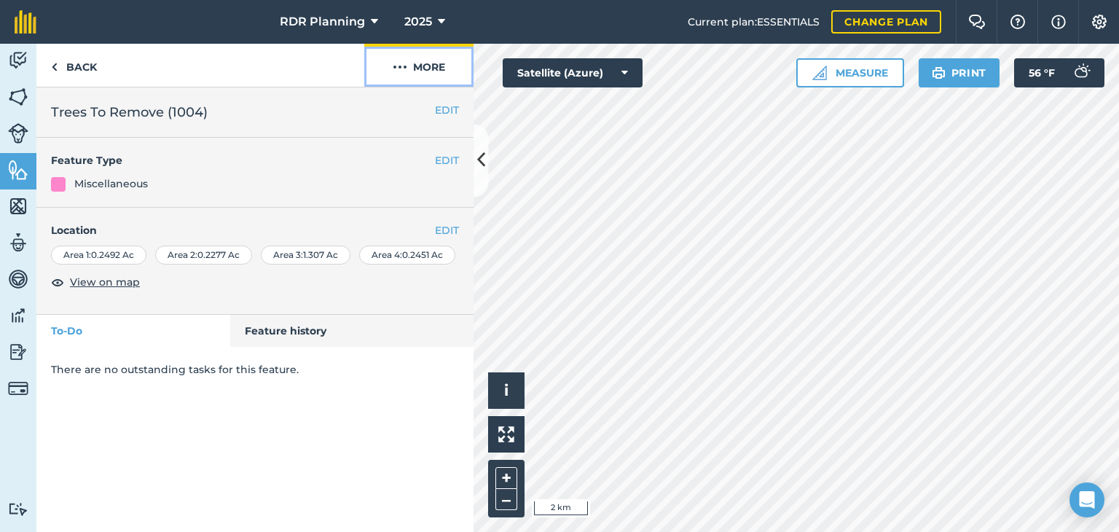
click at [422, 56] on button "More" at bounding box center [418, 65] width 109 height 43
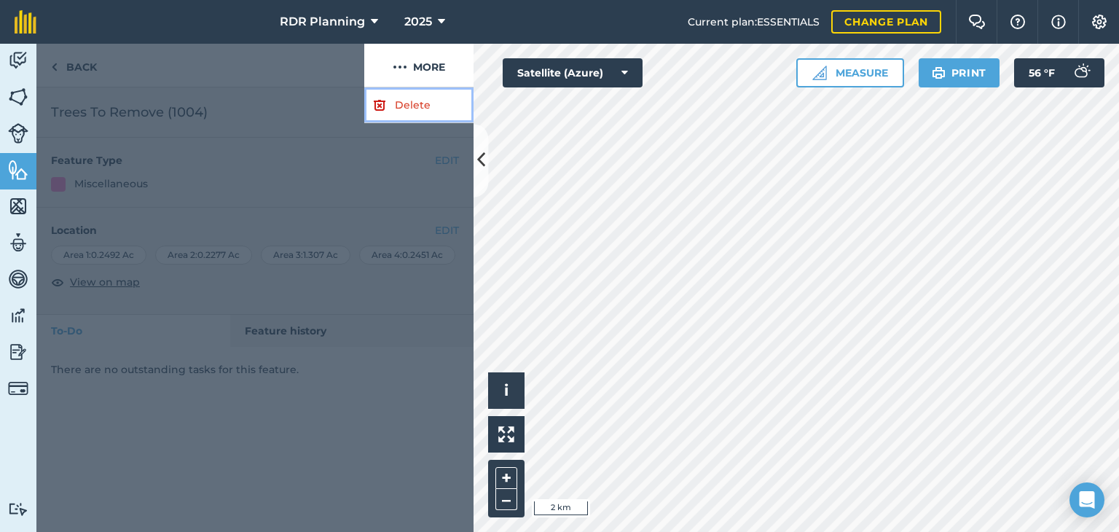
click at [385, 104] on img at bounding box center [379, 104] width 13 height 17
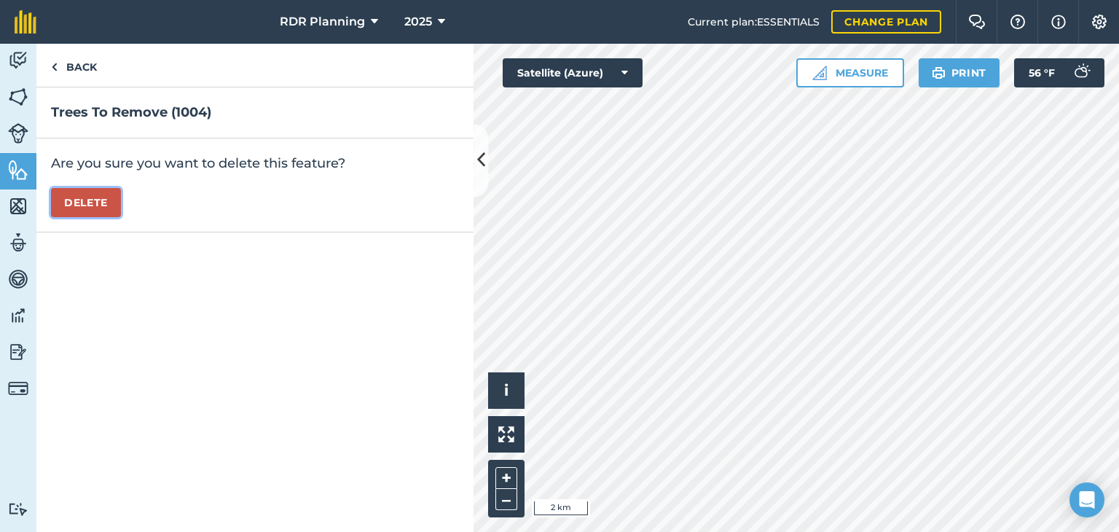
click at [95, 201] on button "Delete" at bounding box center [86, 202] width 70 height 29
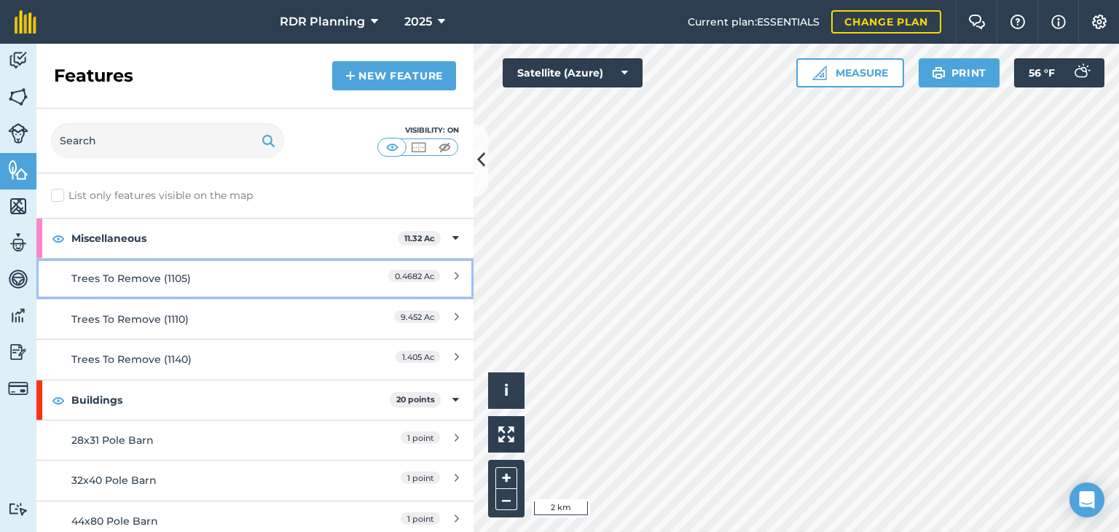
click at [116, 283] on div "Trees To Remove (1105)" at bounding box center [200, 278] width 259 height 16
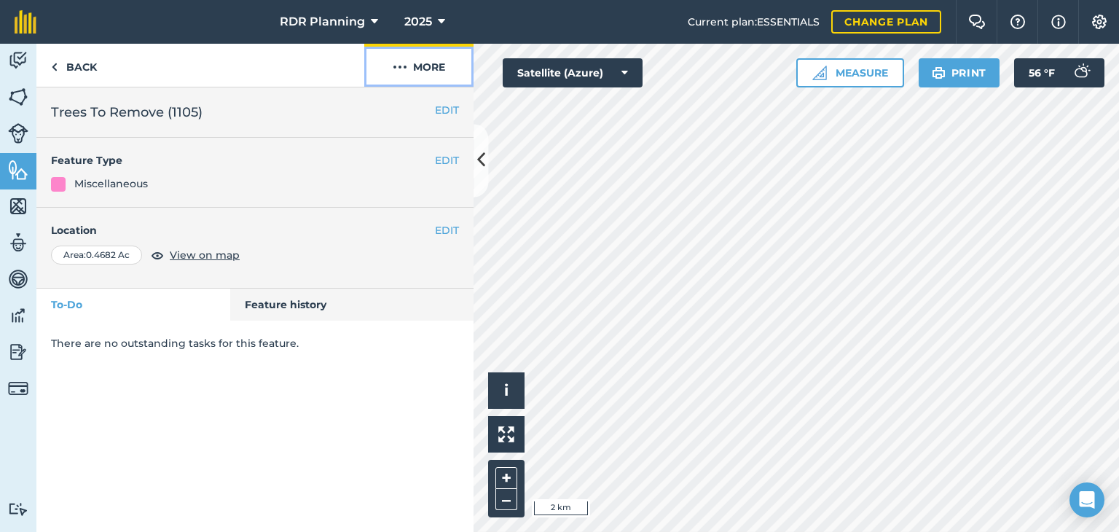
click at [425, 65] on button "More" at bounding box center [418, 65] width 109 height 43
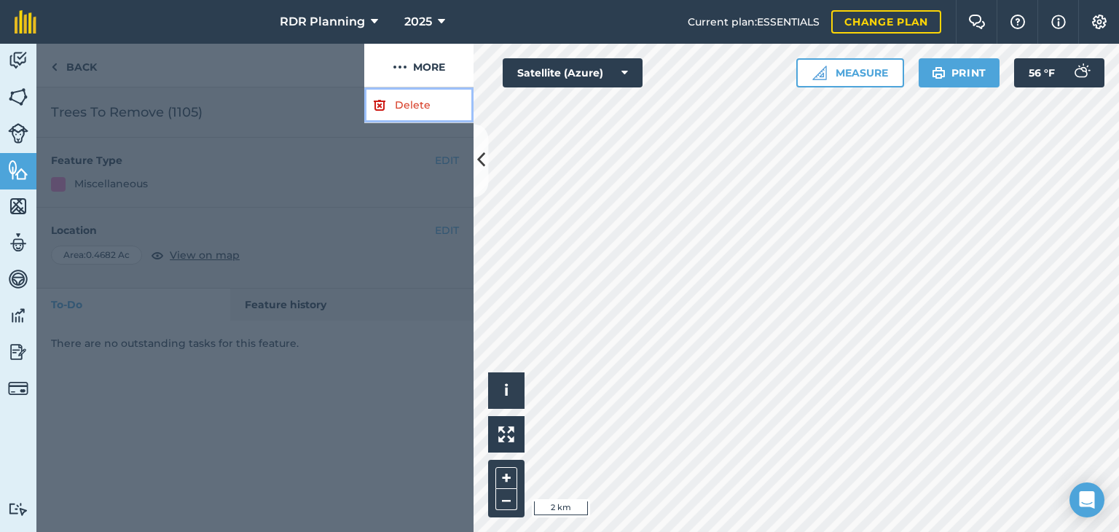
click at [392, 100] on link "Delete" at bounding box center [418, 105] width 109 height 36
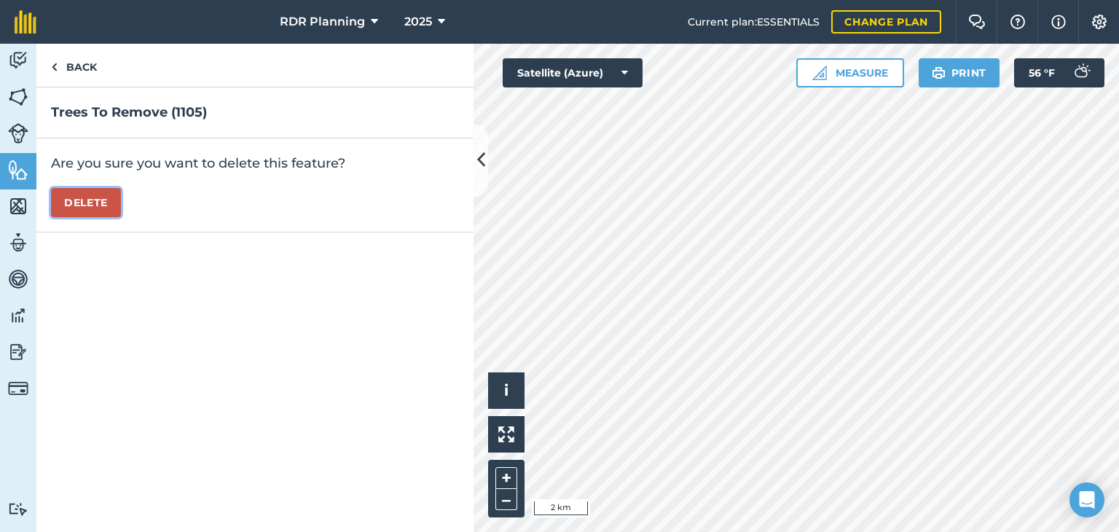
click at [94, 204] on button "Delete" at bounding box center [86, 202] width 70 height 29
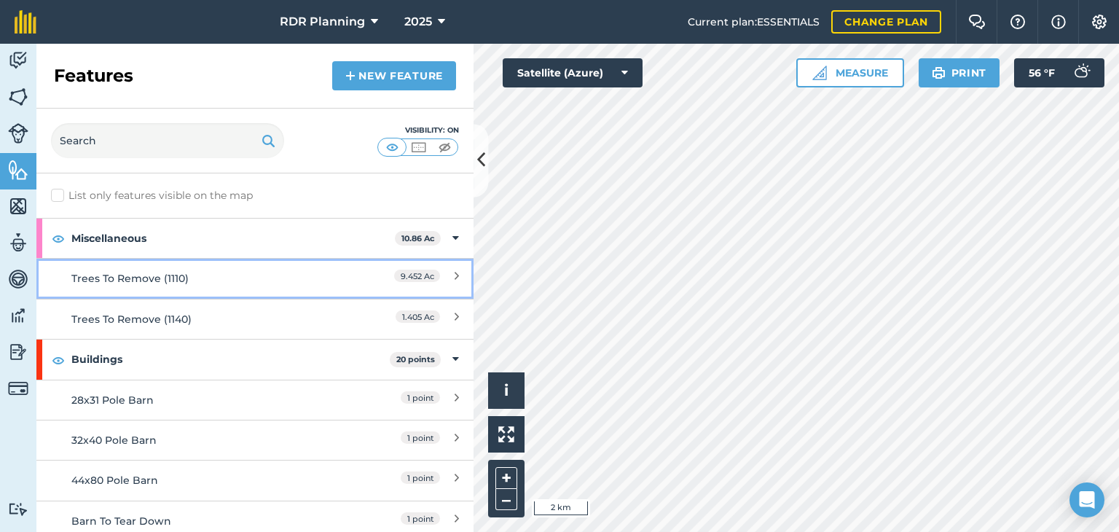
click at [134, 275] on div "Trees To Remove (1110)" at bounding box center [200, 278] width 259 height 16
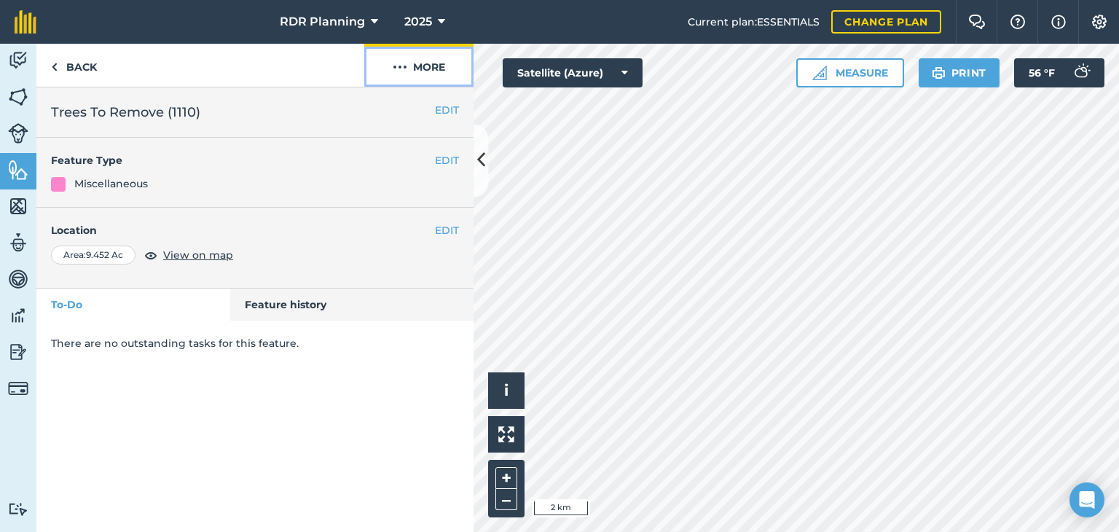
click at [430, 56] on button "More" at bounding box center [418, 65] width 109 height 43
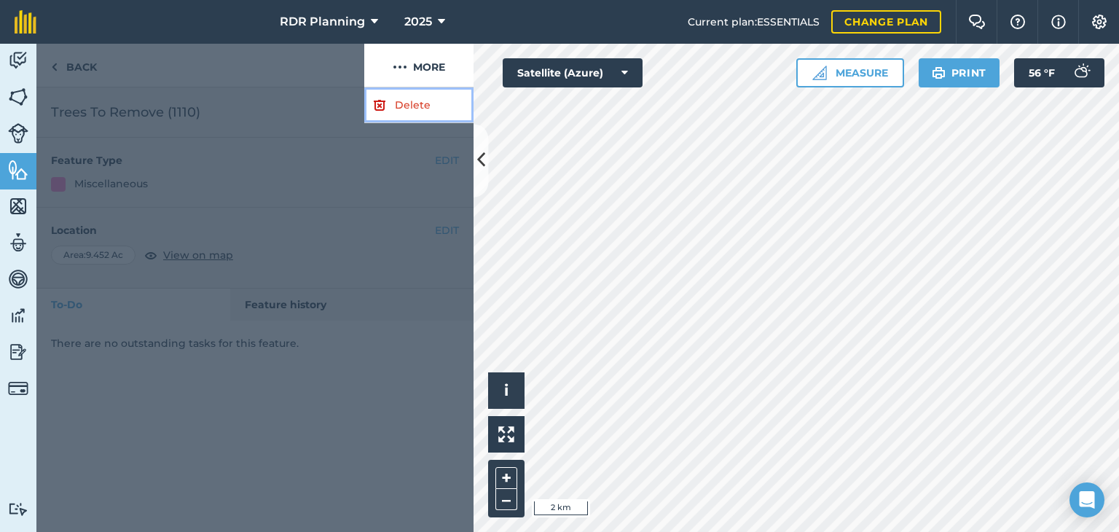
click at [421, 104] on link "Delete" at bounding box center [418, 105] width 109 height 36
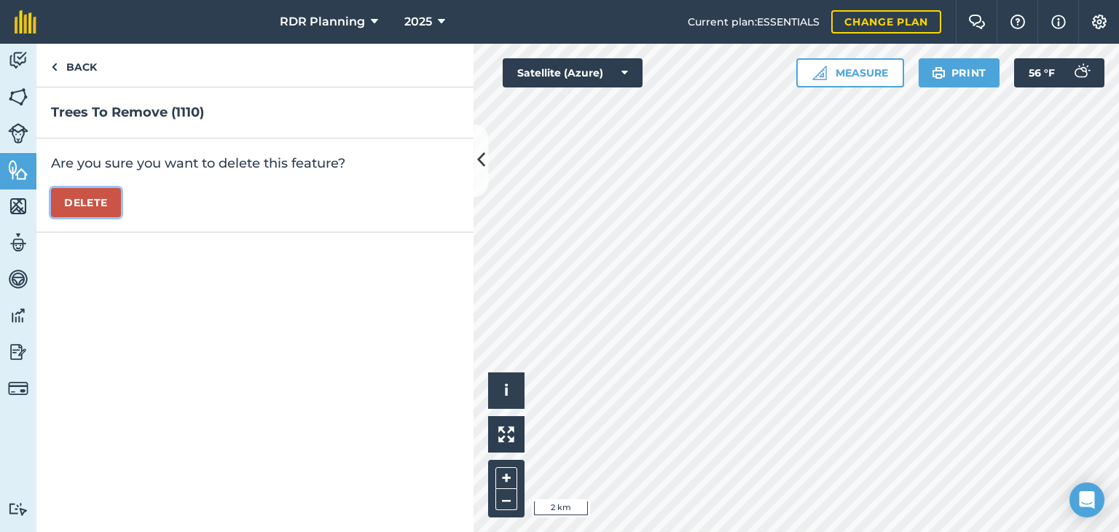
click at [89, 208] on button "Delete" at bounding box center [86, 202] width 70 height 29
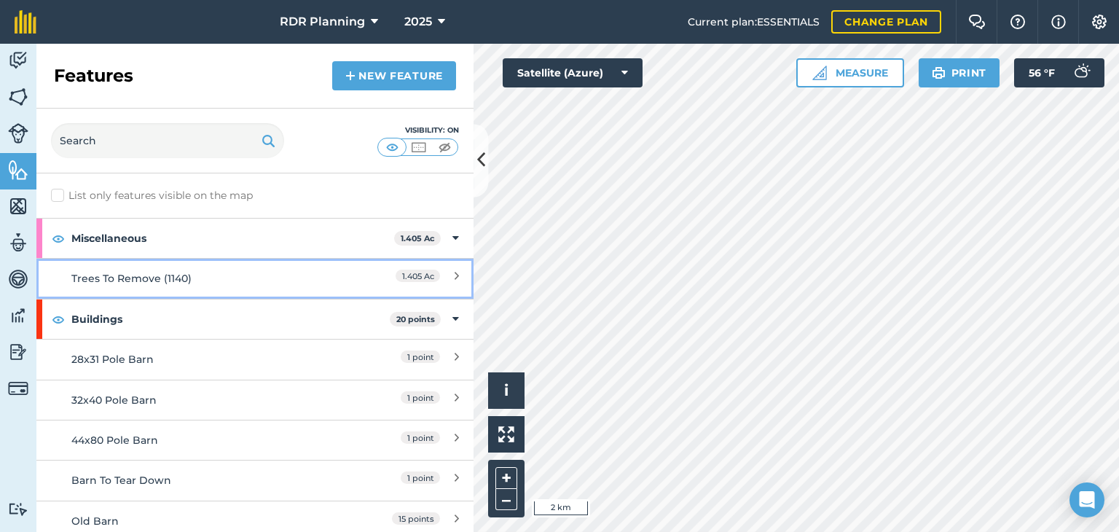
click at [116, 279] on div "Trees To Remove (1140)" at bounding box center [200, 278] width 259 height 16
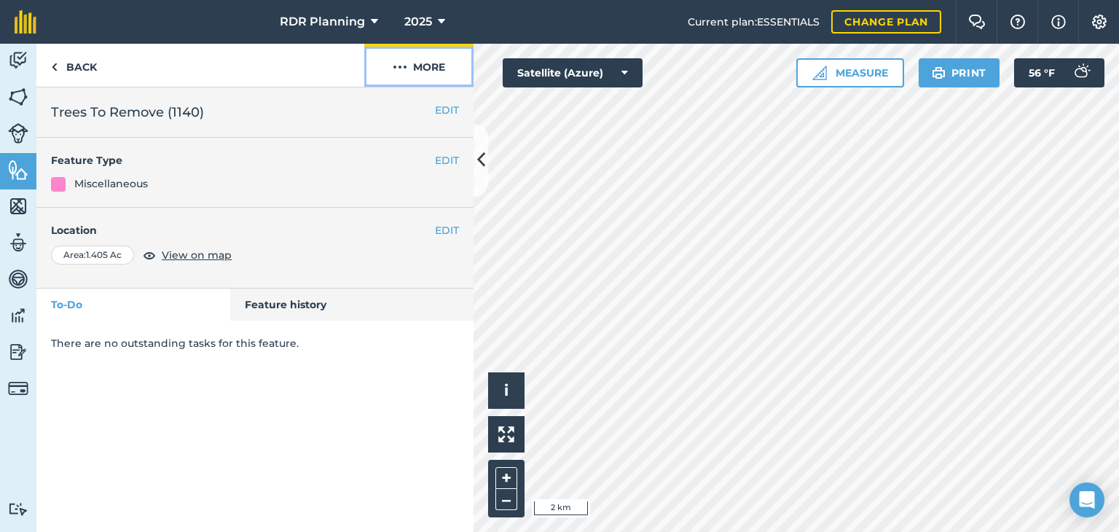
click at [414, 55] on button "More" at bounding box center [418, 65] width 109 height 43
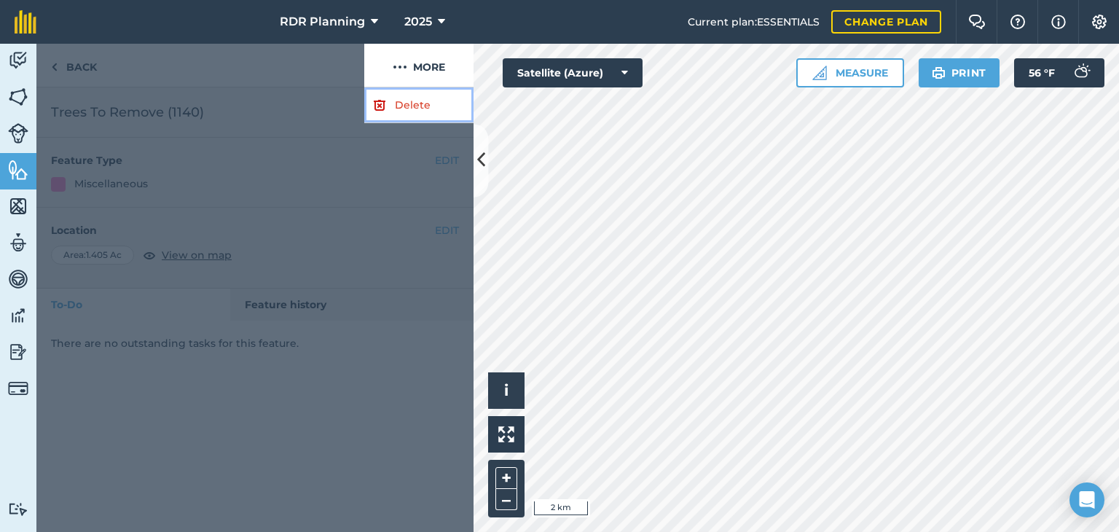
click at [412, 111] on link "Delete" at bounding box center [418, 105] width 109 height 36
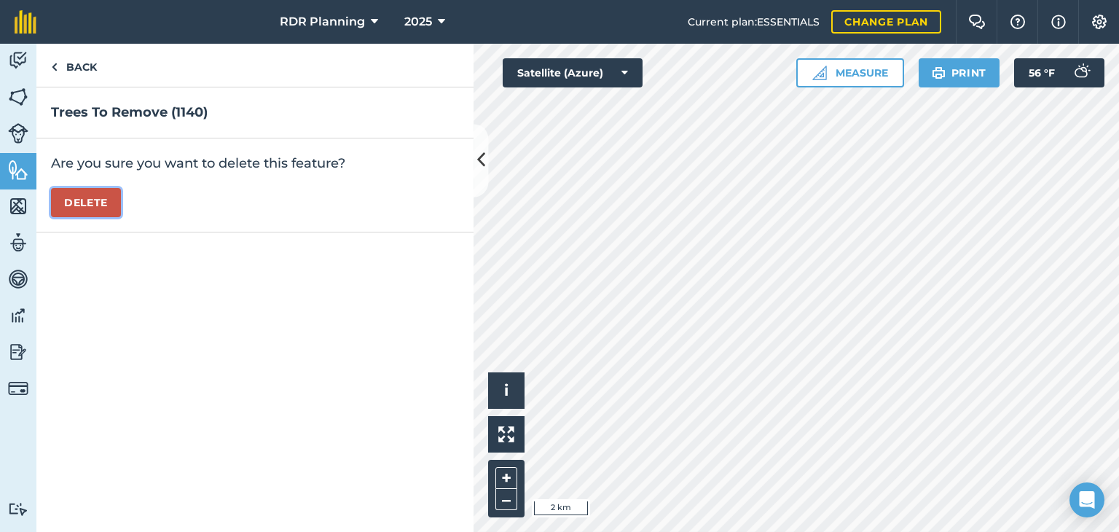
click at [71, 210] on button "Delete" at bounding box center [86, 202] width 70 height 29
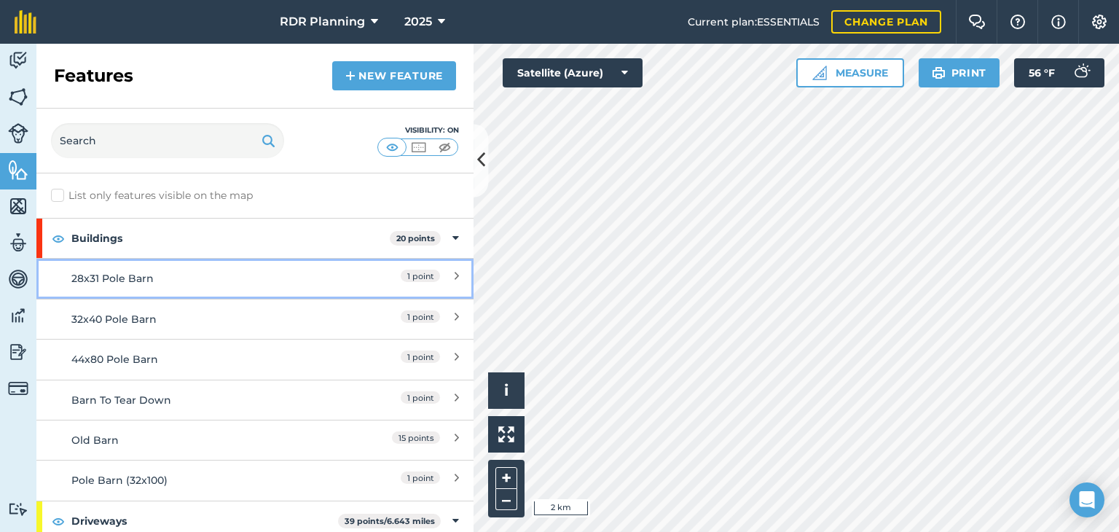
click at [131, 273] on div "28x31 Pole Barn" at bounding box center [200, 278] width 259 height 16
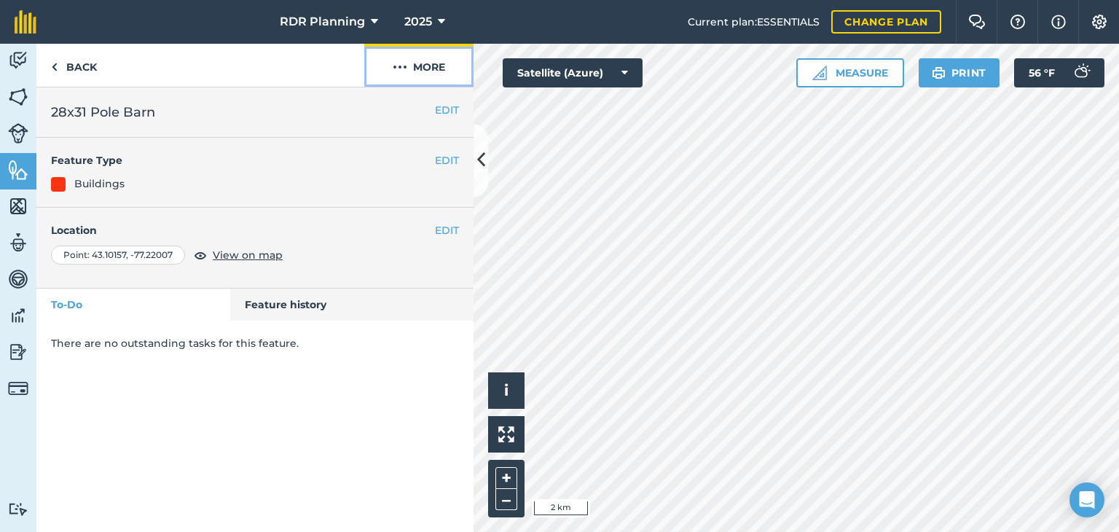
click at [417, 57] on button "More" at bounding box center [418, 65] width 109 height 43
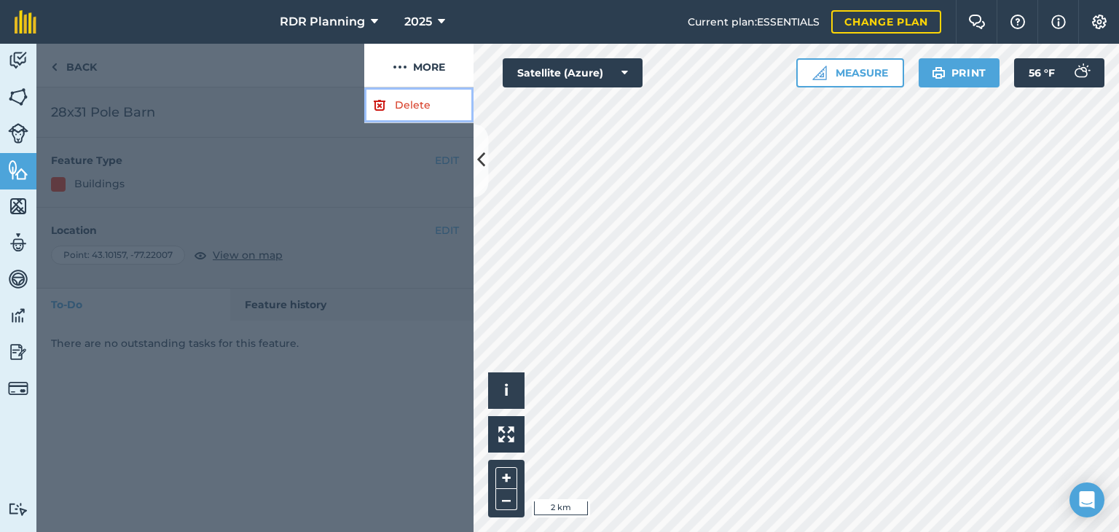
click at [408, 114] on link "Delete" at bounding box center [418, 105] width 109 height 36
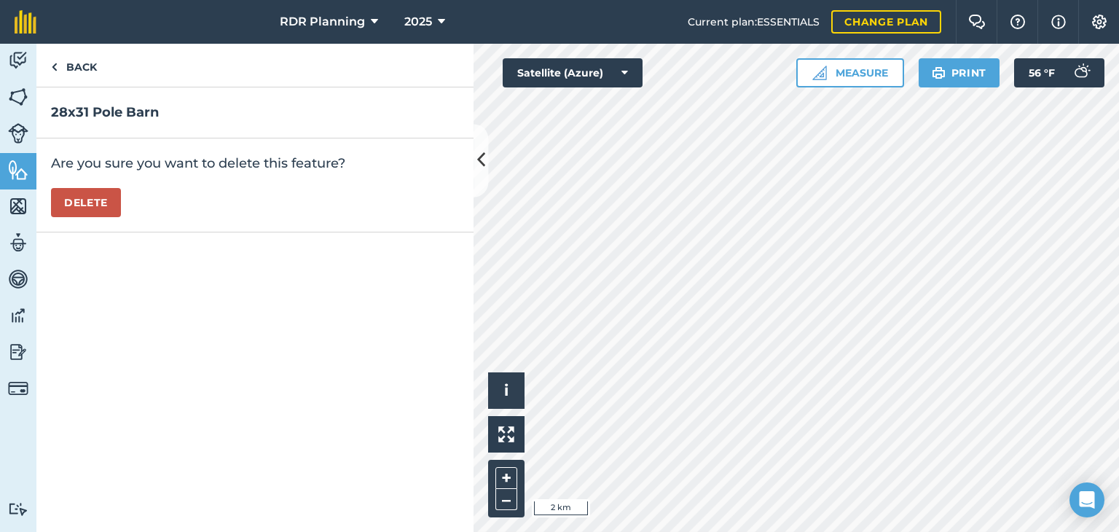
click at [85, 216] on div "Are you sure you want to delete this feature? [GEOGRAPHIC_DATA]" at bounding box center [254, 185] width 437 height 94
click at [80, 208] on button "Delete" at bounding box center [86, 202] width 70 height 29
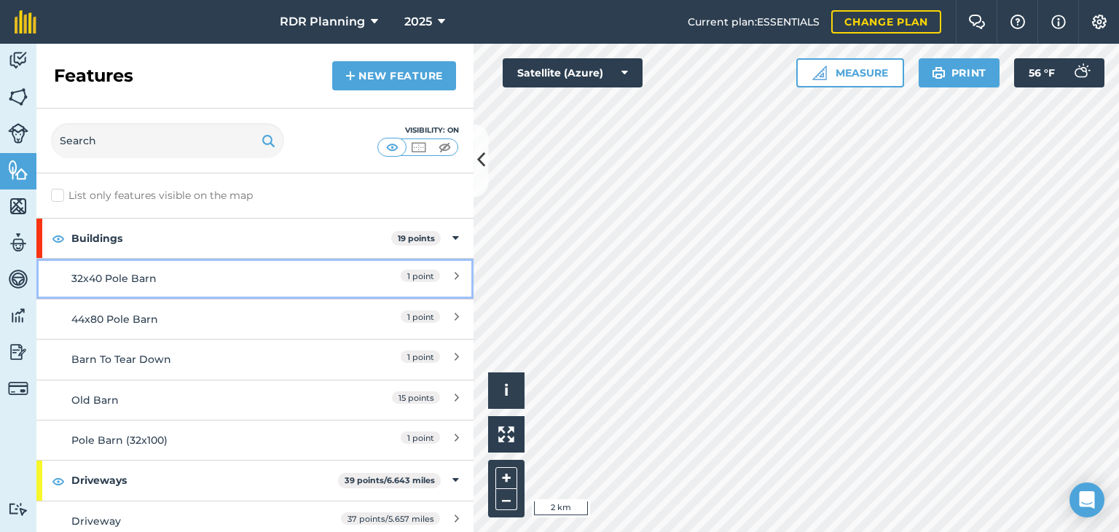
click at [105, 274] on div "32x40 Pole Barn" at bounding box center [200, 278] width 259 height 16
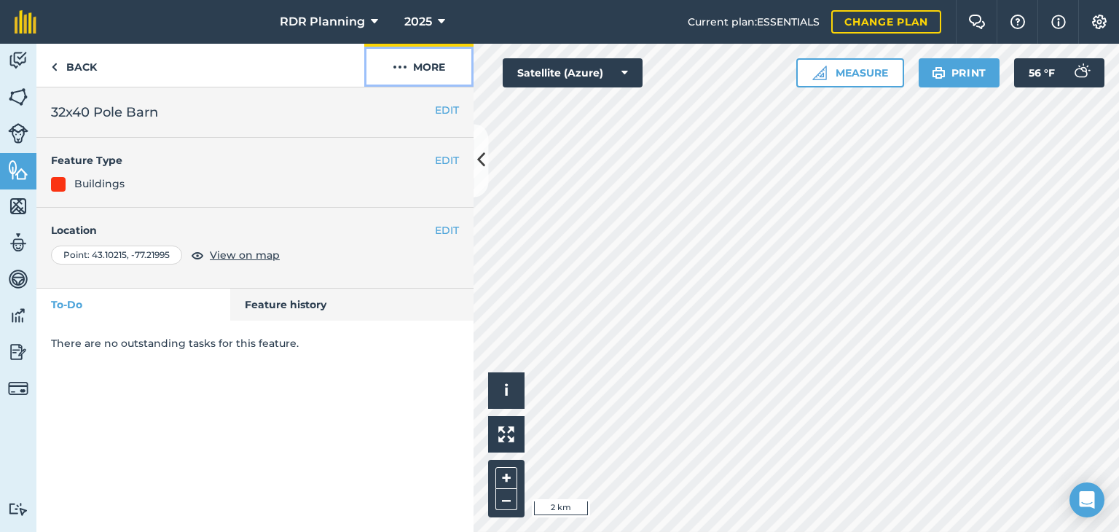
click at [425, 70] on button "More" at bounding box center [418, 65] width 109 height 43
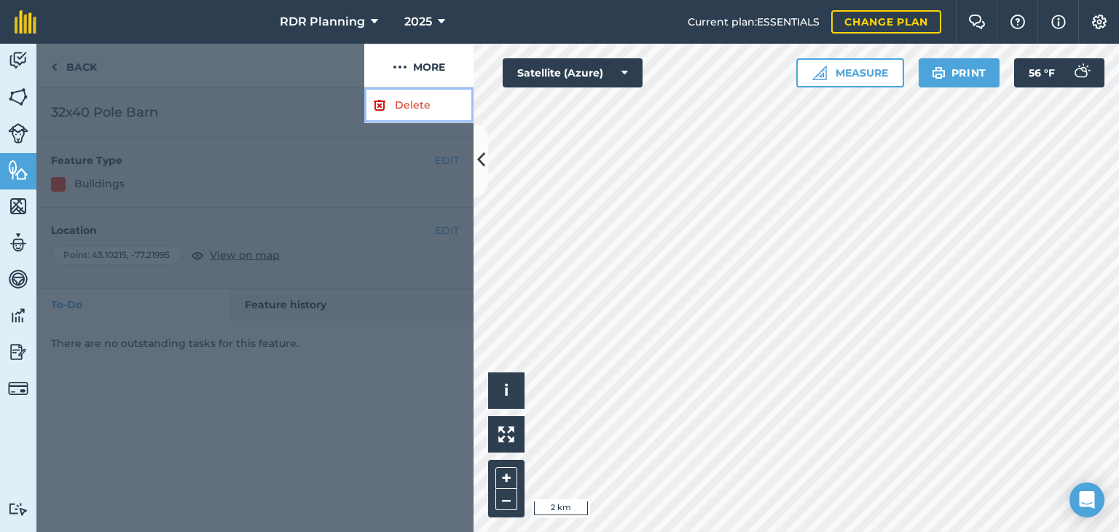
click at [395, 103] on link "Delete" at bounding box center [418, 105] width 109 height 36
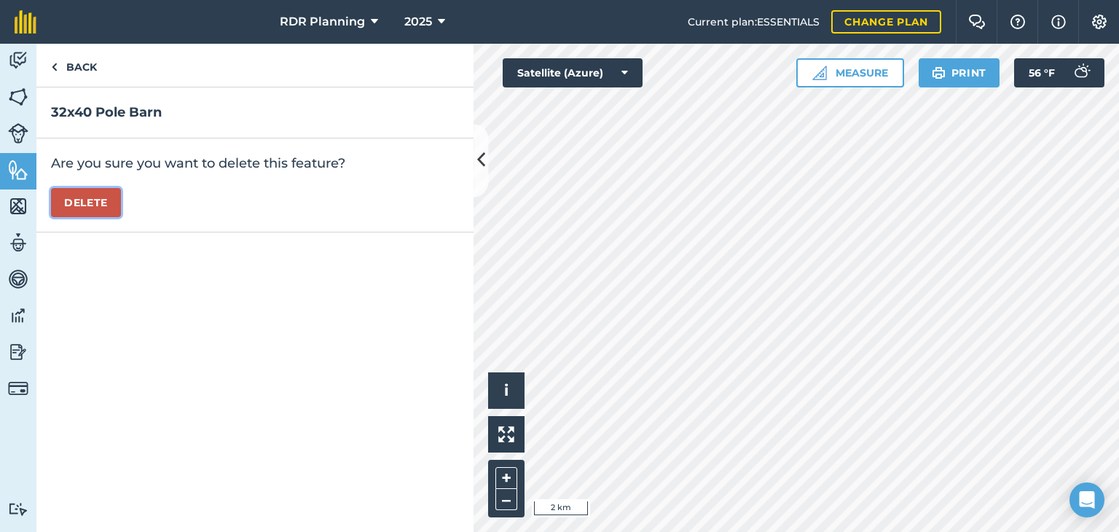
click at [105, 189] on button "Delete" at bounding box center [86, 202] width 70 height 29
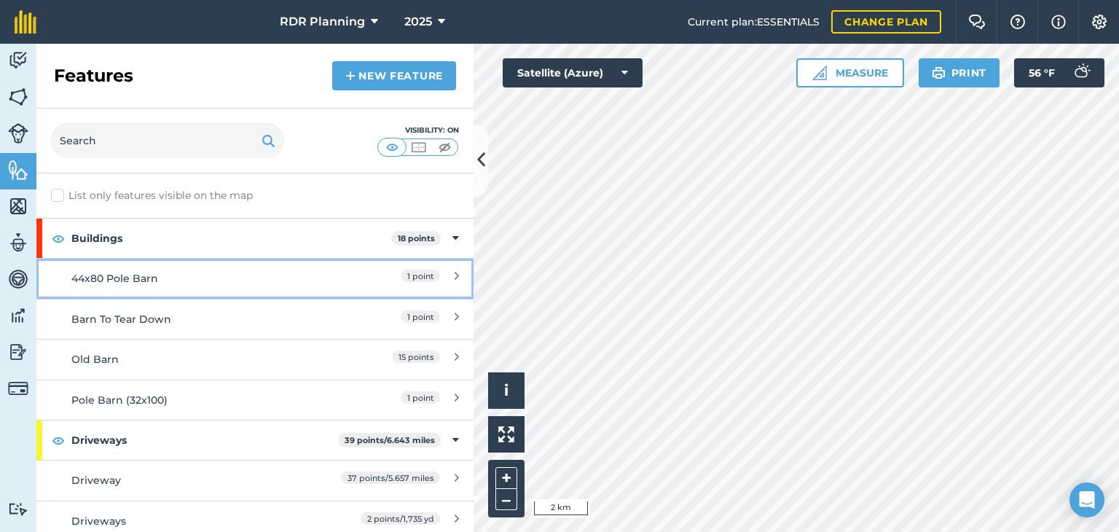
click at [123, 264] on link "44x80 Pole Barn 1 point" at bounding box center [254, 278] width 437 height 40
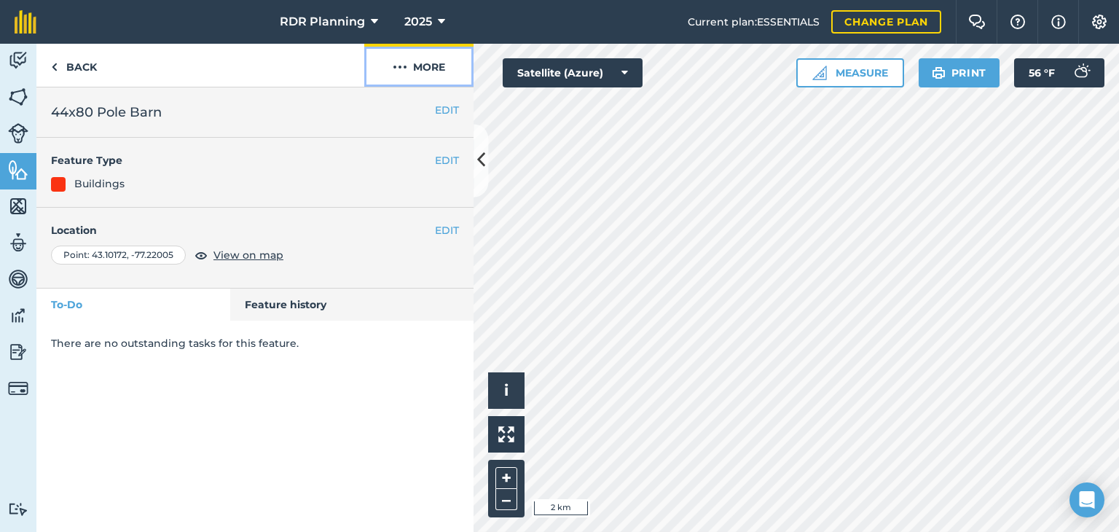
click at [422, 68] on button "More" at bounding box center [418, 65] width 109 height 43
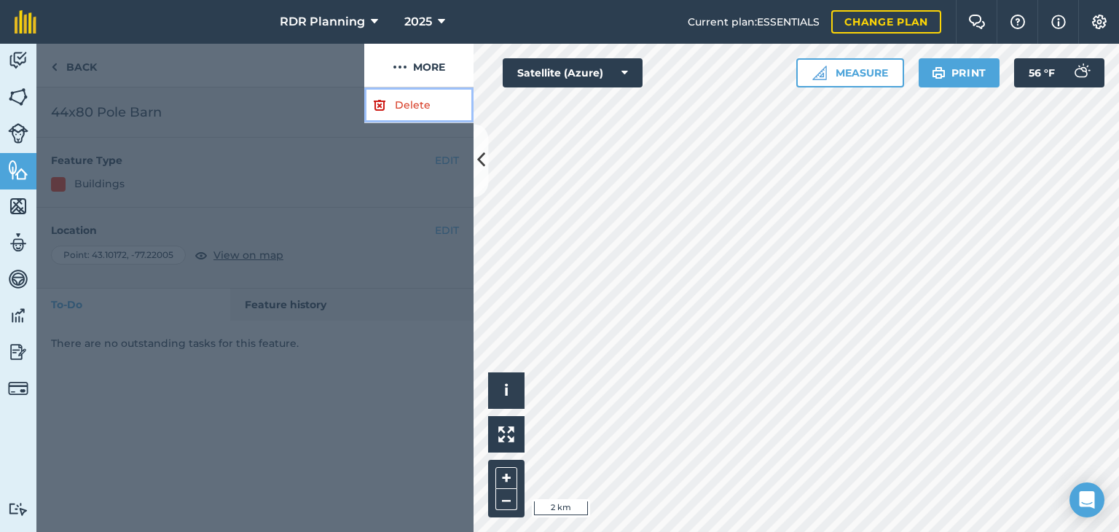
click at [396, 92] on link "Delete" at bounding box center [418, 105] width 109 height 36
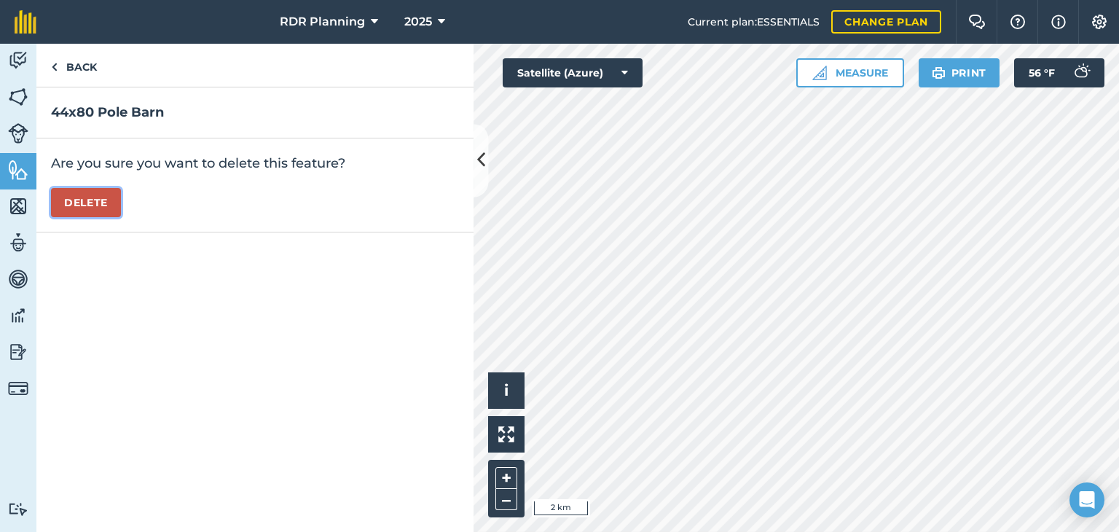
click at [99, 196] on button "Delete" at bounding box center [86, 202] width 70 height 29
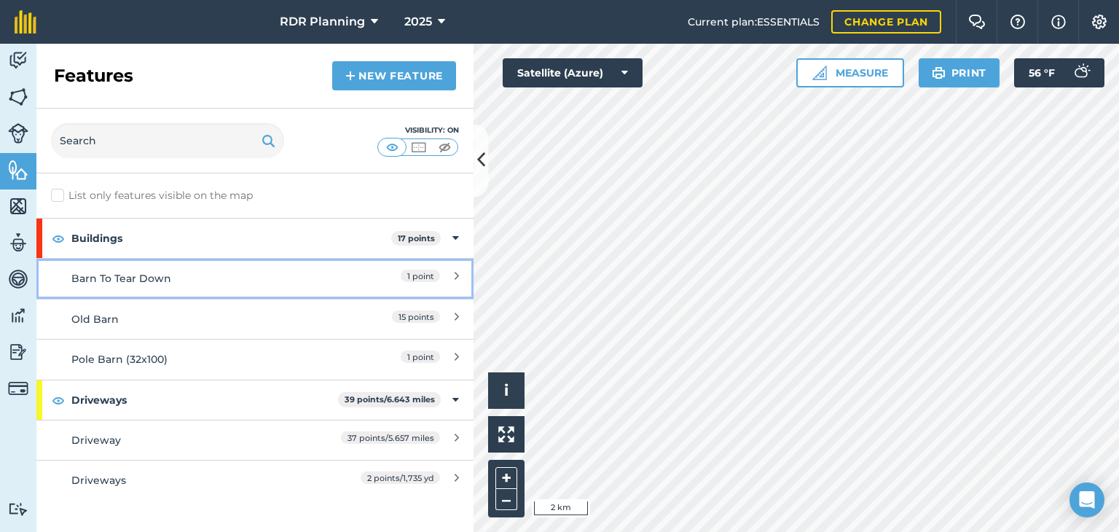
click at [118, 276] on div "Barn To Tear Down" at bounding box center [200, 278] width 259 height 16
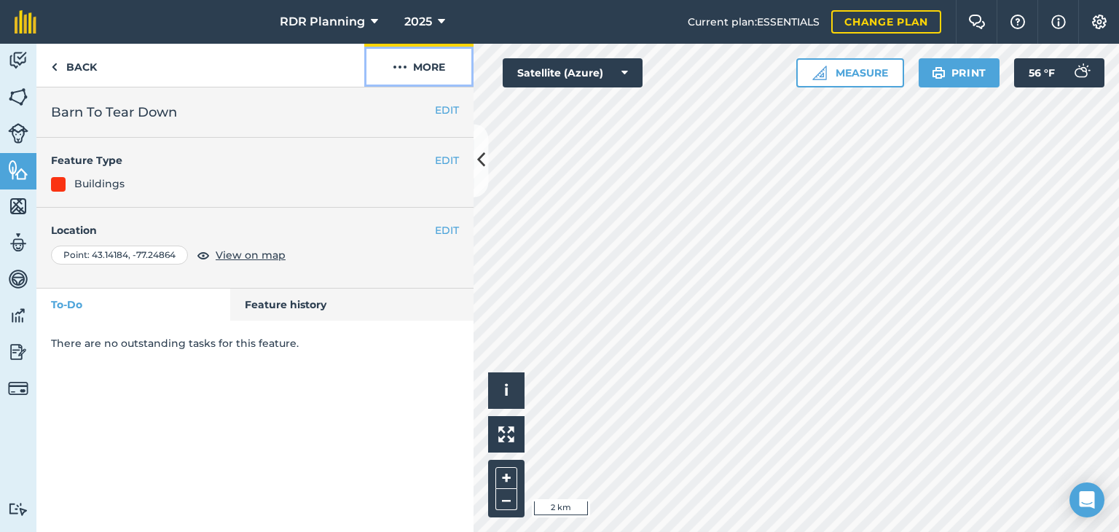
click at [419, 63] on button "More" at bounding box center [418, 65] width 109 height 43
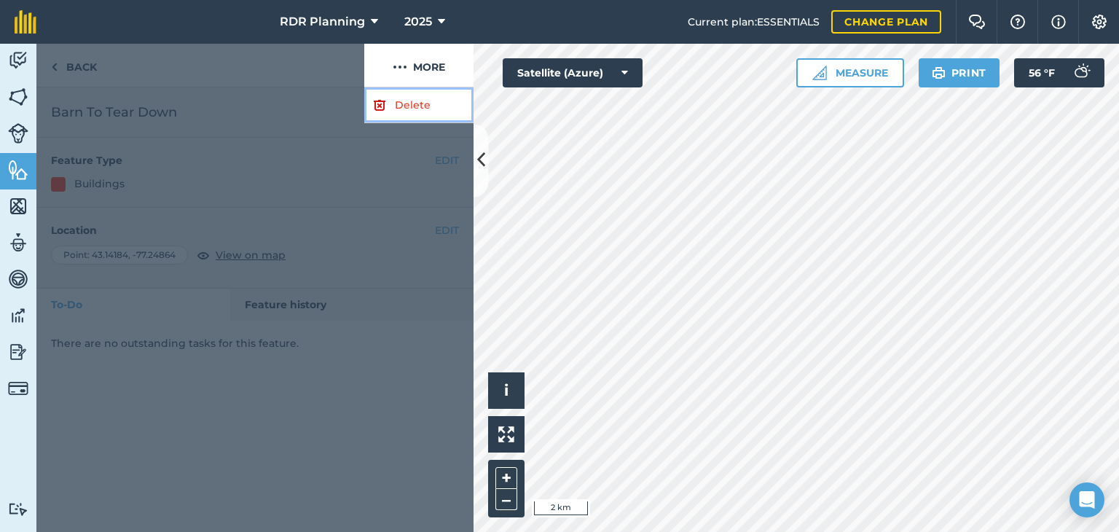
click at [393, 113] on link "Delete" at bounding box center [418, 105] width 109 height 36
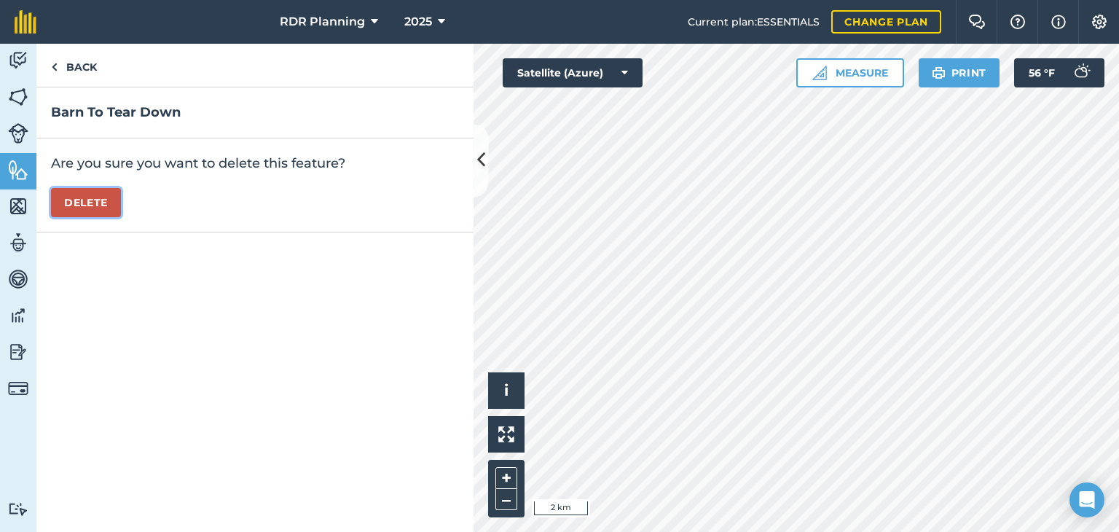
click at [91, 197] on button "Delete" at bounding box center [86, 202] width 70 height 29
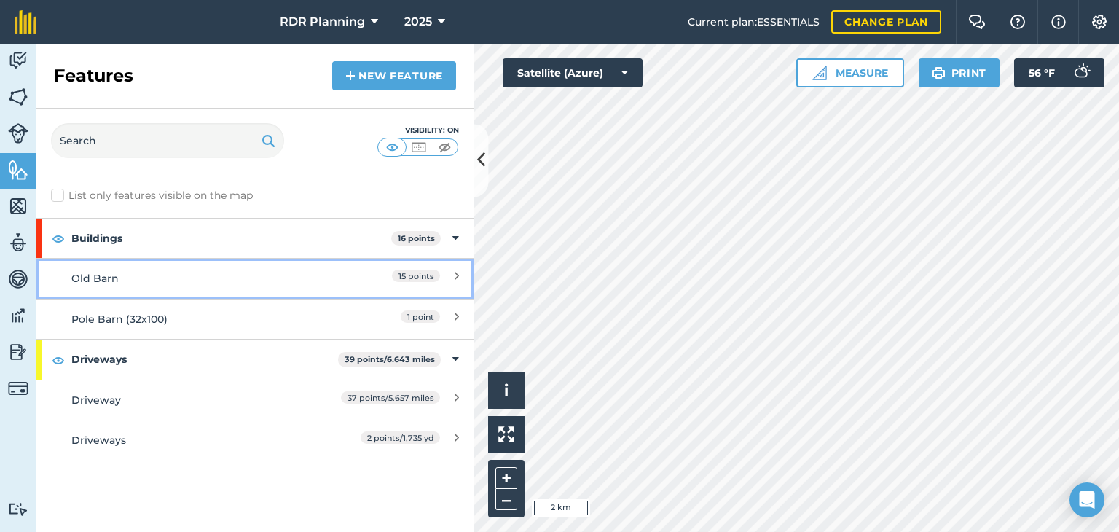
click at [107, 272] on div "Old Barn" at bounding box center [200, 278] width 259 height 16
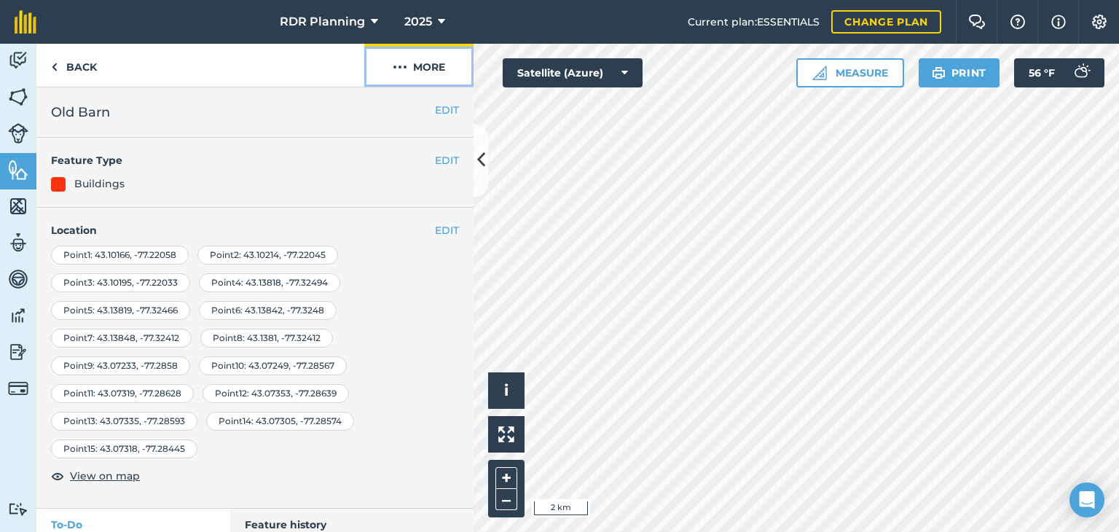
click at [431, 65] on button "More" at bounding box center [418, 65] width 109 height 43
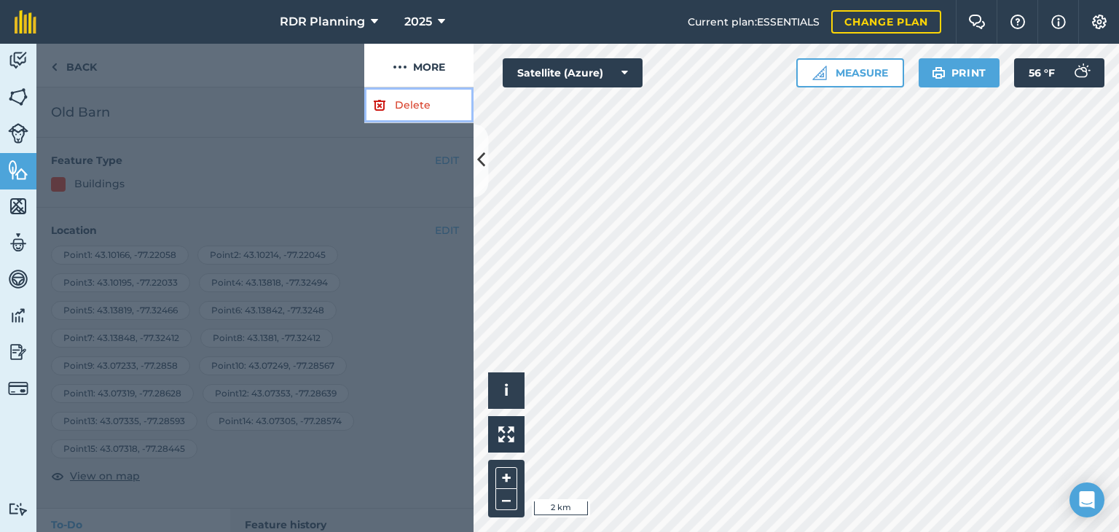
click at [402, 101] on link "Delete" at bounding box center [418, 105] width 109 height 36
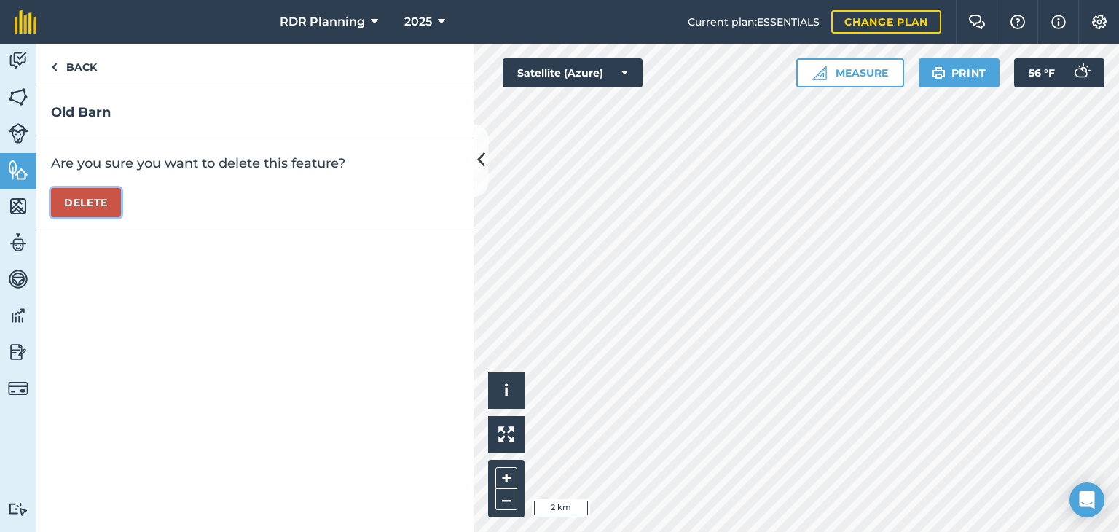
click at [93, 199] on button "Delete" at bounding box center [86, 202] width 70 height 29
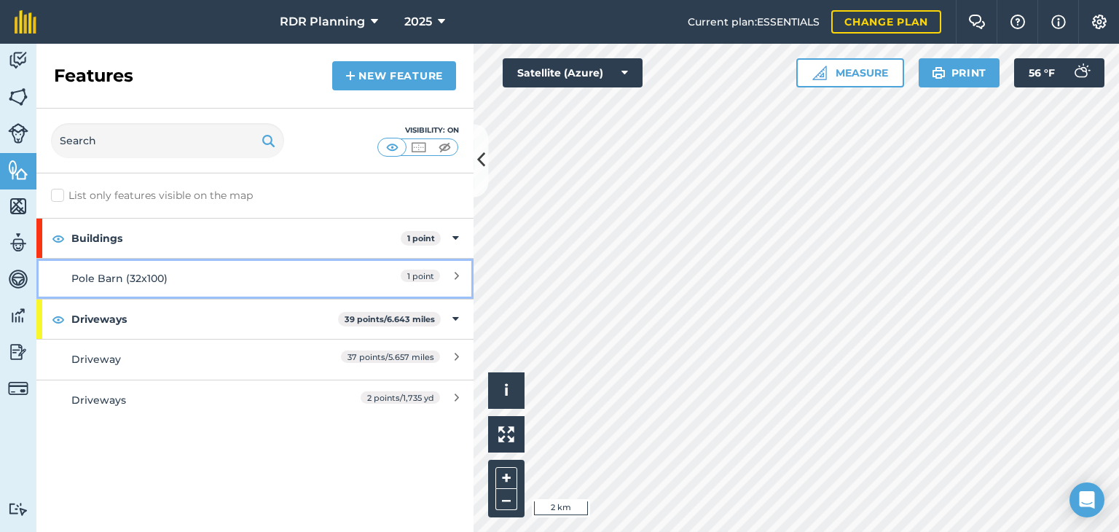
click at [86, 279] on div "Pole Barn (32x100)" at bounding box center [200, 278] width 259 height 16
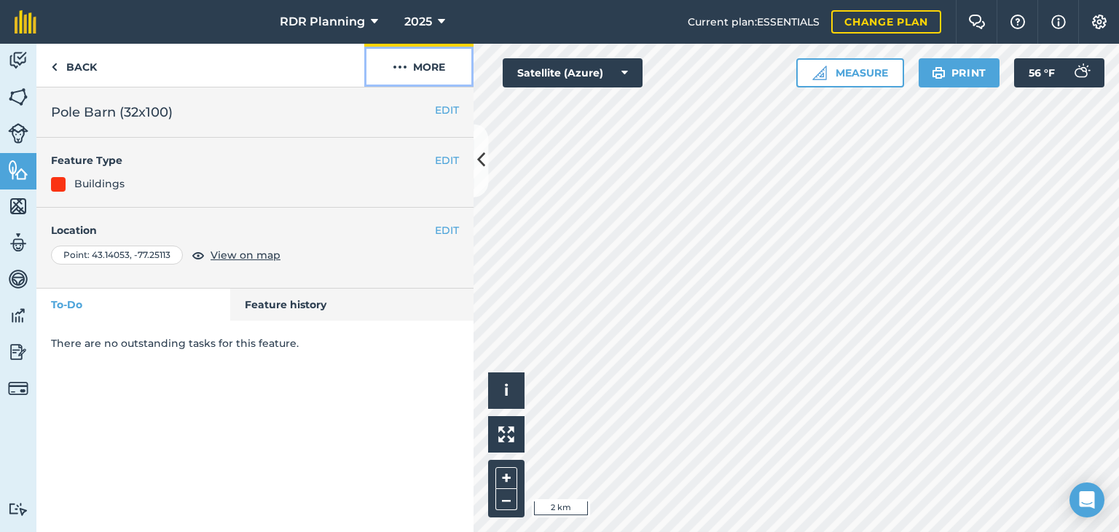
click at [422, 59] on button "More" at bounding box center [418, 65] width 109 height 43
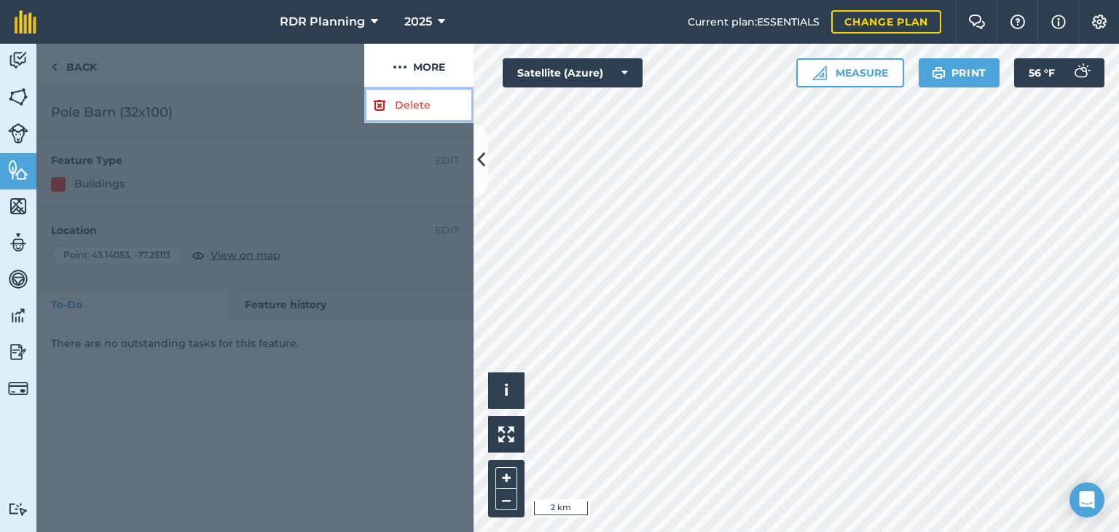
click at [420, 91] on link "Delete" at bounding box center [418, 105] width 109 height 36
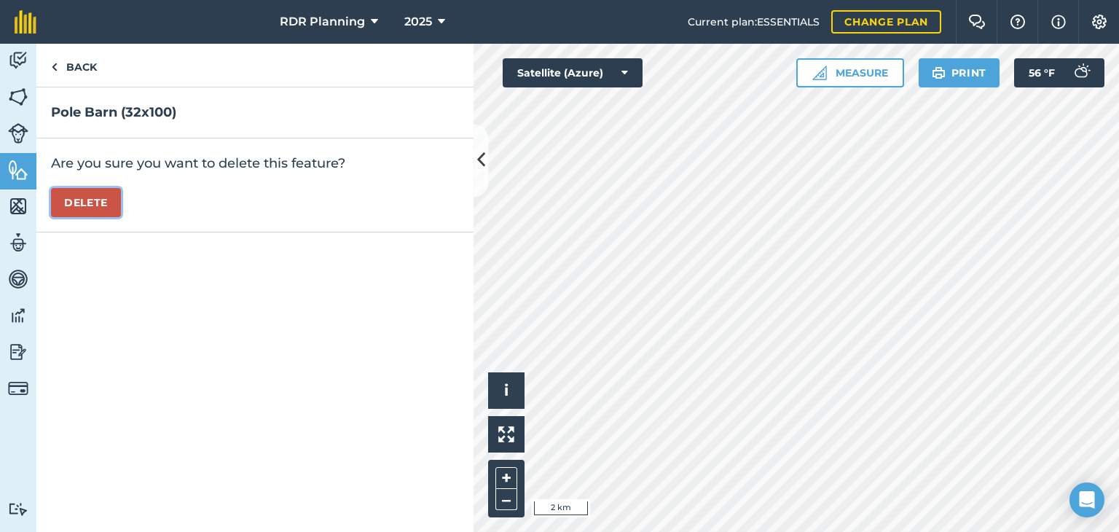
click at [82, 208] on button "Delete" at bounding box center [86, 202] width 70 height 29
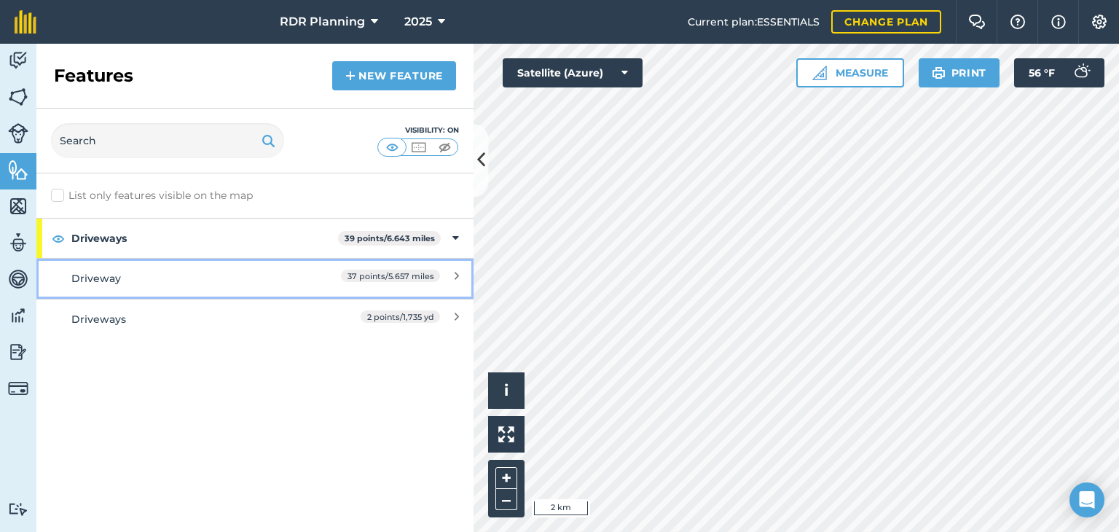
click at [99, 271] on div "Driveway" at bounding box center [198, 278] width 255 height 16
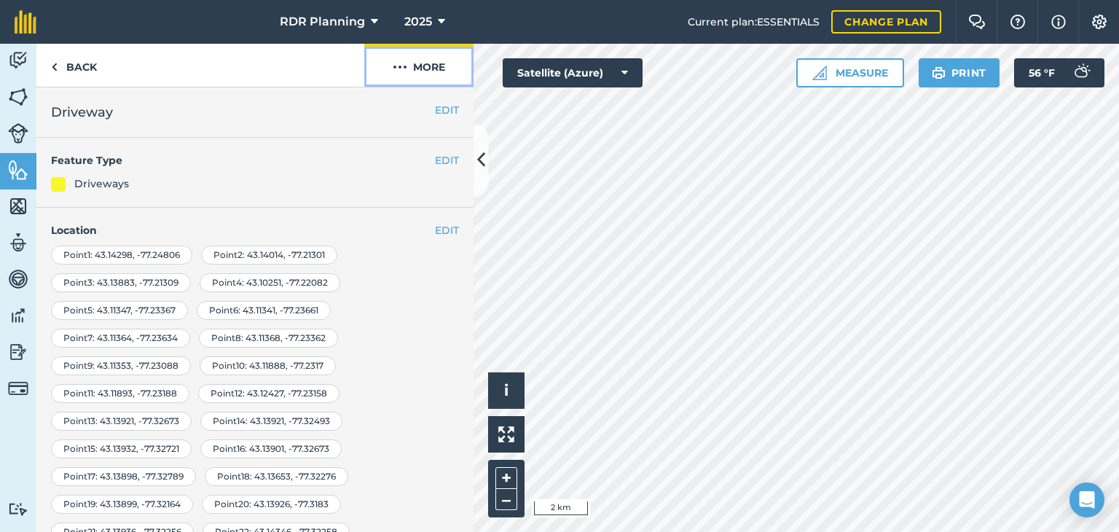
click at [437, 78] on button "More" at bounding box center [418, 65] width 109 height 43
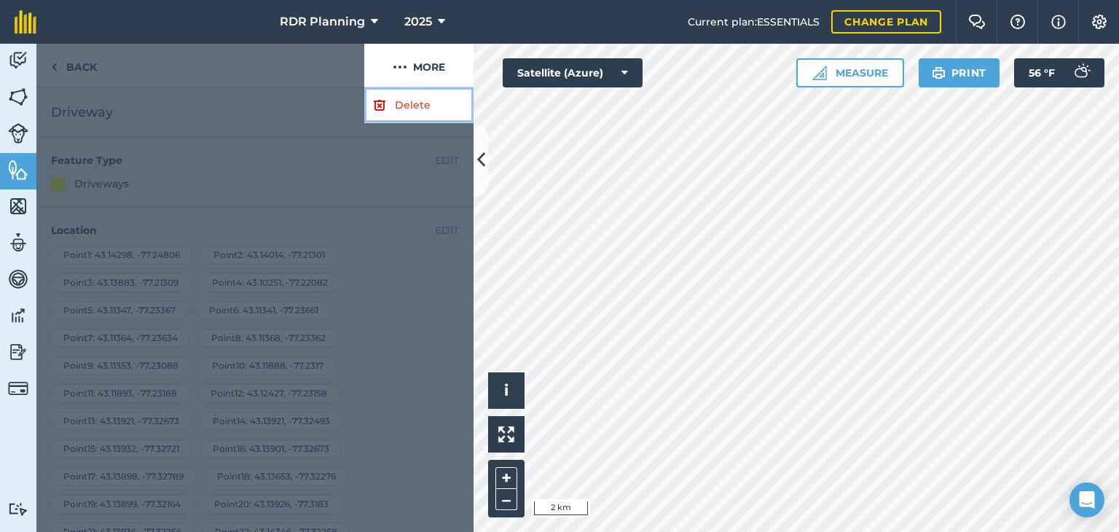
click at [402, 100] on link "Delete" at bounding box center [418, 105] width 109 height 36
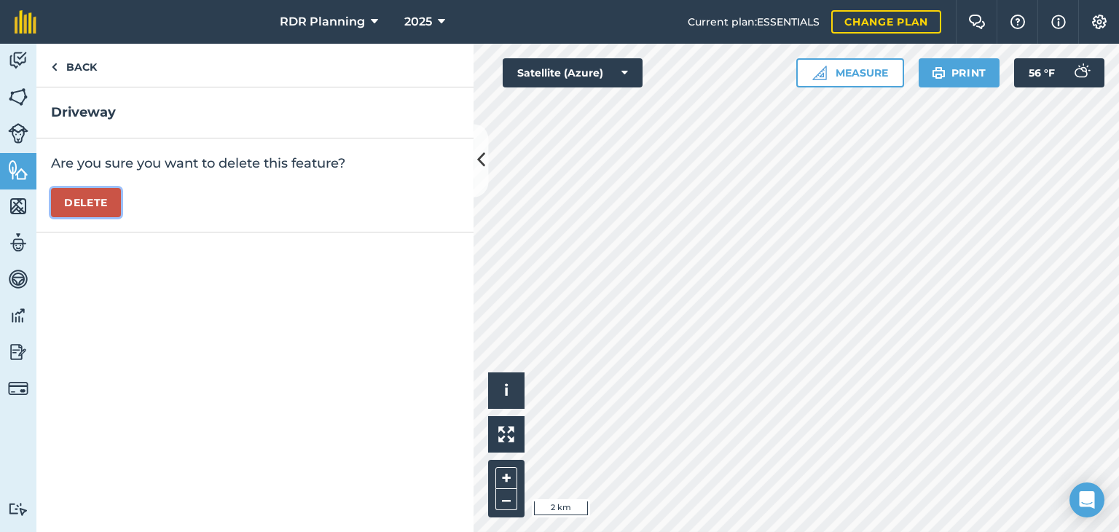
click at [92, 211] on button "Delete" at bounding box center [86, 202] width 70 height 29
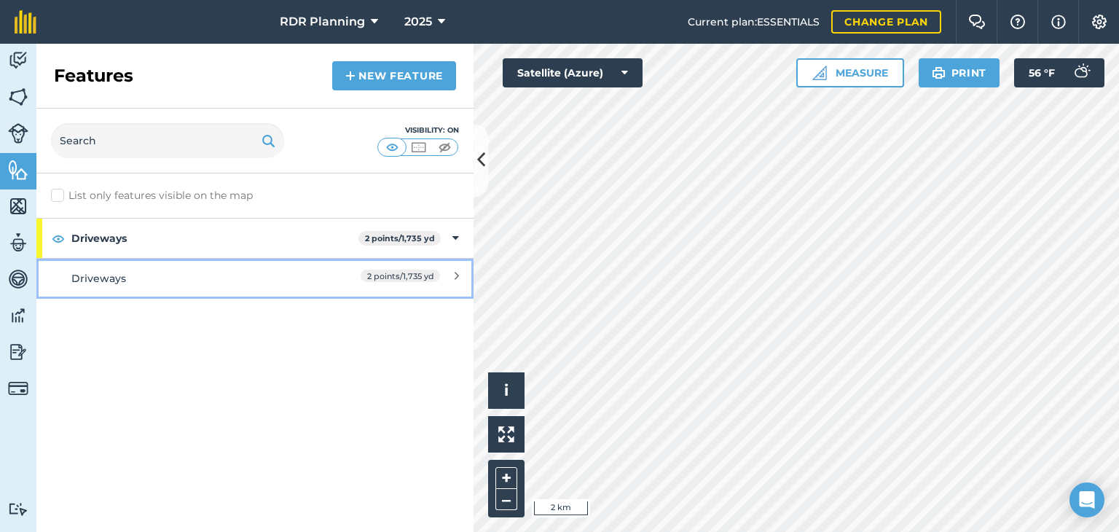
click at [119, 271] on div "Driveways" at bounding box center [200, 278] width 259 height 16
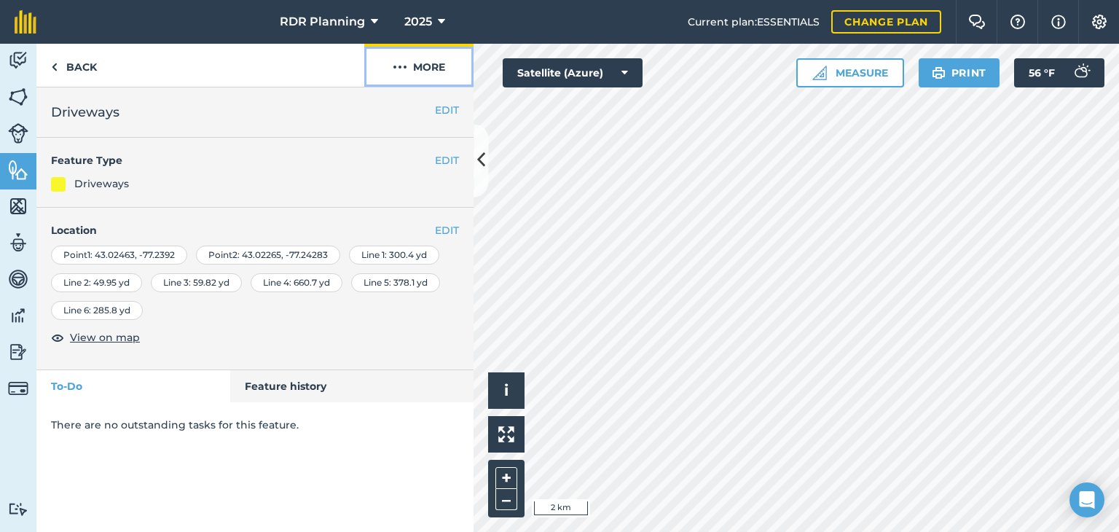
click at [412, 60] on button "More" at bounding box center [418, 65] width 109 height 43
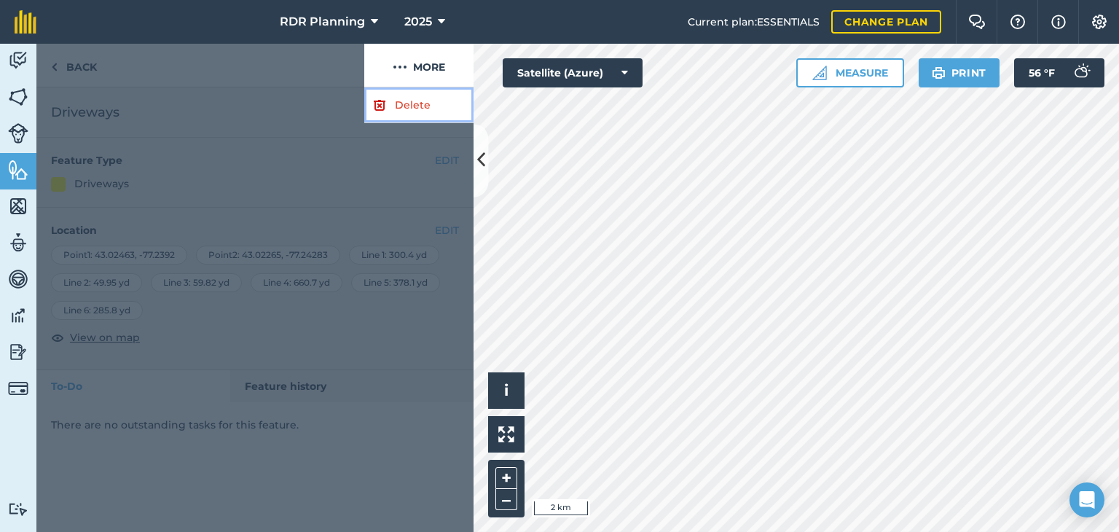
click at [406, 100] on link "Delete" at bounding box center [418, 105] width 109 height 36
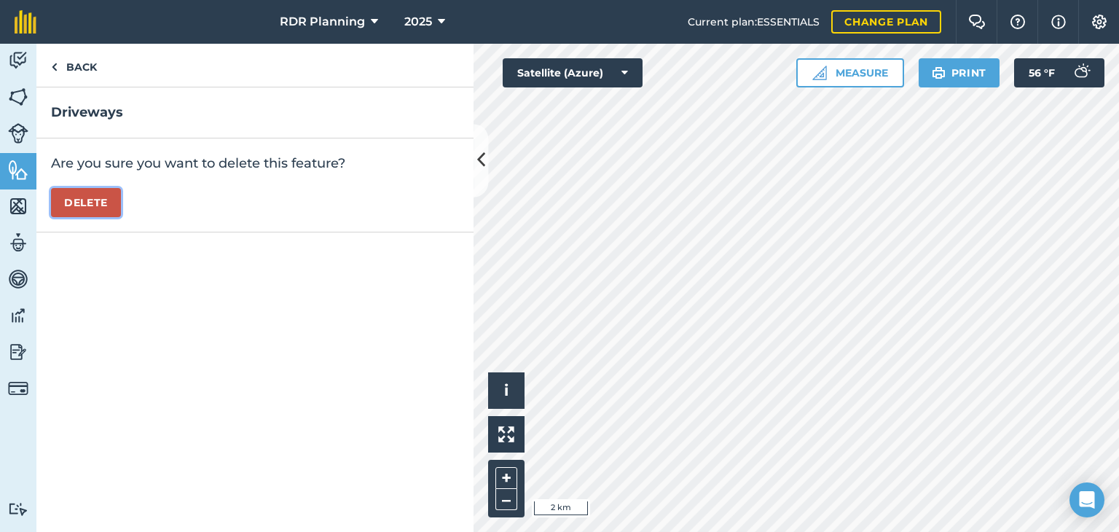
click at [63, 193] on button "Delete" at bounding box center [86, 202] width 70 height 29
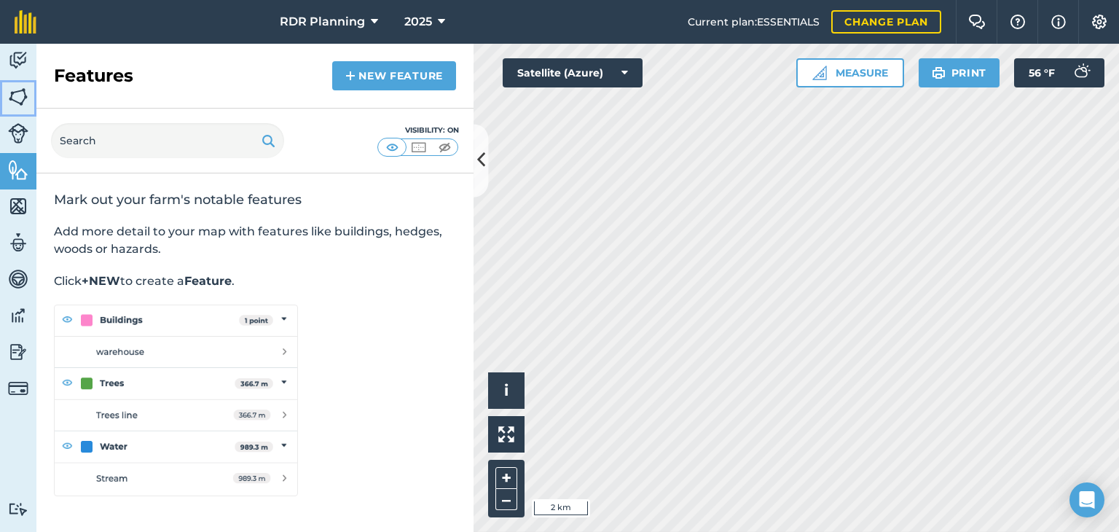
click at [20, 103] on img at bounding box center [18, 97] width 20 height 22
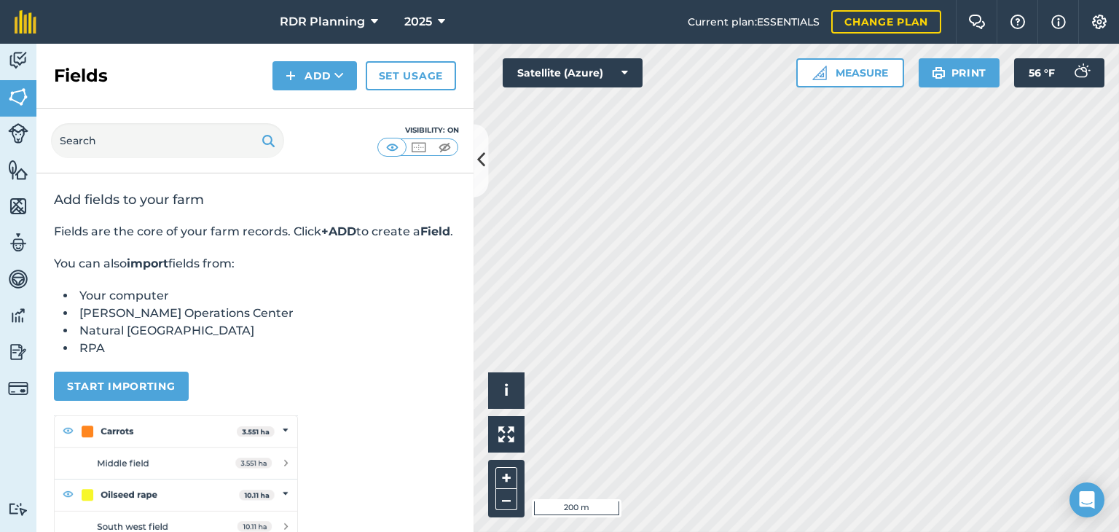
click at [495, 471] on div "+ –" at bounding box center [506, 489] width 36 height 58
click at [508, 471] on button "+" at bounding box center [506, 478] width 22 height 22
click at [857, 71] on button "Measure" at bounding box center [850, 72] width 108 height 29
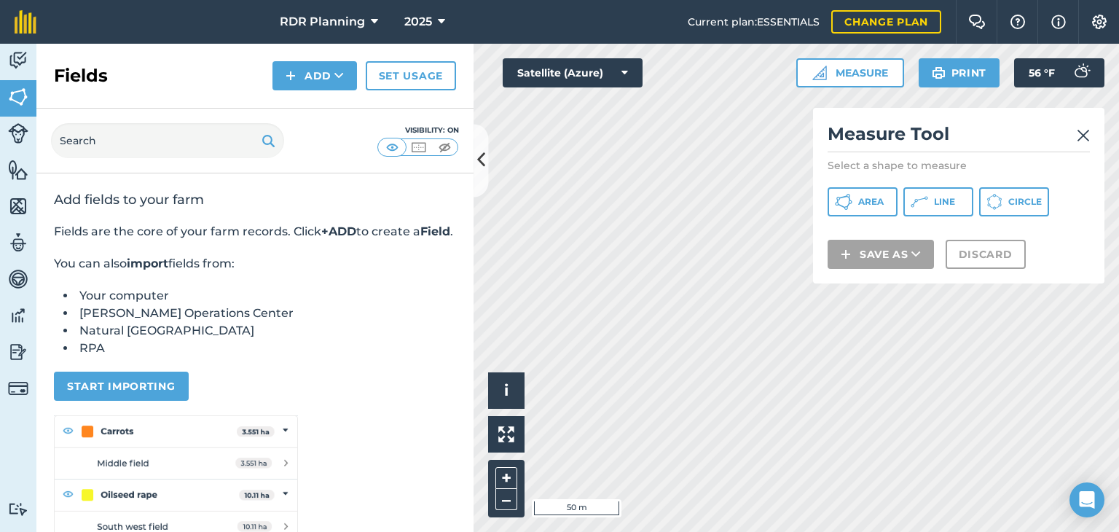
click at [857, 185] on div "Measure Tool Select a shape to measure Area Line Circle Save as Discard" at bounding box center [958, 196] width 291 height 176
click at [854, 210] on button "Area" at bounding box center [862, 201] width 70 height 29
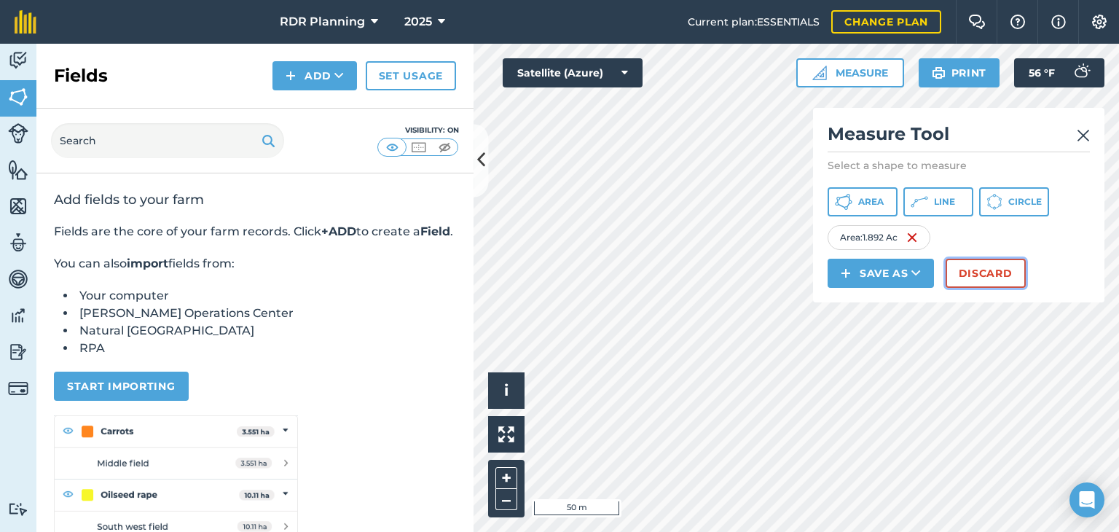
click at [978, 264] on button "Discard" at bounding box center [985, 273] width 80 height 29
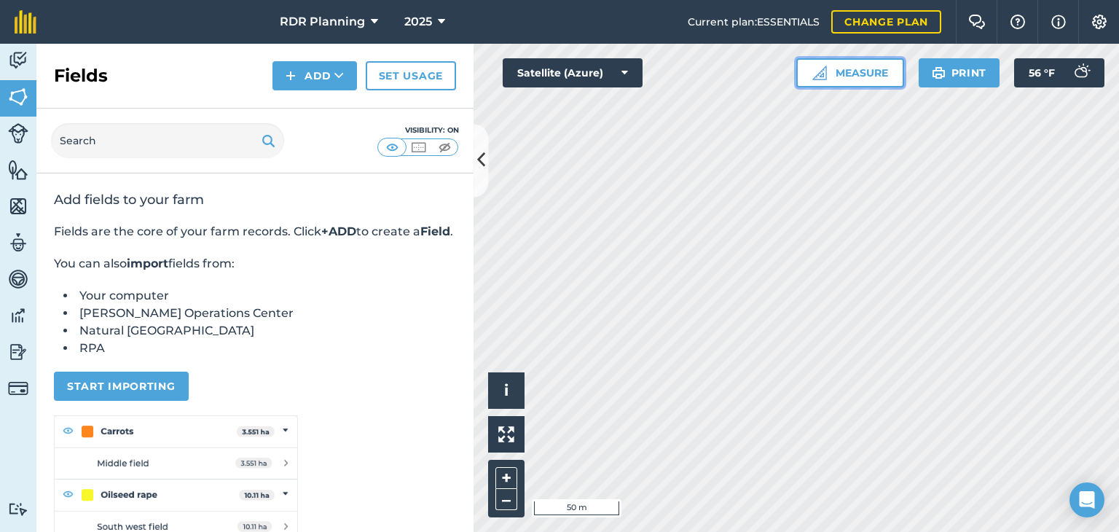
click at [839, 64] on button "Measure" at bounding box center [850, 72] width 108 height 29
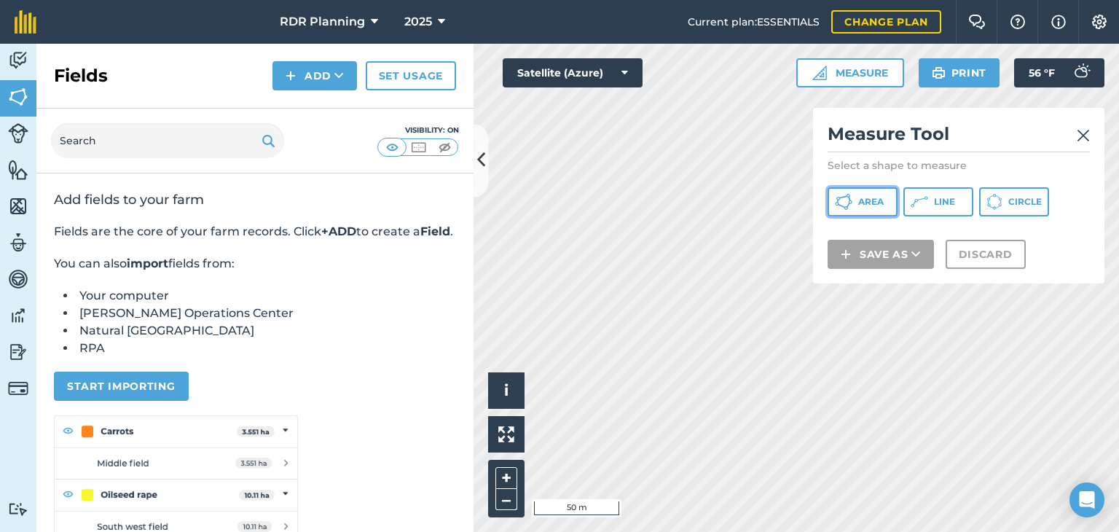
click at [848, 194] on icon at bounding box center [848, 196] width 4 height 4
click at [880, 254] on div "Click to start drawing i © 2025 TomTom, Microsoft 50 m + – Satellite (Azure) Me…" at bounding box center [795, 288] width 645 height 488
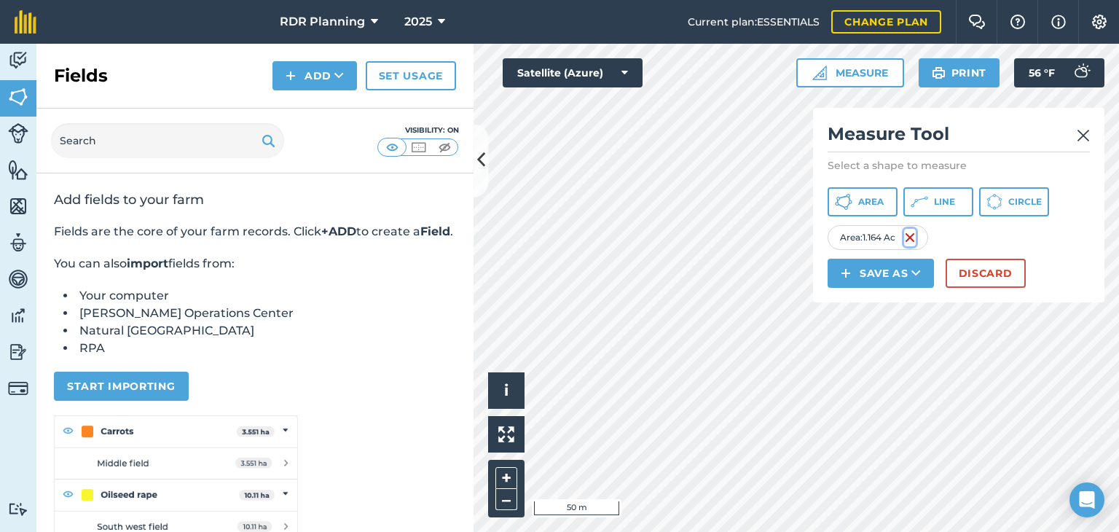
click at [912, 243] on img at bounding box center [910, 237] width 12 height 17
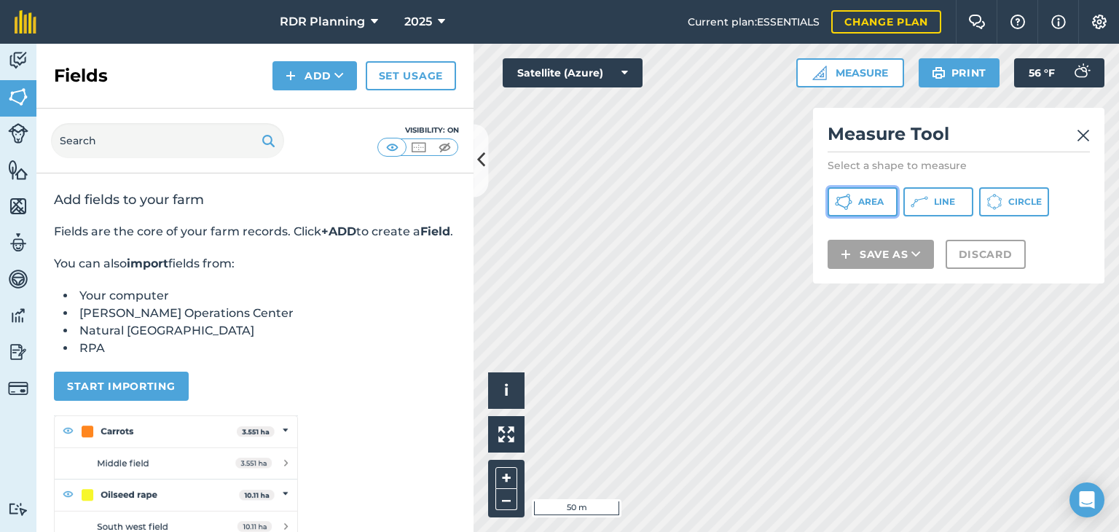
click at [853, 202] on button "Area" at bounding box center [862, 201] width 70 height 29
click at [509, 375] on div "Click to start drawing i © 2025 TomTom, Microsoft 50 m + –" at bounding box center [795, 288] width 645 height 488
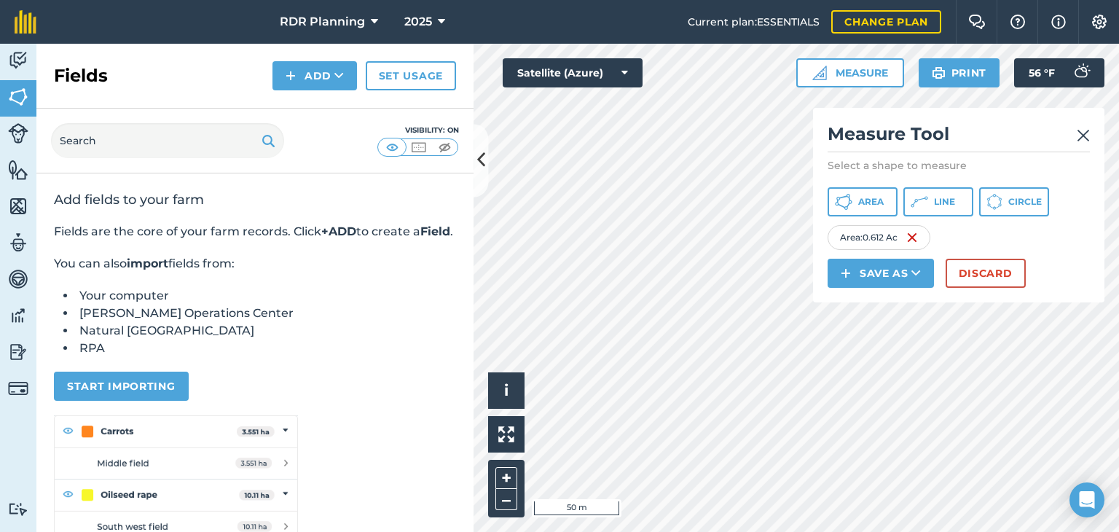
click at [1084, 138] on img at bounding box center [1082, 135] width 13 height 17
